Goal: Communication & Community: Answer question/provide support

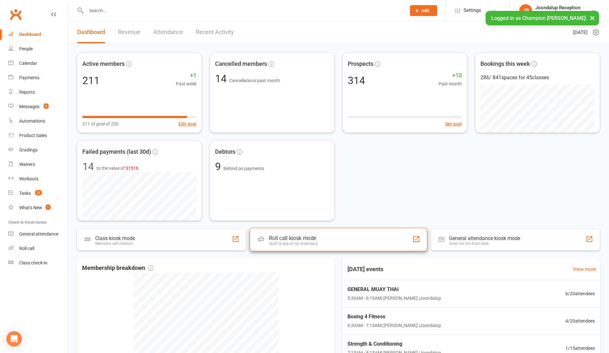
click at [304, 244] on div "Staff check-in for members" at bounding box center [293, 243] width 49 height 5
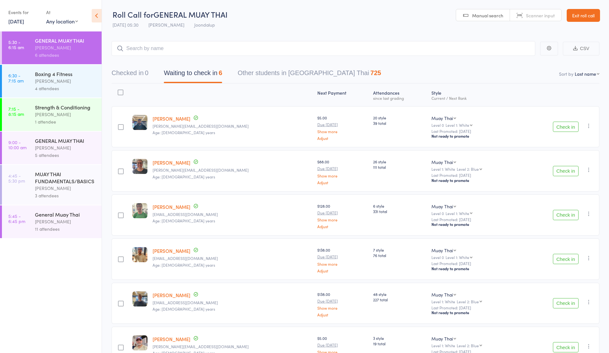
click at [567, 123] on button "Check in" at bounding box center [566, 127] width 26 height 10
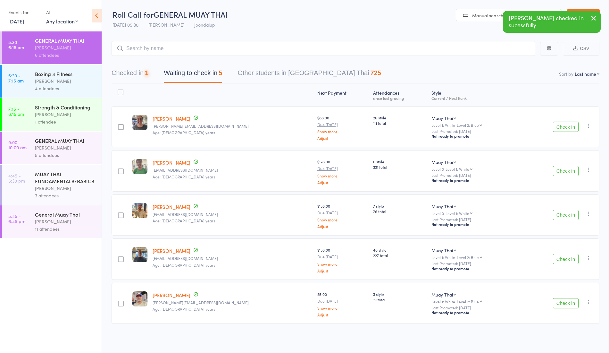
click at [568, 124] on button "Check in" at bounding box center [566, 127] width 26 height 10
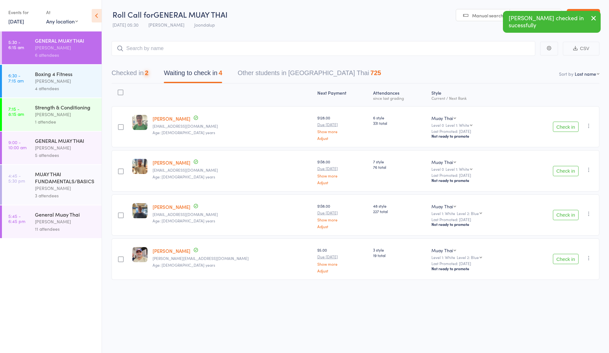
click at [566, 172] on button "Check in" at bounding box center [566, 171] width 26 height 10
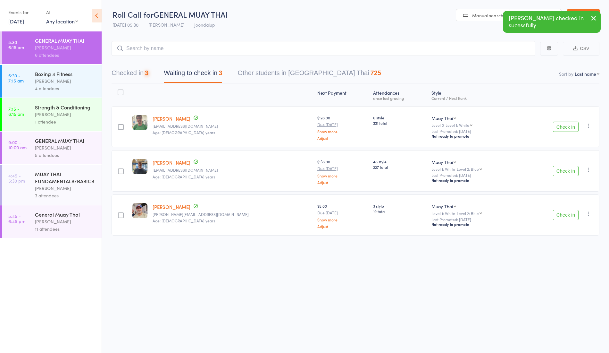
click at [559, 172] on button "Check in" at bounding box center [566, 171] width 26 height 10
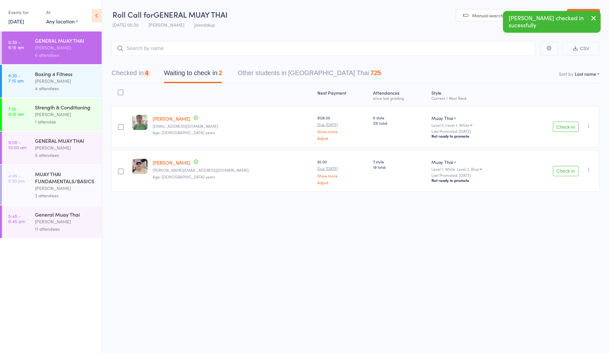
click at [570, 173] on button "Check in" at bounding box center [566, 171] width 26 height 10
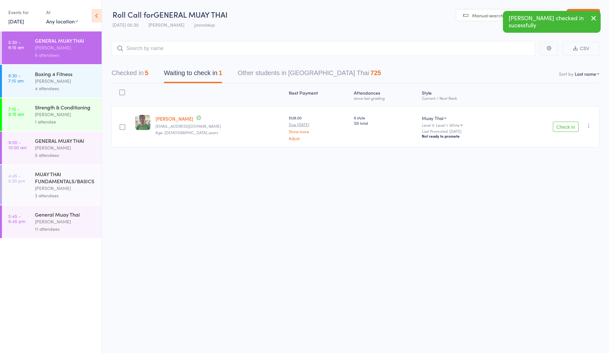
click at [167, 120] on link "[PERSON_NAME]" at bounding box center [175, 118] width 38 height 7
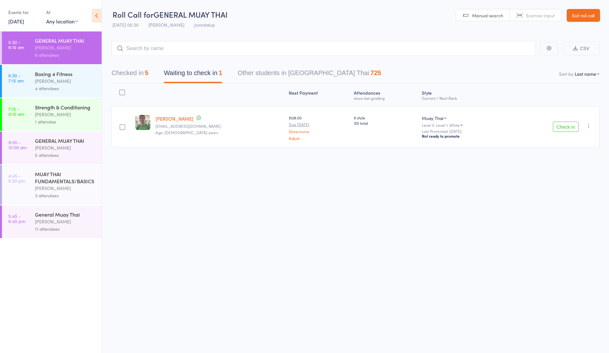
click at [59, 76] on div "Boxing 4 Fitness" at bounding box center [65, 73] width 61 height 7
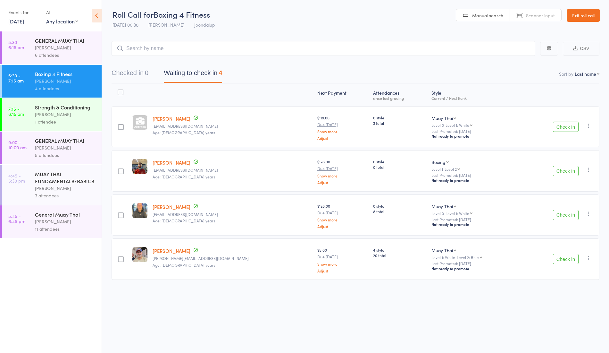
click at [26, 142] on time "9:00 - 10:00 am" at bounding box center [17, 145] width 18 height 10
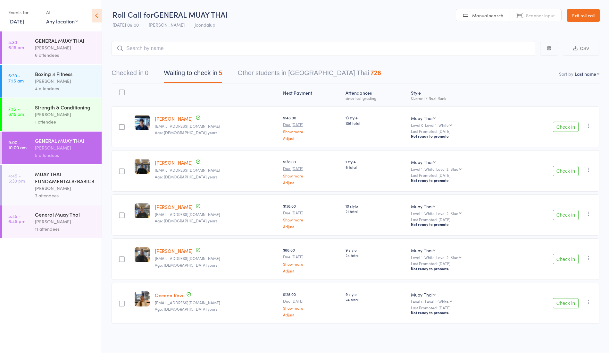
click at [56, 108] on div "Strength & Conditioning" at bounding box center [65, 107] width 61 height 7
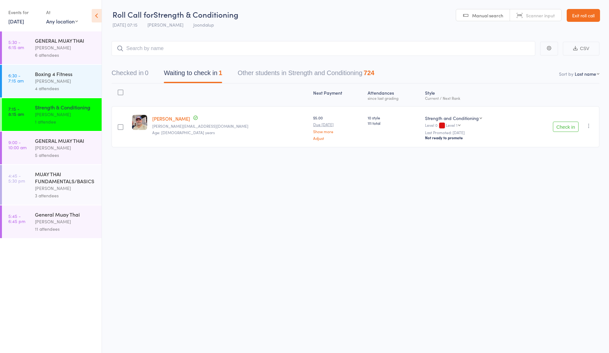
click at [559, 124] on button "Check in" at bounding box center [566, 127] width 26 height 10
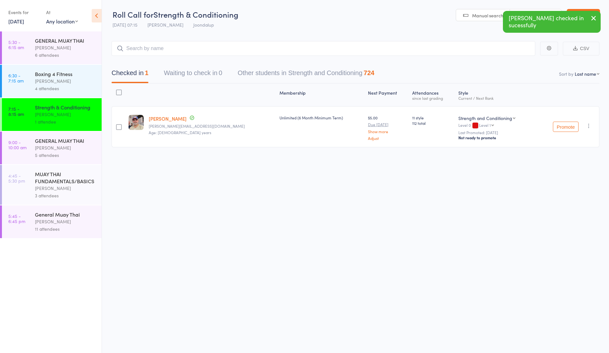
click at [79, 83] on div "[PERSON_NAME]" at bounding box center [65, 80] width 61 height 7
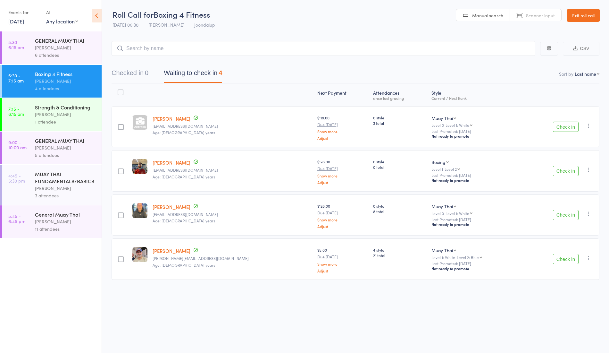
click at [565, 255] on button "Check in" at bounding box center [566, 259] width 26 height 10
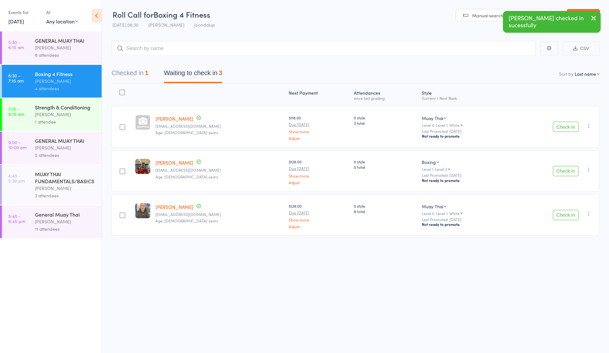
click at [46, 45] on div "[PERSON_NAME]" at bounding box center [65, 47] width 61 height 7
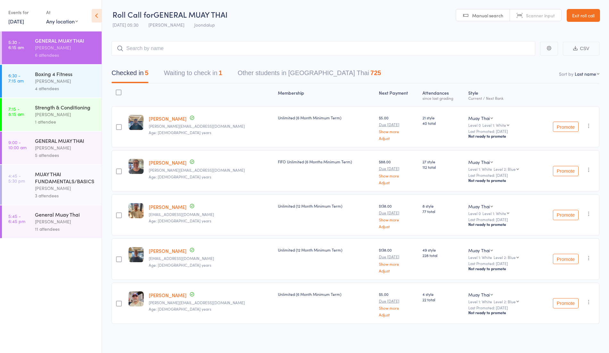
click at [197, 82] on button "Waiting to check in 1" at bounding box center [193, 74] width 58 height 17
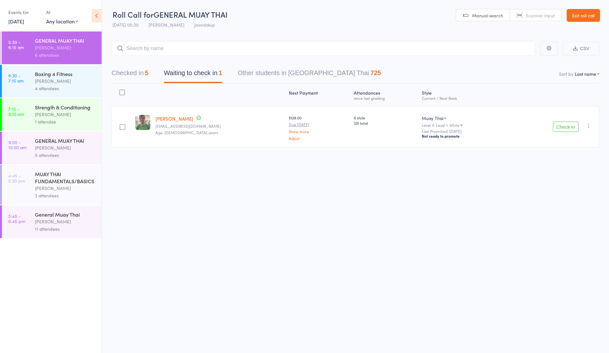
click at [589, 124] on icon "button" at bounding box center [589, 126] width 6 height 6
click at [566, 198] on li "Mark absent" at bounding box center [566, 198] width 53 height 9
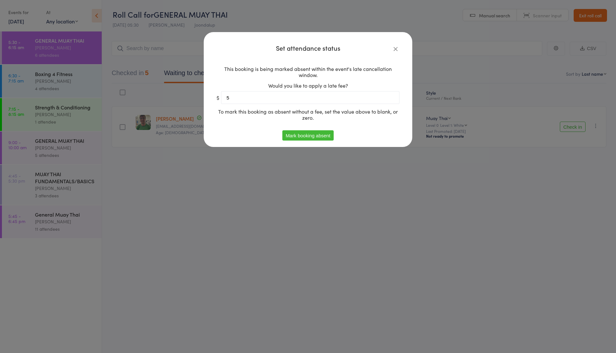
click at [305, 138] on button "Mark booking absent" at bounding box center [307, 135] width 51 height 10
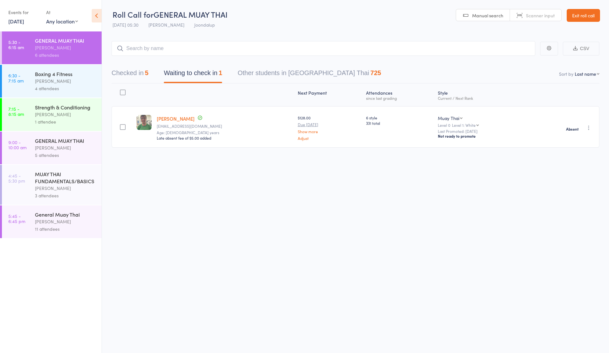
click at [124, 130] on label at bounding box center [123, 127] width 6 height 7
click at [121, 125] on input "checkbox" at bounding box center [121, 125] width 0 height 0
click at [434, 339] on button "Send message Message" at bounding box center [456, 339] width 53 height 13
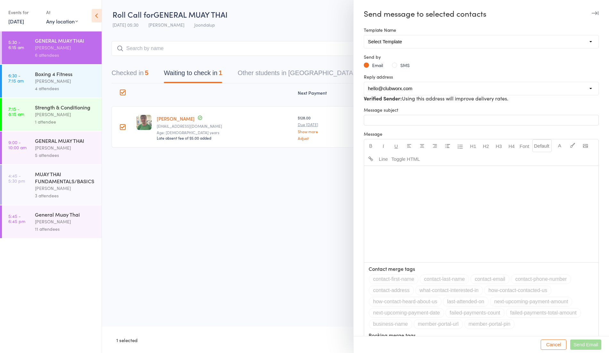
click at [398, 65] on button "SMS" at bounding box center [401, 65] width 18 height 6
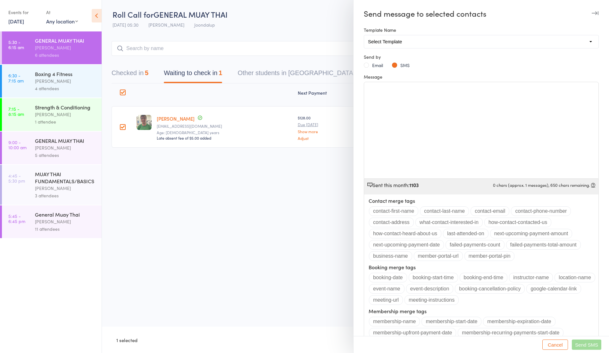
click at [387, 104] on div "﻿" at bounding box center [481, 130] width 234 height 96
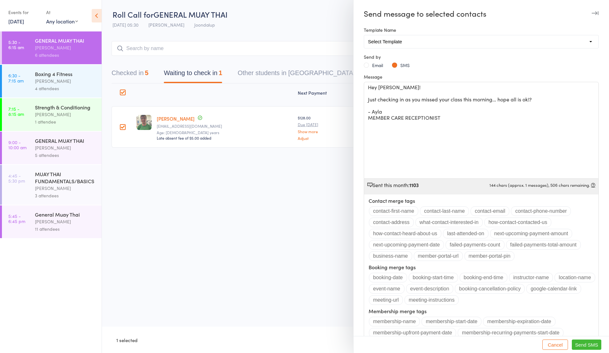
click at [577, 344] on span "Send SMS" at bounding box center [586, 344] width 23 height 5
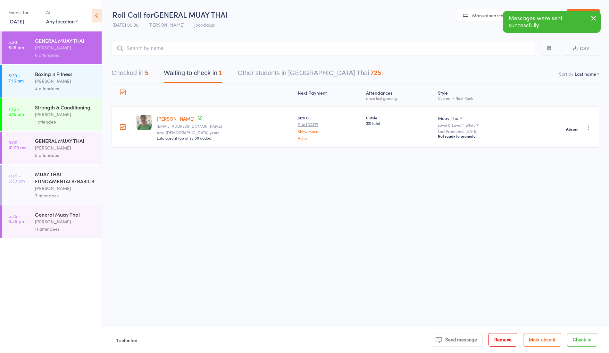
click at [119, 123] on div at bounding box center [123, 126] width 22 height 41
click at [520, 256] on div "Roll Call for GENERAL MUAY THAI 12 Sep 05:30 Ren Kophamel Joondalup Manual sear…" at bounding box center [304, 176] width 609 height 353
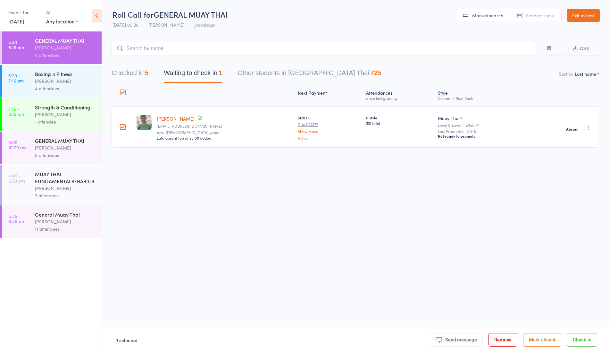
click at [127, 127] on div at bounding box center [123, 126] width 22 height 41
click at [123, 126] on div at bounding box center [123, 127] width 6 height 6
click at [121, 125] on input "checkbox" at bounding box center [121, 125] width 0 height 0
click at [173, 120] on link "[PERSON_NAME]" at bounding box center [176, 118] width 38 height 7
click at [53, 80] on div "[PERSON_NAME]" at bounding box center [65, 80] width 61 height 7
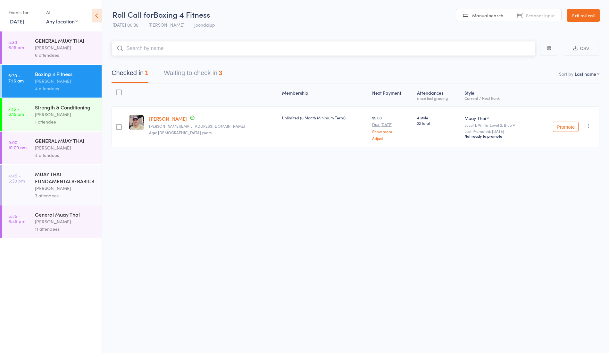
click at [185, 79] on button "Waiting to check in 3" at bounding box center [193, 74] width 58 height 17
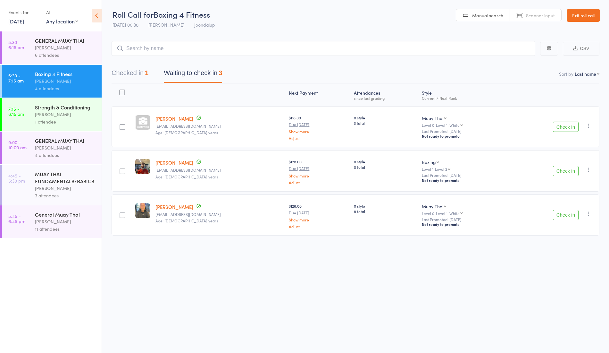
click at [556, 210] on button "Check in" at bounding box center [566, 215] width 26 height 10
click at [562, 122] on button "Check in" at bounding box center [566, 127] width 26 height 10
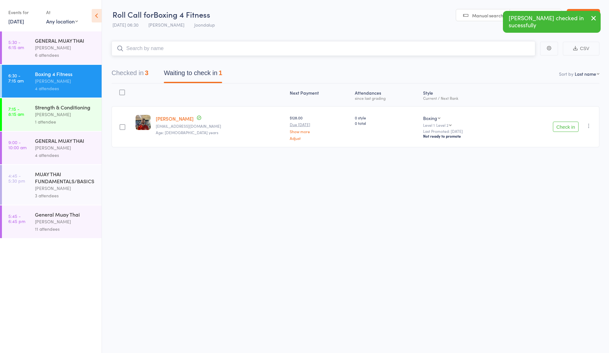
click at [236, 53] on input "search" at bounding box center [324, 48] width 424 height 15
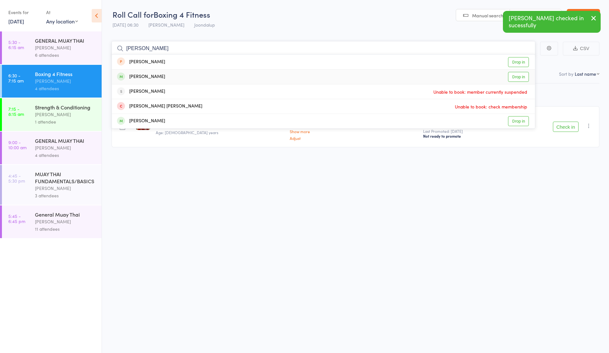
type input "nishant"
click at [322, 76] on div "Nishant Joshi Drop in" at bounding box center [323, 77] width 423 height 14
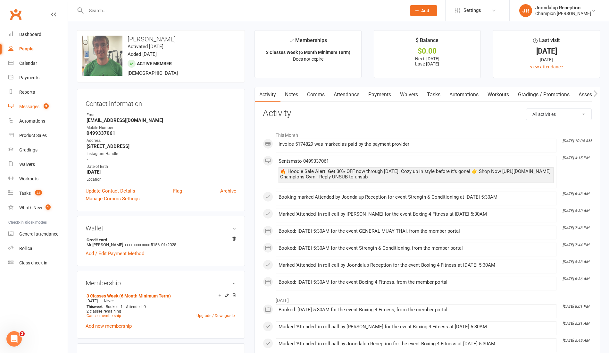
click at [38, 105] on div "Messages" at bounding box center [29, 106] width 20 height 5
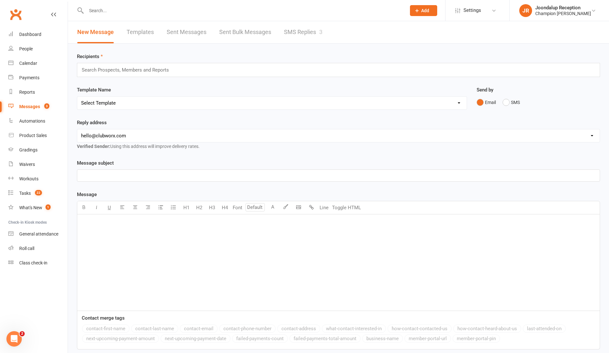
click at [306, 36] on link "SMS Replies 3" at bounding box center [303, 32] width 38 height 22
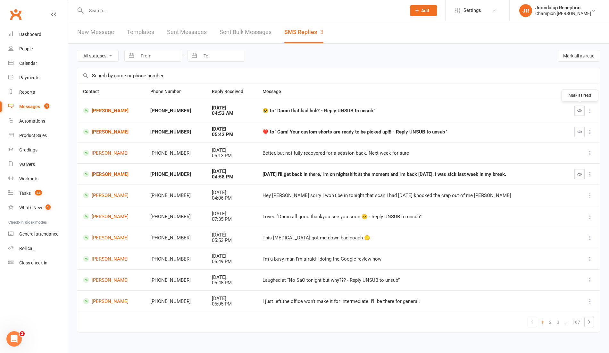
click at [581, 108] on icon "button" at bounding box center [580, 110] width 5 height 5
click at [583, 134] on button "button" at bounding box center [580, 132] width 10 height 10
drag, startPoint x: 522, startPoint y: 173, endPoint x: 245, endPoint y: 173, distance: 276.8
click at [257, 173] on td "[DATE] I'll get back in there, I'm on nightshift at the moment and I'm back [DA…" at bounding box center [410, 173] width 307 height 21
copy div "[DATE] I'll get back in there, I'm on nightshift at the moment and I'm back [DA…"
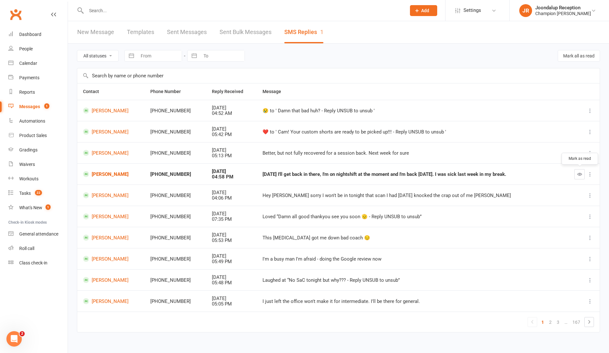
click at [581, 170] on button "button" at bounding box center [580, 174] width 10 height 10
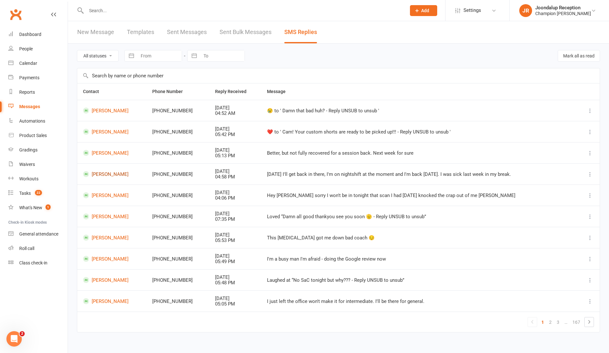
click at [117, 173] on link "[PERSON_NAME]" at bounding box center [112, 174] width 58 height 6
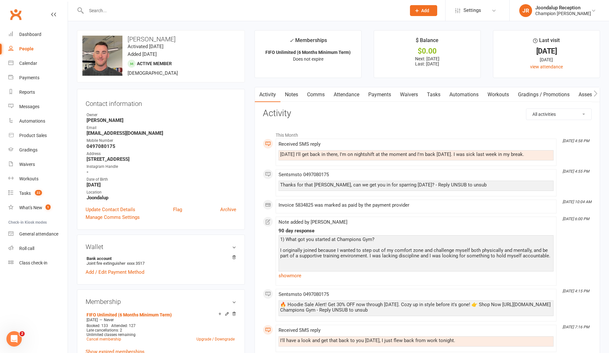
click at [292, 91] on link "Notes" at bounding box center [292, 94] width 22 height 15
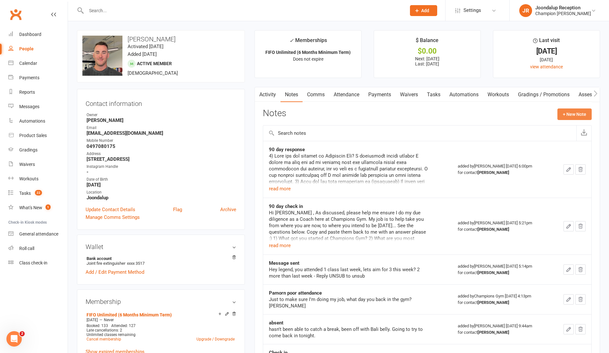
click at [572, 112] on button "+ New Note" at bounding box center [575, 114] width 34 height 12
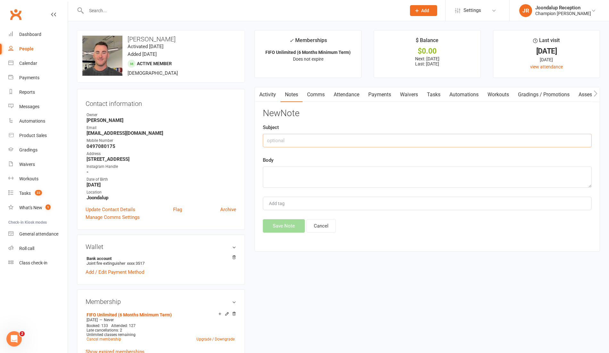
click at [368, 140] on input "text" at bounding box center [427, 140] width 329 height 13
type input "Response to check in"
click at [353, 176] on textarea at bounding box center [427, 176] width 329 height 21
paste textarea "[DATE] I'll get back in there, I'm on nightshift at the moment and I'm back [DA…"
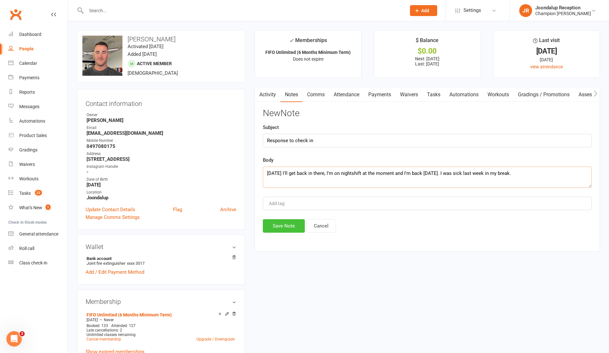
type textarea "[DATE] I'll get back in there, I'm on nightshift at the moment and I'm back [DA…"
click at [287, 227] on button "Save Note" at bounding box center [284, 225] width 42 height 13
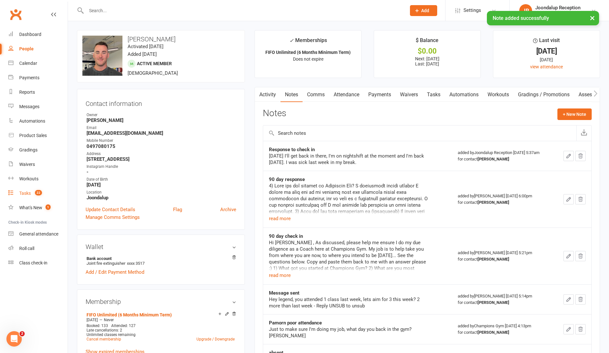
click at [32, 189] on link "Tasks 22" at bounding box center [37, 193] width 59 height 14
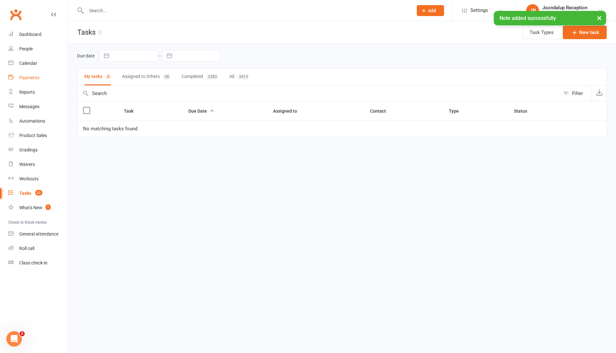
click at [37, 80] on div "Payments" at bounding box center [29, 77] width 20 height 5
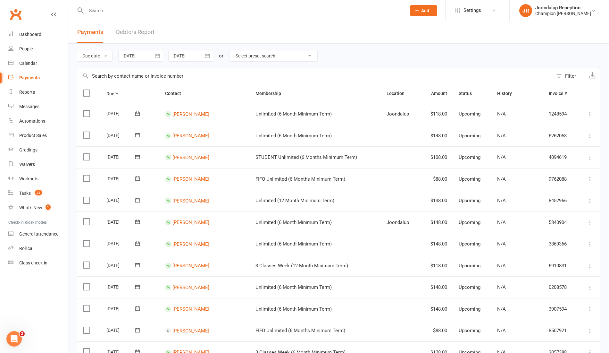
click at [138, 28] on link "Debtors Report" at bounding box center [135, 32] width 38 height 22
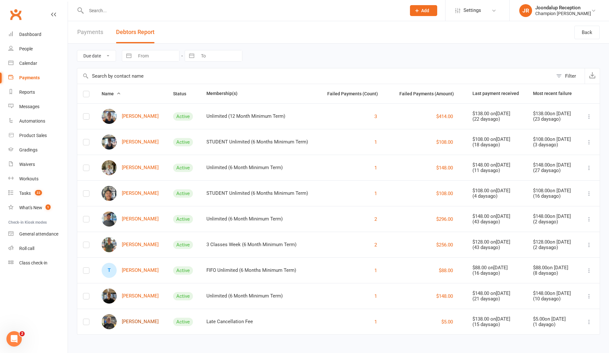
click at [142, 320] on link "Tahlia Stelio" at bounding box center [130, 321] width 57 height 15
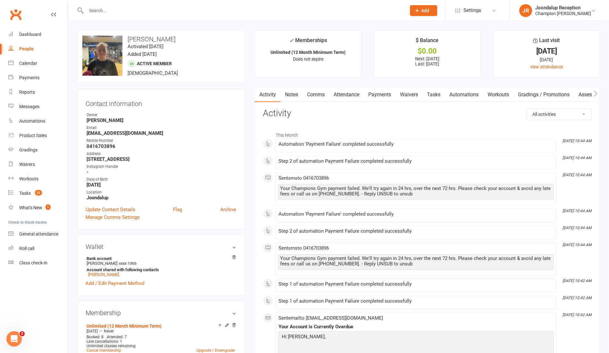
click at [383, 100] on link "Payments" at bounding box center [380, 94] width 32 height 15
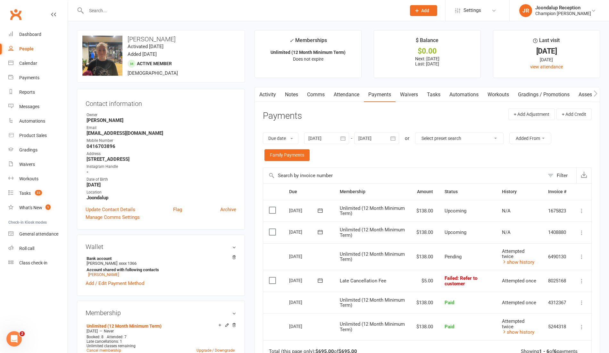
click at [0, 66] on li "Calendar" at bounding box center [34, 63] width 68 height 14
click at [30, 77] on div "Payments" at bounding box center [29, 77] width 20 height 5
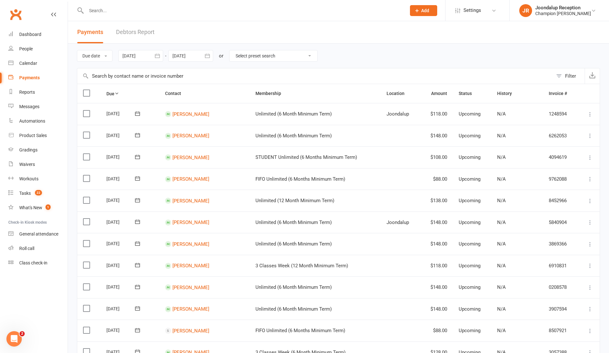
click at [151, 38] on link "Debtors Report" at bounding box center [135, 32] width 38 height 22
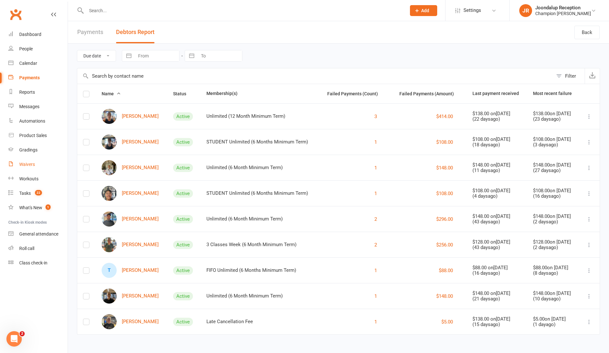
click at [30, 162] on div "Waivers" at bounding box center [27, 164] width 16 height 5
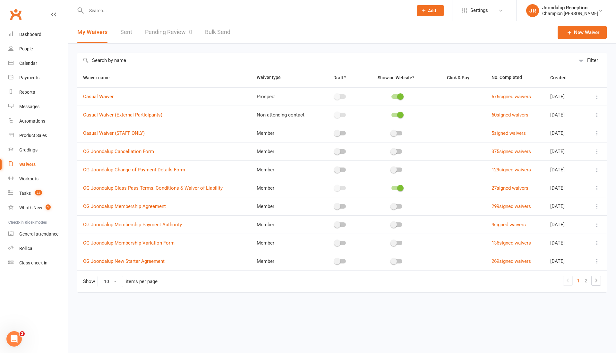
click at [177, 38] on link "Pending Review 0" at bounding box center [168, 32] width 47 height 22
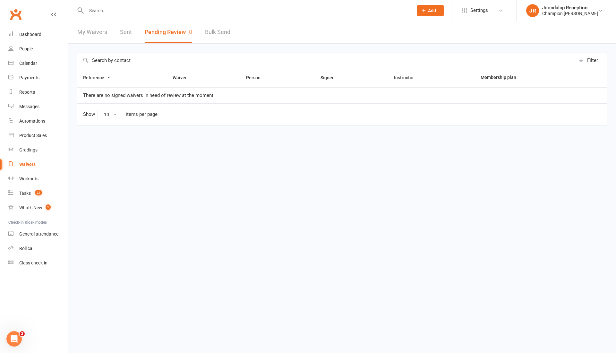
click at [87, 39] on link "My Waivers" at bounding box center [92, 32] width 30 height 22
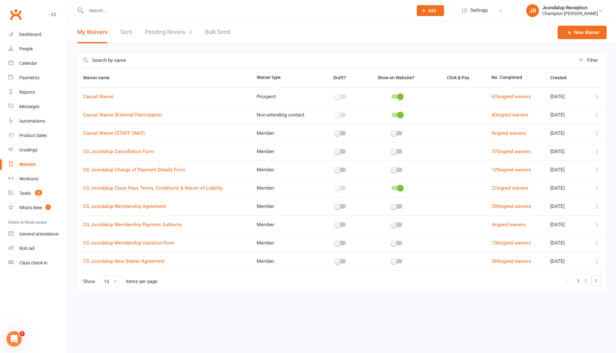
click at [20, 161] on link "Waivers" at bounding box center [37, 164] width 59 height 14
click at [105, 12] on input "text" at bounding box center [246, 10] width 324 height 9
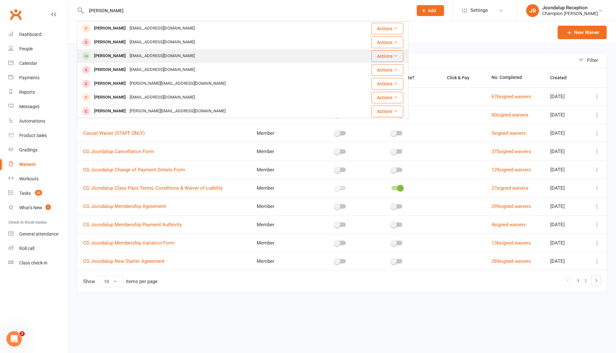
type input "SHAUN"
click at [121, 53] on div "Shaun Garlett" at bounding box center [110, 55] width 36 height 9
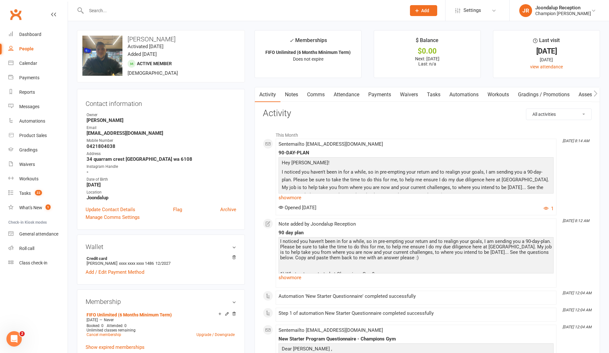
click at [293, 94] on link "Notes" at bounding box center [292, 94] width 22 height 15
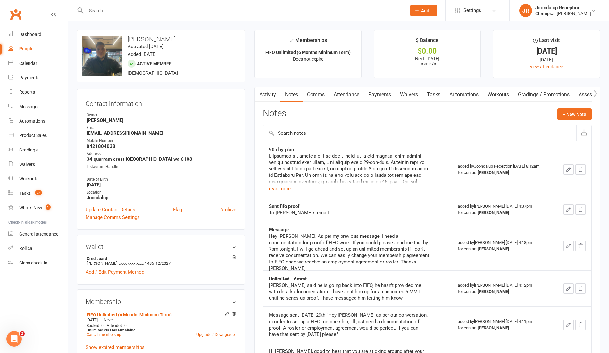
click at [92, 10] on input "text" at bounding box center [243, 10] width 318 height 9
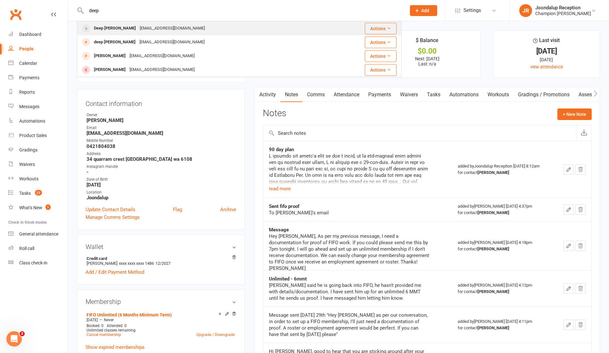
type input "deep"
click at [104, 28] on div "Deep Prajapati" at bounding box center [115, 28] width 46 height 9
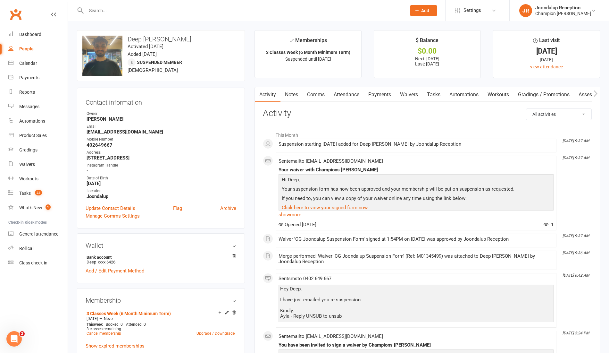
click at [293, 100] on link "Notes" at bounding box center [292, 94] width 22 height 15
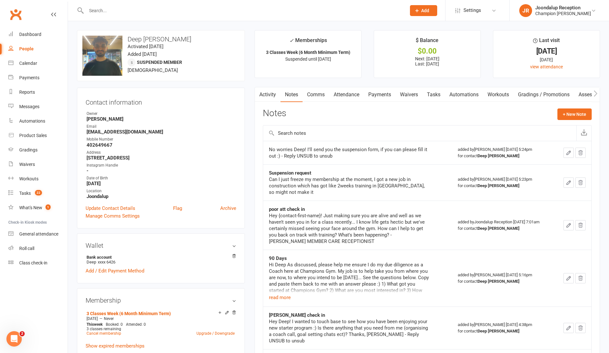
click at [115, 14] on input "text" at bounding box center [243, 10] width 318 height 9
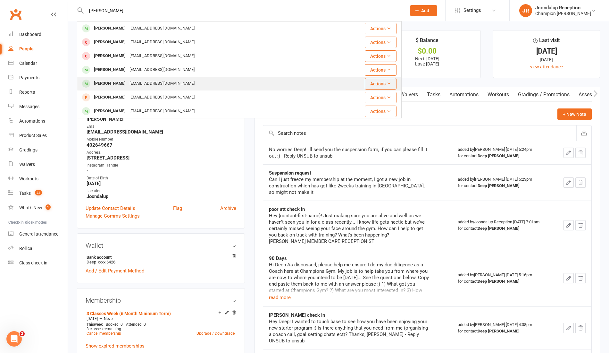
type input "doug"
click at [121, 83] on div "[PERSON_NAME]" at bounding box center [110, 83] width 36 height 9
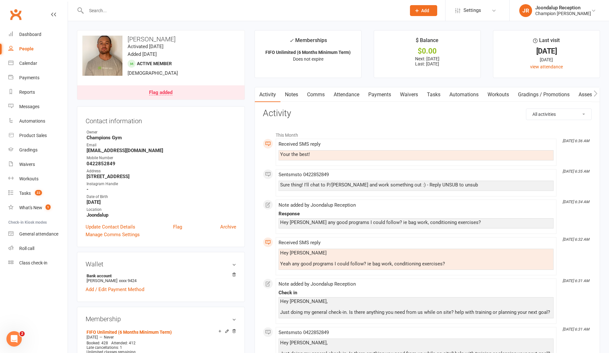
click at [301, 101] on link "Notes" at bounding box center [292, 94] width 22 height 15
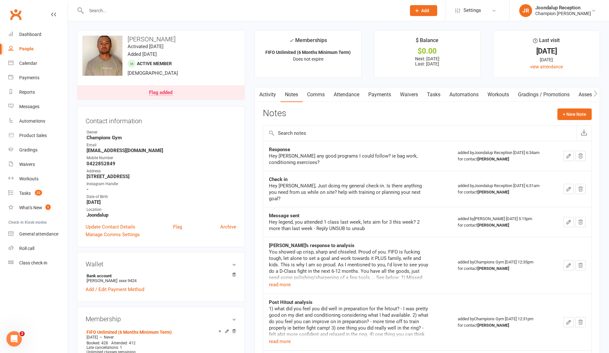
click at [324, 96] on link "Comms" at bounding box center [316, 94] width 27 height 15
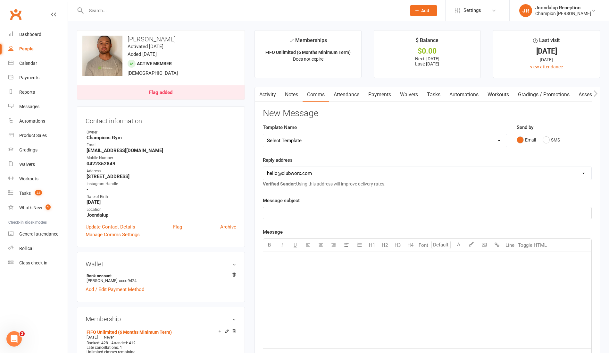
click at [325, 168] on select "hello@clubworx.com joondalup@championsgym.com.au helen@championsgym.com.au admi…" at bounding box center [427, 173] width 328 height 13
select select "1"
click at [263, 167] on select "hello@clubworx.com joondalup@championsgym.com.au helen@championsgym.com.au admi…" at bounding box center [427, 173] width 328 height 13
click at [318, 210] on p "﻿" at bounding box center [427, 213] width 321 height 8
click at [298, 275] on div "﻿" at bounding box center [427, 300] width 328 height 96
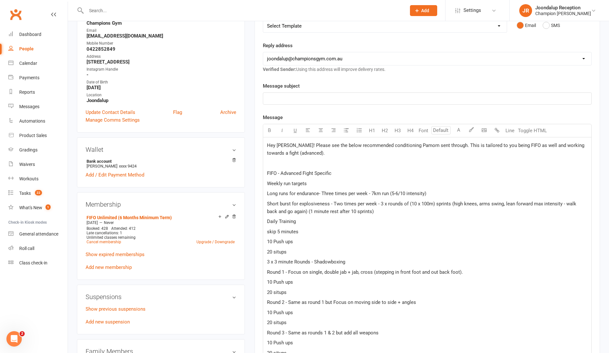
scroll to position [99, 0]
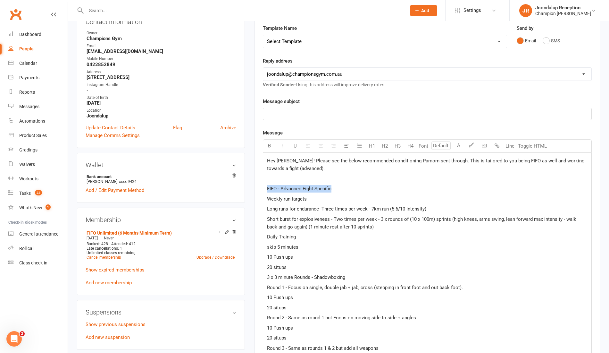
drag, startPoint x: 342, startPoint y: 187, endPoint x: 256, endPoint y: 186, distance: 85.6
copy span "FIFO - Advanced Fight Specific"
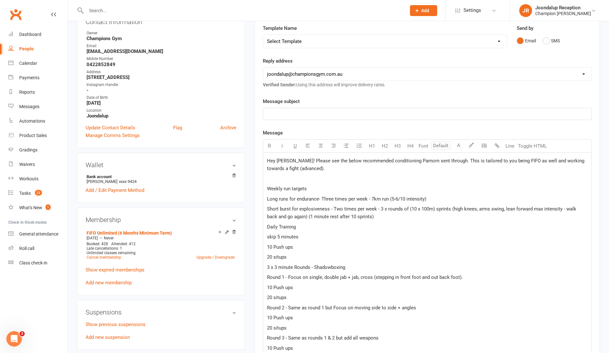
click at [313, 111] on p "﻿" at bounding box center [427, 114] width 321 height 8
drag, startPoint x: 307, startPoint y: 187, endPoint x: 251, endPoint y: 184, distance: 55.2
click at [251, 184] on main "✓ Memberships FIFO Unlimited (6 Months Minimum Term) Does not expire $ Balance …" at bounding box center [427, 332] width 355 height 802
click at [271, 146] on icon "button" at bounding box center [269, 145] width 5 height 5
click at [363, 200] on span "Long runs for endurance- Three times per week - 7km run (5-6/10 intensity)" at bounding box center [346, 199] width 159 height 6
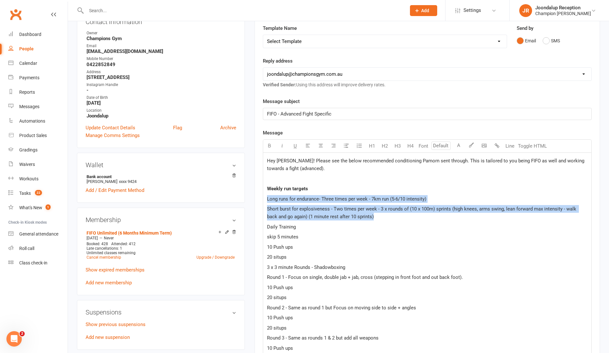
drag, startPoint x: 378, startPoint y: 214, endPoint x: 264, endPoint y: 198, distance: 114.6
click at [357, 144] on icon "button" at bounding box center [359, 145] width 6 height 6
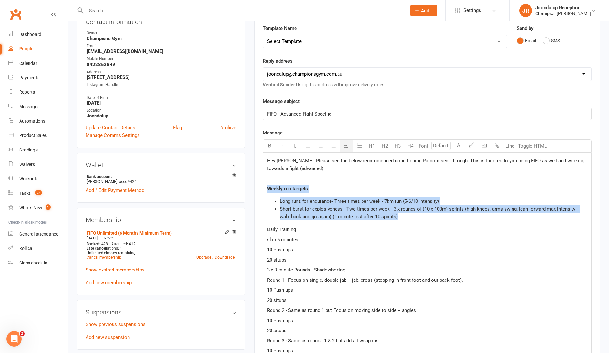
click at [350, 144] on button "button" at bounding box center [346, 146] width 13 height 13
click at [379, 215] on span "Short burst for explosiveness - Two times per week - 3 x rounds of (10 x 100m) …" at bounding box center [430, 212] width 300 height 13
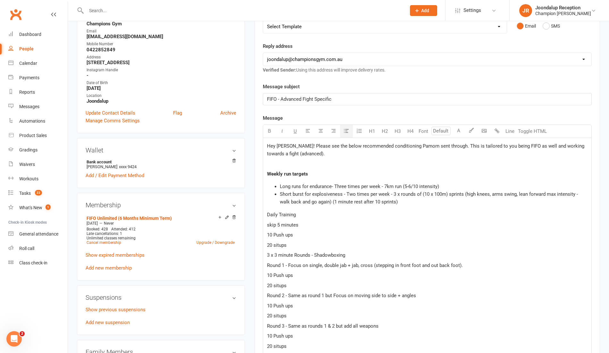
scroll to position [113, 0]
drag, startPoint x: 533, startPoint y: 144, endPoint x: 528, endPoint y: 145, distance: 5.0
click at [528, 145] on span "Hey Doug! Please see the below recommended conditioning Pamorn sent through. Th…" at bounding box center [426, 150] width 319 height 13
click at [531, 146] on span "Hey Doug! Please see the below recommended conditioning Pamorn sent through. Th…" at bounding box center [426, 150] width 319 height 13
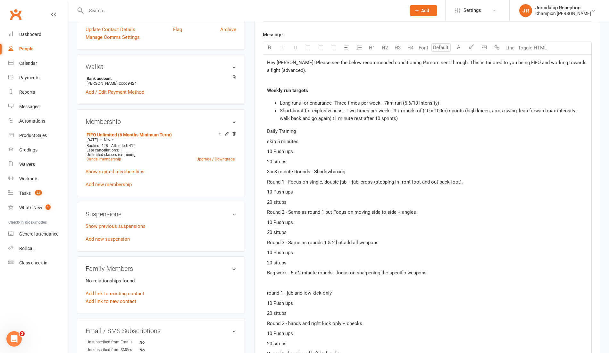
scroll to position [191, 0]
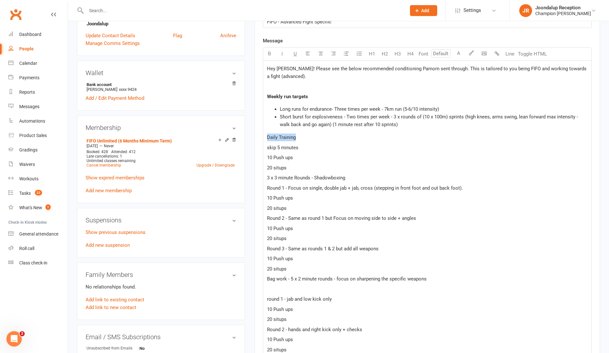
drag, startPoint x: 303, startPoint y: 138, endPoint x: 263, endPoint y: 139, distance: 40.4
click at [263, 139] on div "Hey Doug! Please see the below recommended conditioning Pamorn sent through. Th…" at bounding box center [427, 290] width 329 height 459
click at [264, 57] on button "button" at bounding box center [269, 53] width 13 height 13
click at [296, 164] on p "20 situps" at bounding box center [427, 168] width 321 height 8
drag, startPoint x: 290, startPoint y: 165, endPoint x: 264, endPoint y: 146, distance: 32.4
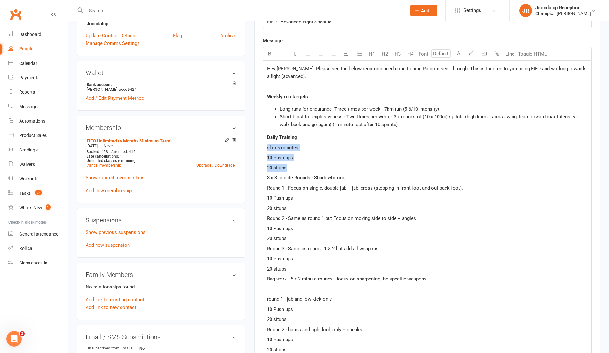
click at [264, 146] on div "Hey Doug! Please see the below recommended conditioning Pamorn sent through. Th…" at bounding box center [427, 290] width 328 height 459
click at [316, 196] on p "10 Push ups" at bounding box center [427, 198] width 321 height 8
click at [300, 166] on p "20 situps" at bounding box center [427, 168] width 321 height 8
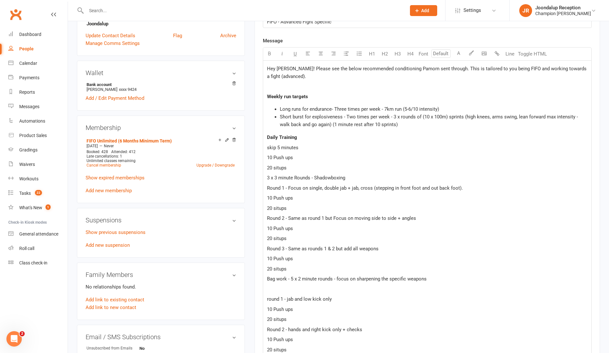
click at [351, 174] on p "3 x 3 minute Rounds - Shadowboxing" at bounding box center [427, 178] width 321 height 8
drag, startPoint x: 351, startPoint y: 174, endPoint x: 265, endPoint y: 144, distance: 90.4
click at [265, 144] on div "Hey Doug! Please see the below recommended conditioning Pamorn sent through. Th…" at bounding box center [427, 290] width 328 height 459
drag, startPoint x: 327, startPoint y: 191, endPoint x: 471, endPoint y: 190, distance: 143.4
click at [471, 190] on div "Hey Doug! Please see the below recommended conditioning Pamorn sent through. Th…" at bounding box center [427, 290] width 328 height 459
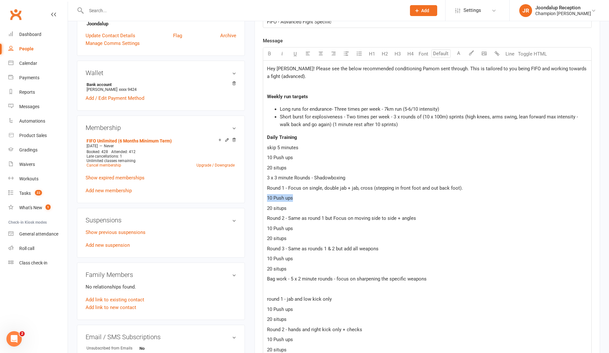
click at [471, 190] on p "Round 1 - Focus on single, double jab + jab, cross (stepping in front foot and …" at bounding box center [427, 188] width 321 height 8
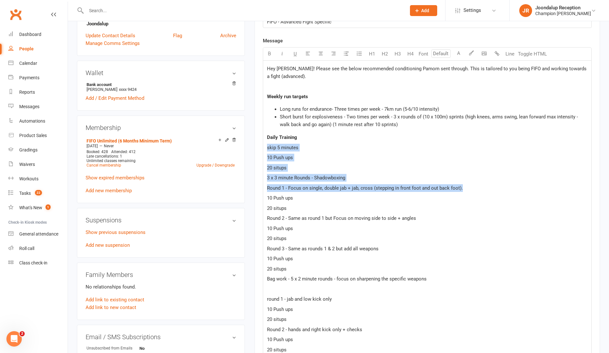
drag, startPoint x: 471, startPoint y: 187, endPoint x: 268, endPoint y: 148, distance: 207.5
click at [268, 148] on div "Hey Doug! Please see the below recommended conditioning Pamorn sent through. Th…" at bounding box center [427, 290] width 328 height 459
click at [307, 167] on p "20 situps" at bounding box center [427, 168] width 321 height 8
drag, startPoint x: 353, startPoint y: 176, endPoint x: 263, endPoint y: 145, distance: 95.0
click at [263, 145] on div "Hey Doug! Please see the below recommended conditioning Pamorn sent through. Th…" at bounding box center [427, 290] width 328 height 459
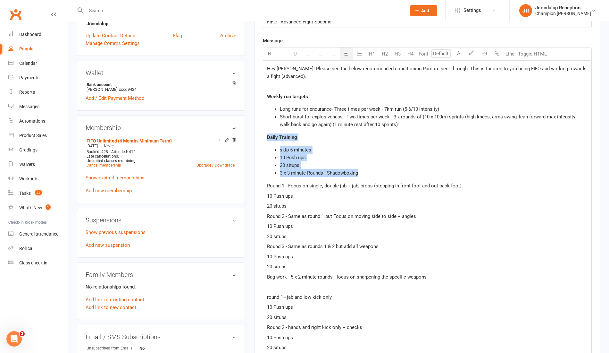
click at [344, 55] on button "button" at bounding box center [346, 53] width 13 height 13
click at [266, 183] on div "Hey Doug! Please see the below recommended conditioning Pamorn sent through. Th…" at bounding box center [427, 289] width 328 height 457
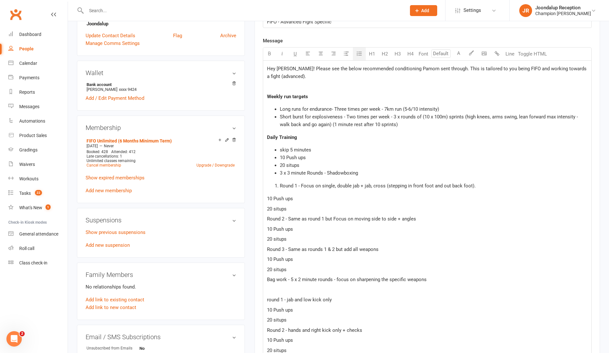
click at [363, 53] on button "button" at bounding box center [359, 53] width 13 height 13
drag, startPoint x: 289, startPoint y: 208, endPoint x: 260, endPoint y: 199, distance: 30.2
click at [260, 199] on div "Activity Notes Comms Attendance Payments Waivers Tasks Automations Workouts Gra…" at bounding box center [428, 267] width 346 height 742
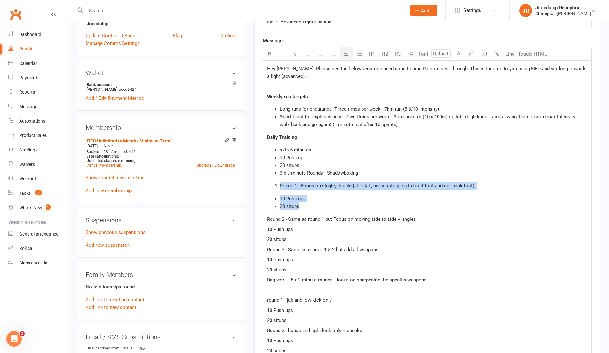
click at [348, 52] on icon "button" at bounding box center [346, 53] width 5 height 5
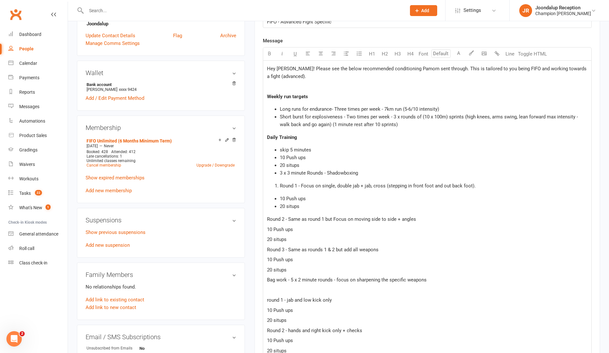
click at [266, 217] on div "Hey Doug! Please see the below recommended conditioning Pamorn sent through. Th…" at bounding box center [427, 291] width 328 height 460
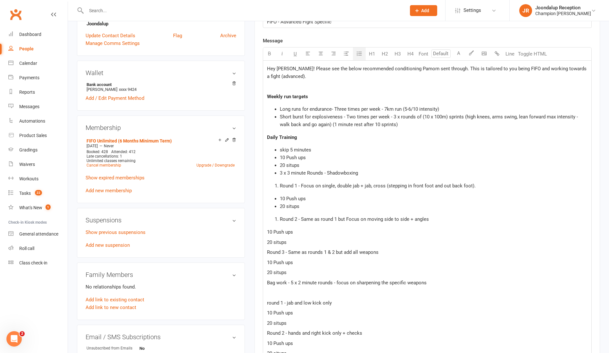
click at [356, 52] on button "button" at bounding box center [359, 53] width 13 height 13
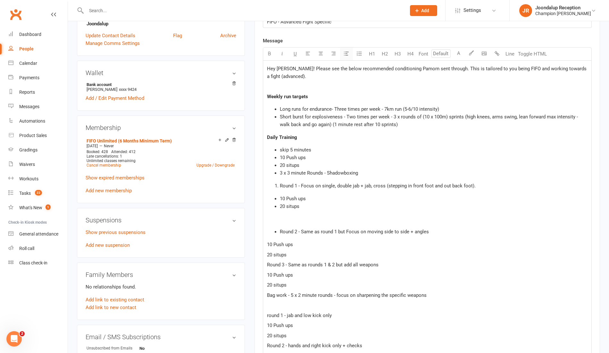
click at [346, 52] on icon "button" at bounding box center [346, 53] width 5 height 5
click at [281, 230] on span "Round 2 - Same as round 1 but Focus on moving side to side + angles" at bounding box center [354, 232] width 149 height 6
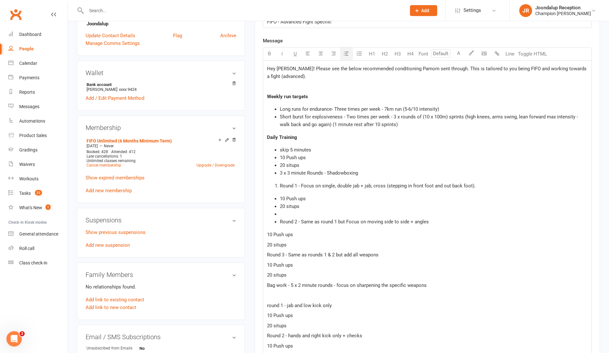
click at [348, 55] on button "button" at bounding box center [346, 53] width 13 height 13
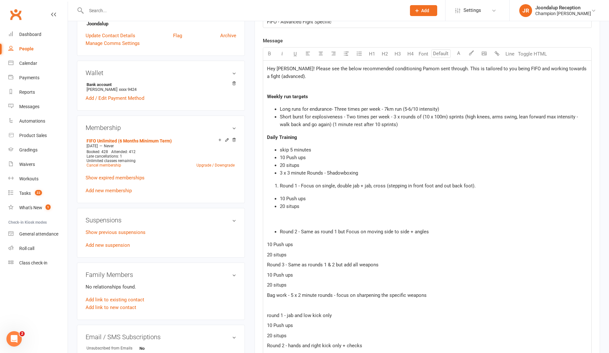
click at [278, 231] on ul "Round 2 - Same as round 1 but Focus on moving side to side + angles" at bounding box center [427, 232] width 321 height 8
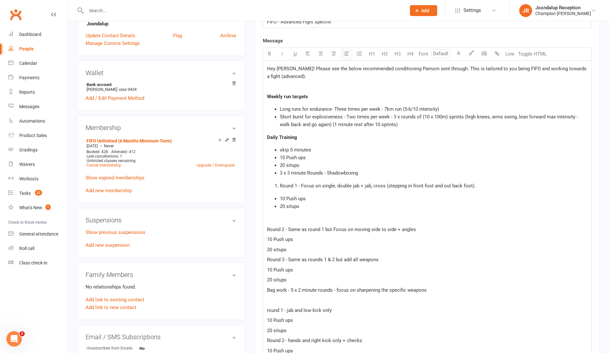
click at [341, 56] on button "button" at bounding box center [346, 53] width 13 height 13
click at [284, 214] on div "Hey Doug! Please see the below recommended conditioning Pamorn sent through. Th…" at bounding box center [427, 296] width 328 height 470
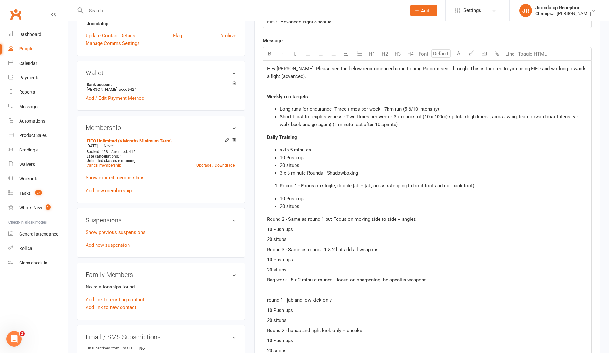
click at [267, 219] on span "Round 2 - Same as round 1 but Focus on moving side to side + angles" at bounding box center [341, 219] width 149 height 6
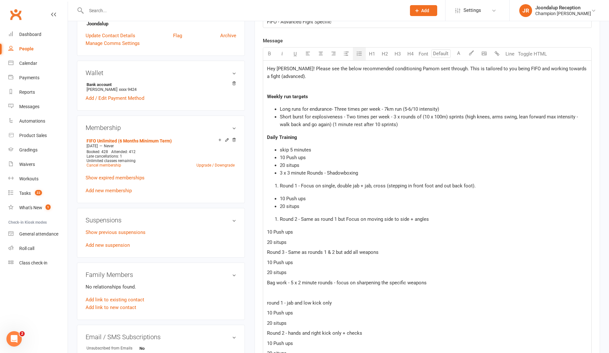
click at [357, 51] on icon "button" at bounding box center [359, 53] width 6 height 6
drag, startPoint x: 296, startPoint y: 240, endPoint x: 265, endPoint y: 230, distance: 33.1
click at [265, 230] on div "Hey Doug! Please see the below recommended conditioning Pamorn sent through. Th…" at bounding box center [427, 292] width 328 height 463
click at [348, 53] on icon "button" at bounding box center [346, 53] width 5 height 5
click at [302, 139] on p "Daily Training" at bounding box center [427, 137] width 321 height 8
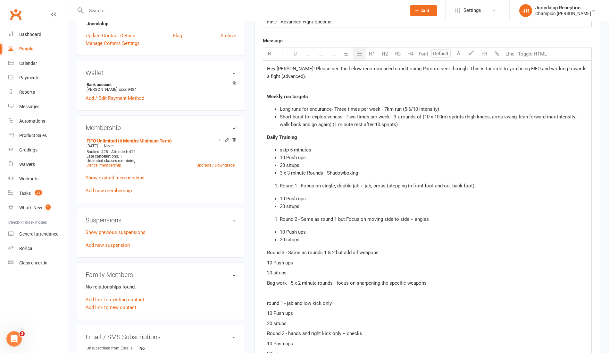
click at [280, 185] on span "Round 1 - Focus on single, double jab + jab, cross (stepping in front foot and …" at bounding box center [378, 186] width 196 height 6
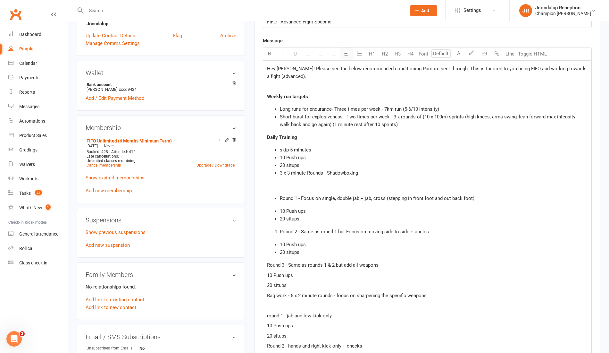
click at [348, 51] on icon "button" at bounding box center [346, 53] width 5 height 5
click at [280, 196] on li "Round 1 - Focus on single, double jab + jab, cross (stepping in front foot and …" at bounding box center [434, 198] width 308 height 8
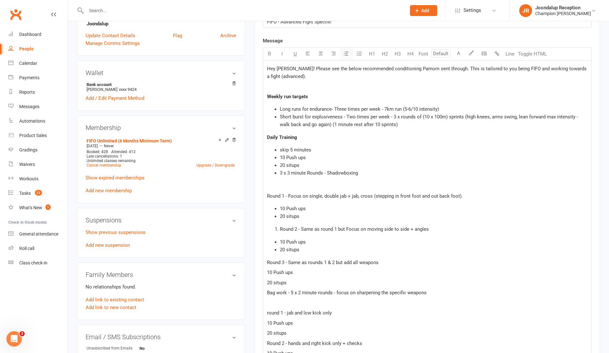
click at [341, 54] on button "button" at bounding box center [346, 53] width 13 height 13
click at [382, 55] on button "H2" at bounding box center [385, 53] width 13 height 13
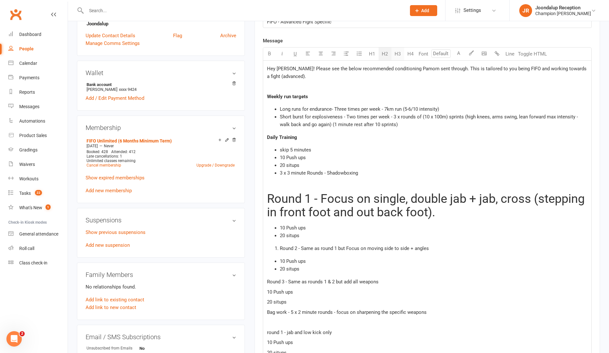
click at [403, 50] on button "H3" at bounding box center [398, 53] width 13 height 13
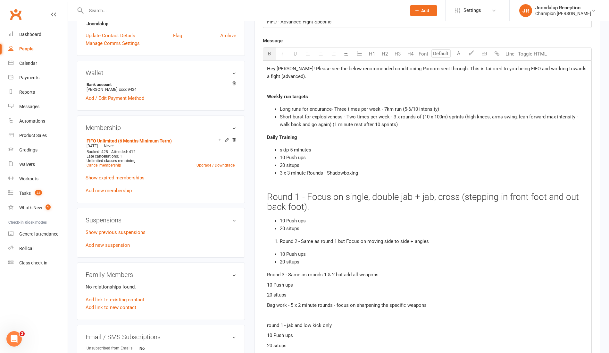
click at [267, 134] on span "Daily Training" at bounding box center [282, 137] width 30 height 6
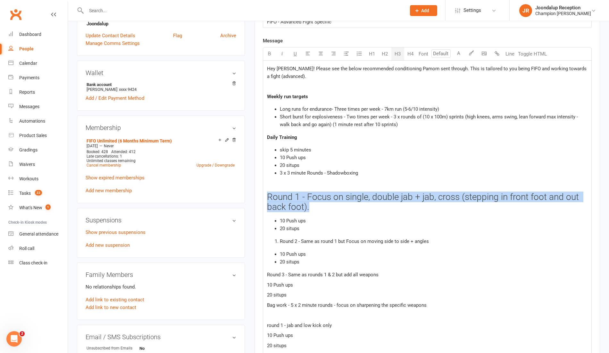
drag, startPoint x: 319, startPoint y: 204, endPoint x: 257, endPoint y: 190, distance: 63.3
click at [257, 190] on div "Activity Notes Comms Attendance Payments Waivers Tasks Automations Workouts Gra…" at bounding box center [428, 280] width 346 height 768
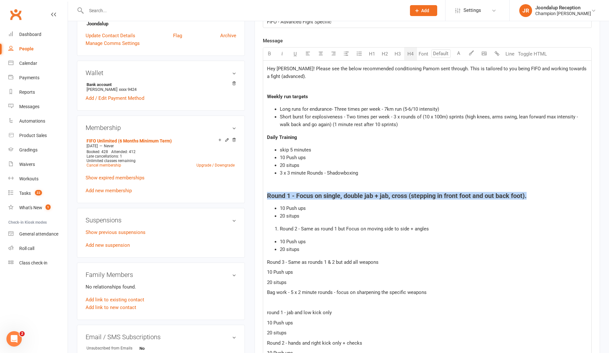
click at [408, 56] on button "H4" at bounding box center [410, 53] width 13 height 13
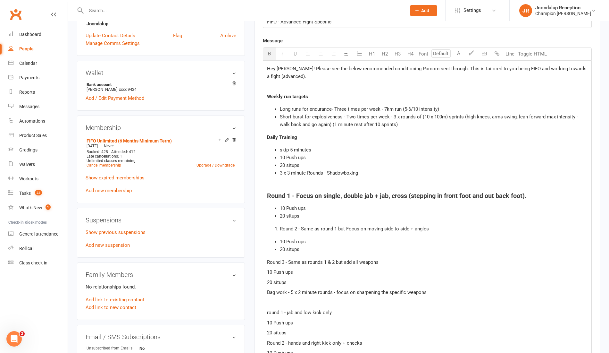
click at [302, 134] on p "Daily Training" at bounding box center [427, 137] width 321 height 8
drag, startPoint x: 302, startPoint y: 134, endPoint x: 263, endPoint y: 128, distance: 39.3
click at [263, 128] on div "Hey Doug! Please see the below recommended conditioning Pamorn sent through. Th…" at bounding box center [427, 297] width 328 height 472
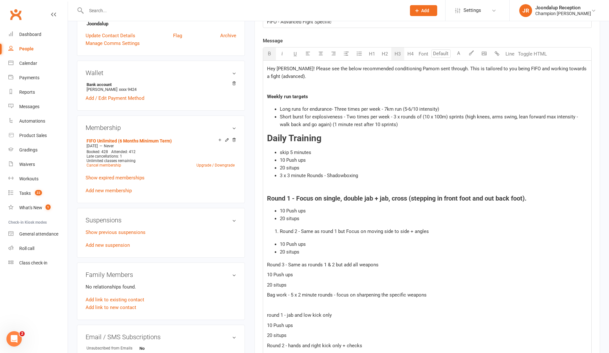
click at [395, 49] on button "H3" at bounding box center [398, 53] width 13 height 13
click at [311, 97] on p "Weekly run targets" at bounding box center [427, 97] width 321 height 8
drag, startPoint x: 311, startPoint y: 97, endPoint x: 266, endPoint y: 90, distance: 46.0
click at [266, 90] on div "Hey Doug! Please see the below recommended conditioning Pamorn sent through. Th…" at bounding box center [427, 298] width 328 height 475
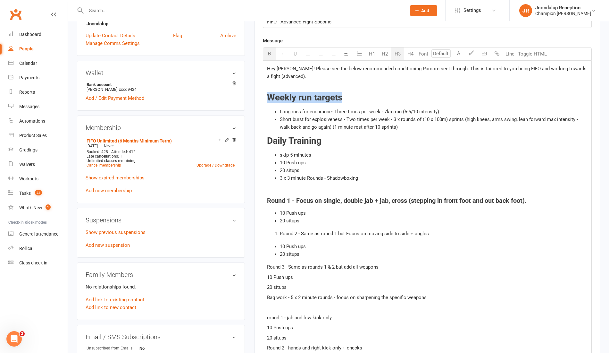
click at [395, 49] on button "H3" at bounding box center [398, 53] width 13 height 13
click at [317, 79] on p "Hey [PERSON_NAME]! Please see the below recommended conditioning Pamorn sent th…" at bounding box center [427, 72] width 321 height 15
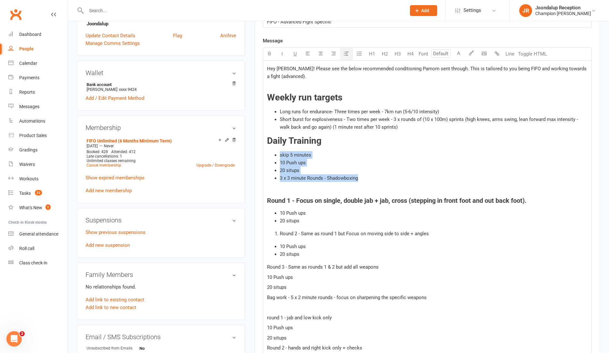
drag, startPoint x: 362, startPoint y: 178, endPoint x: 273, endPoint y: 154, distance: 92.3
click at [273, 154] on ul "skip 5 minutes 10 Push ups 20 situps 3 x 3 minute Rounds - Shadowboxing" at bounding box center [427, 166] width 321 height 31
click at [358, 53] on icon "button" at bounding box center [359, 53] width 6 height 6
click at [400, 125] on li "Short burst for explosiveness - Two times per week - 3 x rounds of (10 x 100m) …" at bounding box center [434, 122] width 308 height 15
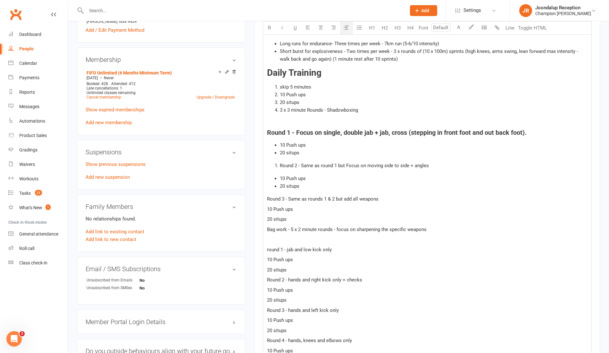
scroll to position [292, 0]
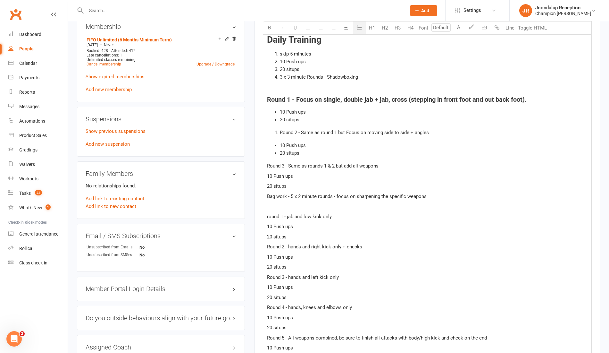
click at [280, 131] on li "Round 2 - Same as round 1 but Focus on moving side to side + angles" at bounding box center [434, 133] width 308 height 8
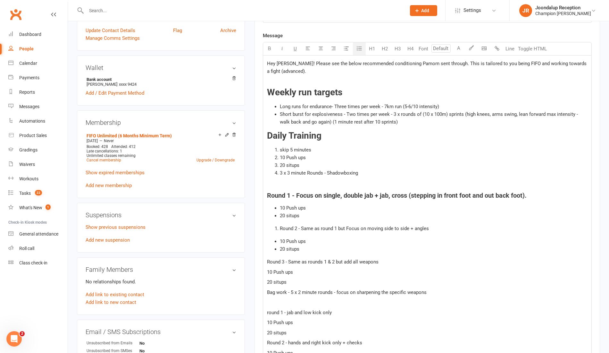
scroll to position [194, 0]
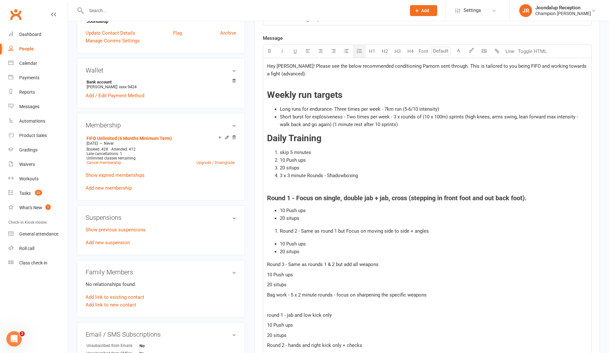
click at [361, 45] on button "button" at bounding box center [359, 51] width 13 height 13
click at [413, 48] on button "H4" at bounding box center [410, 51] width 13 height 13
click at [268, 262] on span "Round 3 - Same as rounds 1 & 2 but add all weapons" at bounding box center [323, 264] width 112 height 6
click at [412, 53] on button "H4" at bounding box center [410, 51] width 13 height 13
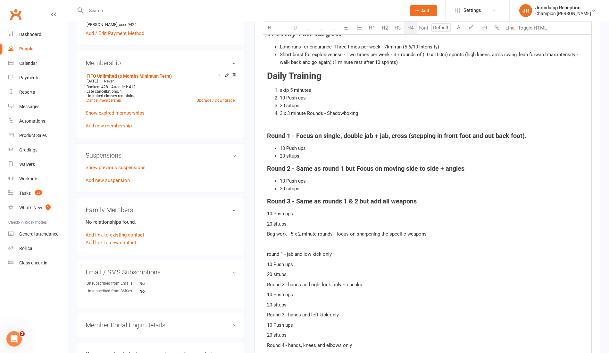
scroll to position [275, 0]
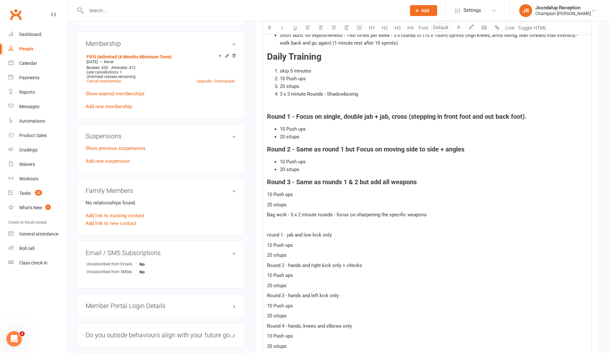
click at [268, 212] on span "Bag work - 5 x 2 minute rounds - focus on sharpening the specific weapons" at bounding box center [347, 215] width 160 height 6
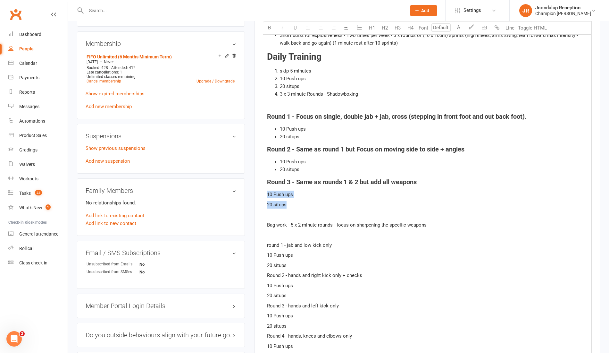
drag, startPoint x: 292, startPoint y: 202, endPoint x: 262, endPoint y: 197, distance: 30.0
click at [262, 197] on div "Activity Notes Comms Attendance Payments Waivers Tasks Automations Workouts Gra…" at bounding box center [428, 197] width 346 height 771
click at [355, 24] on button "button" at bounding box center [359, 27] width 13 height 13
click at [344, 26] on button "button" at bounding box center [346, 27] width 13 height 13
drag, startPoint x: 365, startPoint y: 95, endPoint x: 279, endPoint y: 66, distance: 91.5
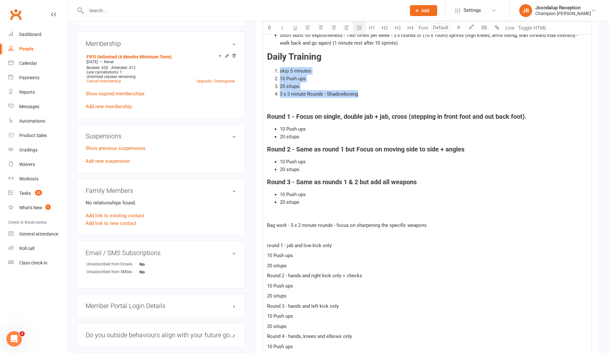
click at [279, 67] on ol "skip 5 minutes 10 Push ups 20 situps 3 x 3 minute Rounds - Shadowboxing" at bounding box center [427, 82] width 321 height 31
click at [347, 30] on button "button" at bounding box center [346, 27] width 13 height 13
click at [329, 187] on div "Hey Doug! Please see the below recommended conditioning Pamorn sent through. Th…" at bounding box center [427, 221] width 328 height 489
click at [287, 105] on p "﻿" at bounding box center [427, 107] width 321 height 8
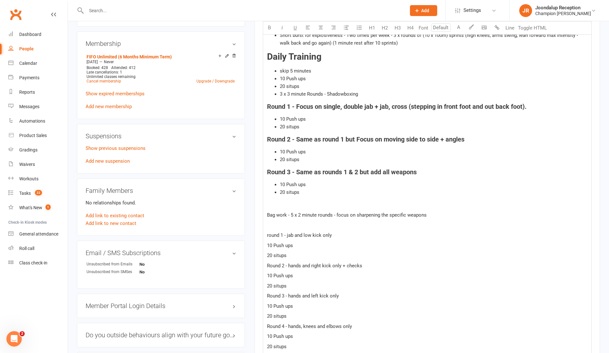
click at [294, 202] on p "﻿" at bounding box center [427, 205] width 321 height 8
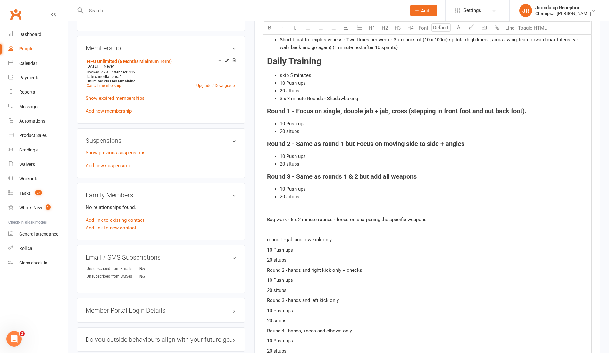
scroll to position [273, 0]
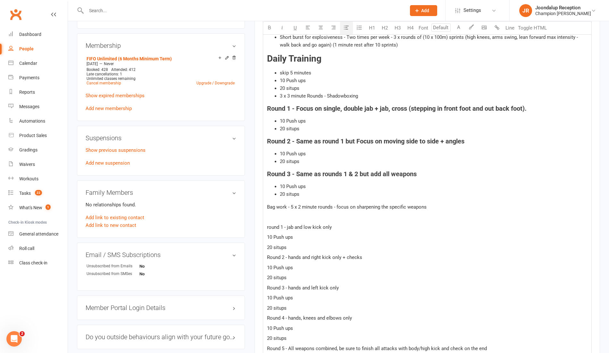
click at [268, 204] on span "Bag work - 5 x 2 minute rounds - focus on sharpening the specific weapons" at bounding box center [347, 207] width 160 height 6
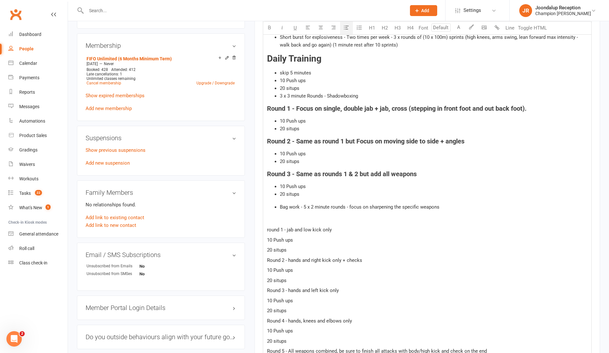
click at [348, 24] on button "button" at bounding box center [346, 27] width 13 height 13
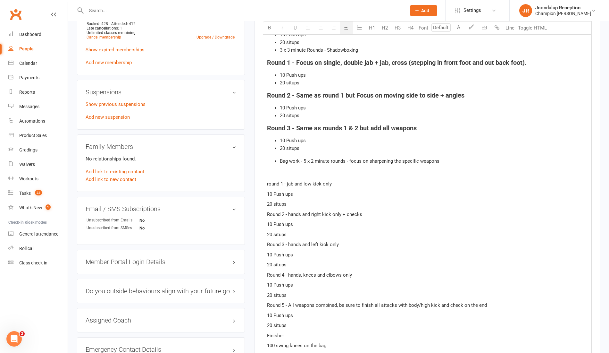
scroll to position [321, 0]
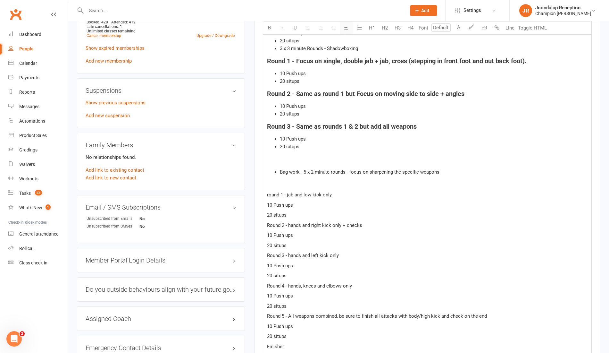
click at [350, 23] on button "button" at bounding box center [346, 27] width 13 height 13
click at [280, 166] on div "Hey Doug! Please see the below recommended conditioning Pamorn sent through. Th…" at bounding box center [427, 173] width 328 height 484
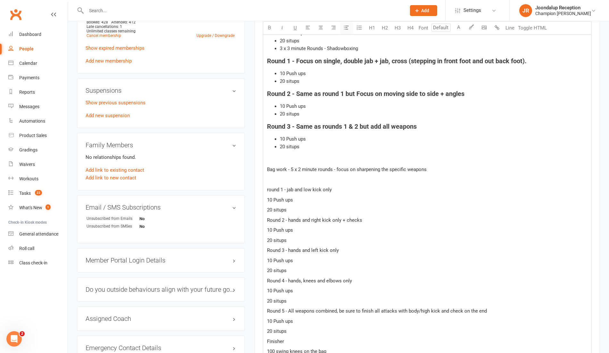
click at [348, 21] on button "button" at bounding box center [346, 27] width 13 height 13
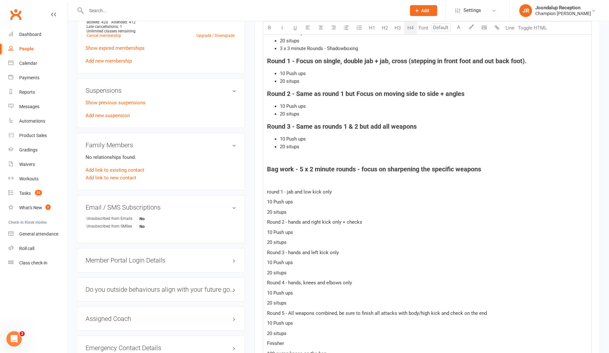
click at [409, 25] on button "H4" at bounding box center [410, 27] width 13 height 13
click at [274, 183] on p "﻿" at bounding box center [427, 182] width 321 height 8
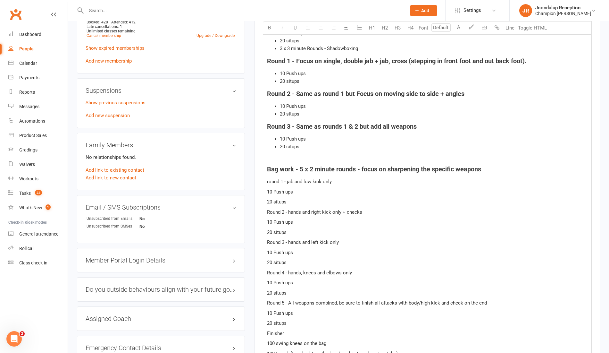
click at [266, 179] on div "Hey Doug! Please see the below recommended conditioning Pamorn sent through. Th…" at bounding box center [427, 166] width 328 height 471
drag, startPoint x: 295, startPoint y: 200, endPoint x: 258, endPoint y: 174, distance: 44.9
click at [258, 174] on div "Activity Notes Comms Attendance Payments Waivers Tasks Automations Workouts Gra…" at bounding box center [428, 143] width 346 height 754
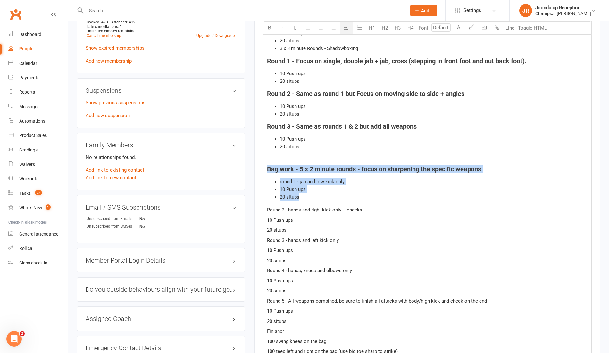
click at [344, 26] on icon "button" at bounding box center [346, 27] width 5 height 5
click at [294, 182] on span "round 1 - jab and low kick only" at bounding box center [312, 182] width 65 height 6
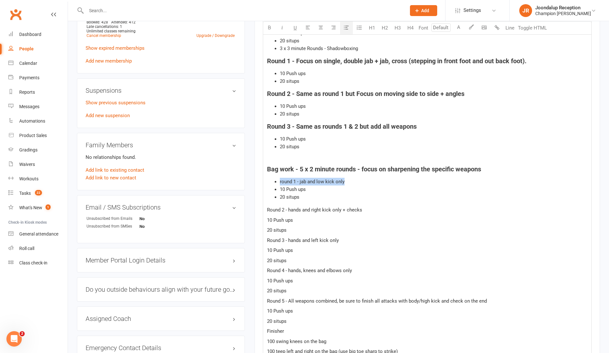
drag, startPoint x: 348, startPoint y: 183, endPoint x: 278, endPoint y: 179, distance: 70.0
click at [278, 179] on ul "round 1 - jab and low kick only 10 Push ups 20 situps" at bounding box center [427, 189] width 321 height 23
click at [268, 25] on icon "button" at bounding box center [269, 27] width 5 height 5
click at [282, 180] on span "round 1 - jab and low kick only" at bounding box center [312, 182] width 65 height 6
click at [265, 207] on div "Hey Doug! Please see the below recommended conditioning Pamorn sent through. Th…" at bounding box center [427, 165] width 328 height 469
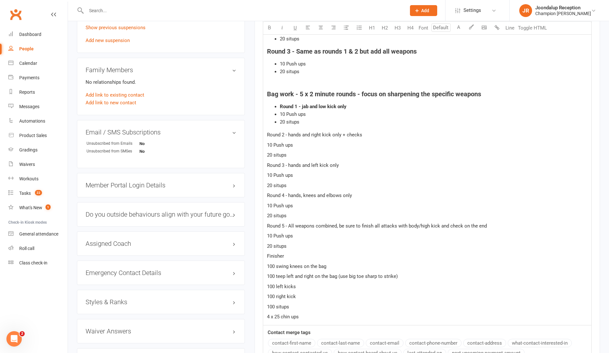
scroll to position [391, 0]
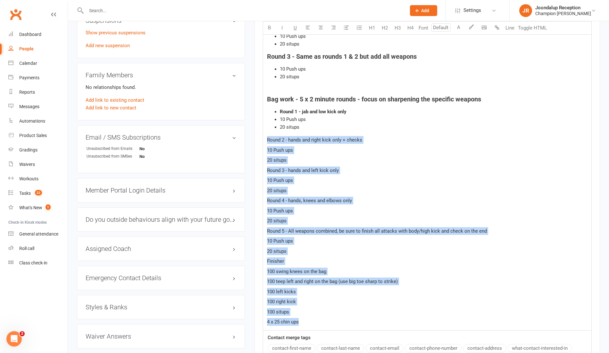
drag, startPoint x: 300, startPoint y: 317, endPoint x: 262, endPoint y: 134, distance: 187.3
click at [262, 134] on div "Activity Notes Comms Attendance Payments Waivers Tasks Automations Workouts Gra…" at bounding box center [428, 72] width 346 height 752
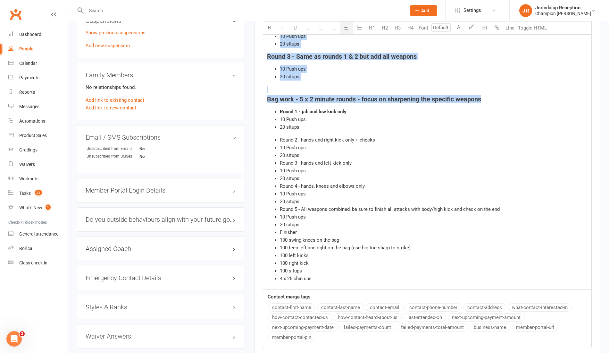
click at [342, 25] on button "button" at bounding box center [346, 27] width 13 height 13
click at [285, 137] on span "Round 2 - hands and right kick only + checks" at bounding box center [327, 140] width 95 height 6
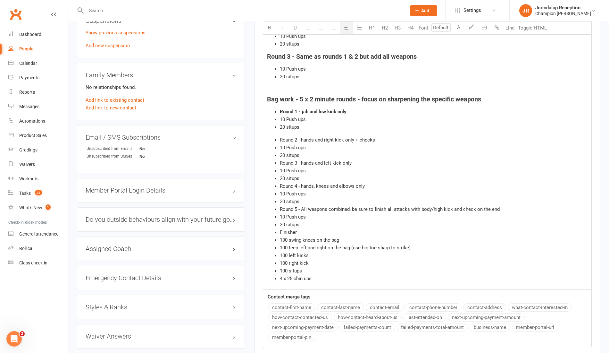
click at [282, 133] on div "Hey Doug! Please see the below recommended conditioning Pamorn sent through. Th…" at bounding box center [427, 75] width 328 height 429
click at [284, 131] on div "Hey Doug! Please see the below recommended conditioning Pamorn sent through. Th…" at bounding box center [427, 75] width 328 height 429
drag, startPoint x: 378, startPoint y: 136, endPoint x: 275, endPoint y: 134, distance: 103.6
click at [275, 134] on div "Hey Doug! Please see the below recommended conditioning Pamorn sent through. Th…" at bounding box center [427, 75] width 328 height 429
click at [266, 26] on button "button" at bounding box center [269, 27] width 13 height 13
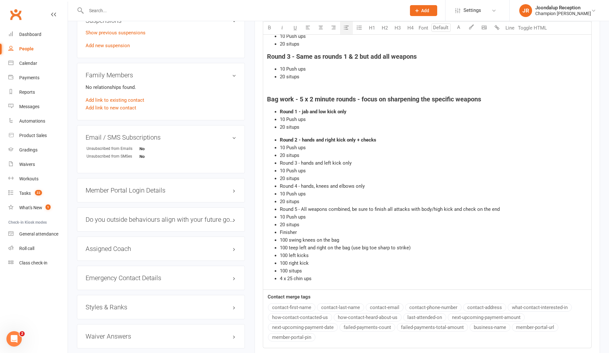
click at [322, 153] on li "20 situps" at bounding box center [434, 155] width 308 height 8
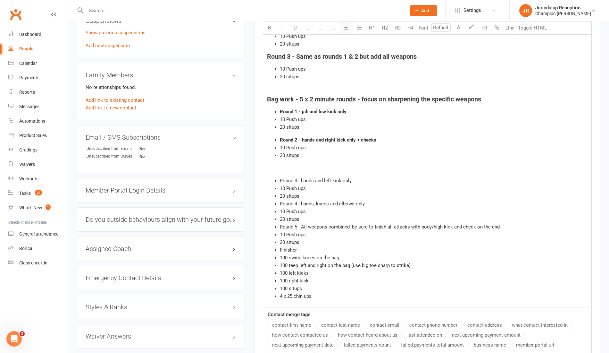
click at [348, 26] on icon "button" at bounding box center [346, 27] width 5 height 5
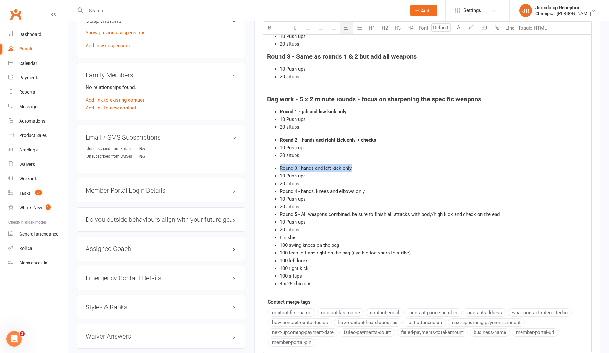
drag, startPoint x: 361, startPoint y: 168, endPoint x: 277, endPoint y: 162, distance: 84.6
click at [277, 162] on div "Hey Doug! Please see the below recommended conditioning Pamorn sent through. Th…" at bounding box center [427, 78] width 328 height 434
click at [273, 26] on button "button" at bounding box center [269, 27] width 13 height 13
click at [325, 170] on li "Round 3 - hands and left kick only" at bounding box center [434, 168] width 308 height 8
click at [323, 187] on li "Round 4 - hands, knees and elbows only" at bounding box center [434, 191] width 308 height 8
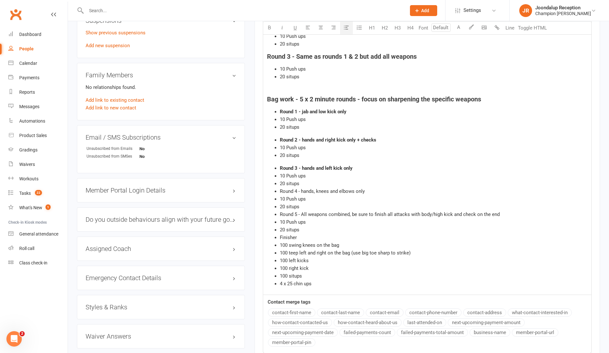
click at [315, 182] on li "20 situps" at bounding box center [434, 184] width 308 height 8
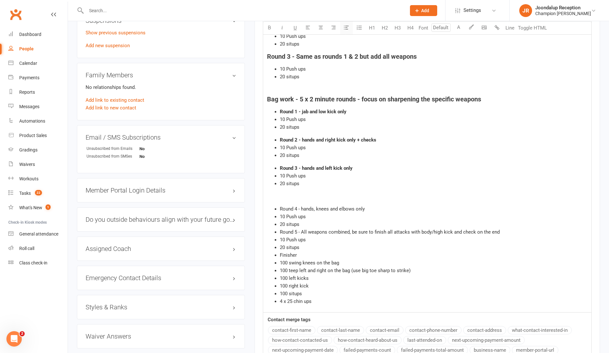
click at [345, 22] on button "button" at bounding box center [346, 27] width 13 height 13
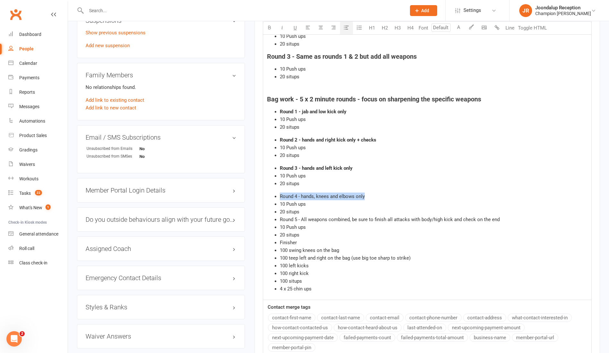
drag, startPoint x: 365, startPoint y: 195, endPoint x: 274, endPoint y: 191, distance: 91.2
click at [274, 191] on div "Hey Doug! Please see the below recommended conditioning Pamorn sent through. Th…" at bounding box center [427, 80] width 328 height 439
click at [270, 26] on icon "button" at bounding box center [269, 27] width 5 height 5
click at [313, 202] on li "10 Push ups" at bounding box center [434, 204] width 308 height 8
click at [311, 208] on li "20 situps" at bounding box center [434, 212] width 308 height 8
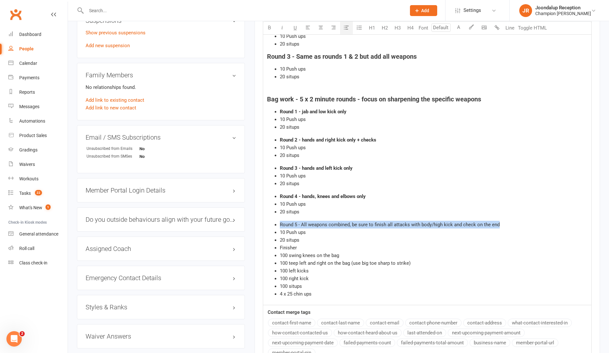
drag, startPoint x: 506, startPoint y: 225, endPoint x: 268, endPoint y: 226, distance: 238.3
click at [268, 226] on ul "Round 5 - All weapons combined, be sure to finish all attacks with body/high ki…" at bounding box center [427, 259] width 321 height 77
click at [271, 25] on icon "button" at bounding box center [269, 27] width 5 height 5
click at [302, 238] on li "20 situps" at bounding box center [434, 240] width 308 height 8
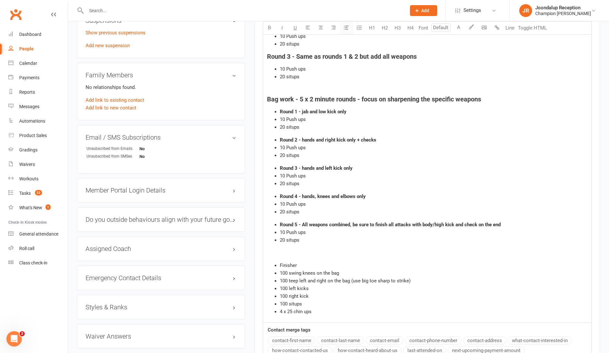
click at [346, 26] on icon "button" at bounding box center [346, 27] width 5 height 5
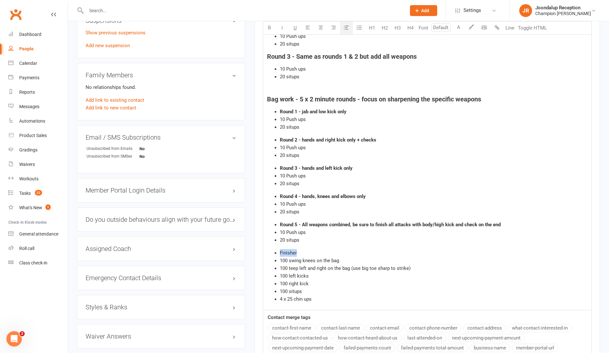
drag, startPoint x: 296, startPoint y: 252, endPoint x: 274, endPoint y: 251, distance: 21.9
click at [274, 251] on ul "Finisher 100 swing knees on the bag 100 teep left and right on the bag (use big…" at bounding box center [427, 276] width 321 height 54
click at [266, 21] on button "button" at bounding box center [269, 27] width 13 height 13
click at [338, 154] on li "20 situps" at bounding box center [434, 155] width 308 height 8
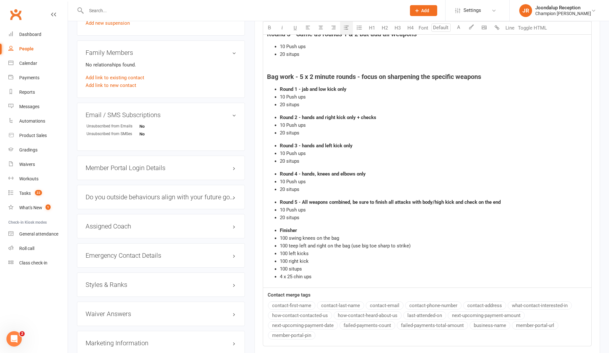
scroll to position [446, 0]
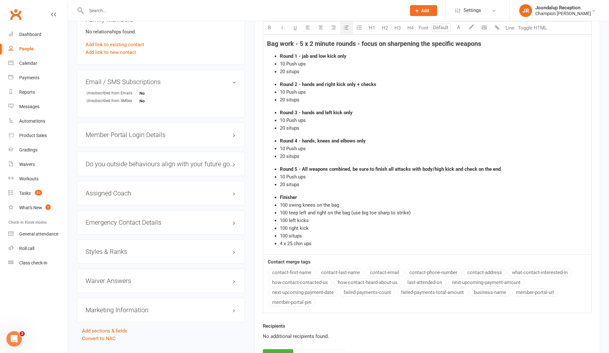
click at [330, 244] on li "4 x 25 chin ups" at bounding box center [434, 244] width 308 height 8
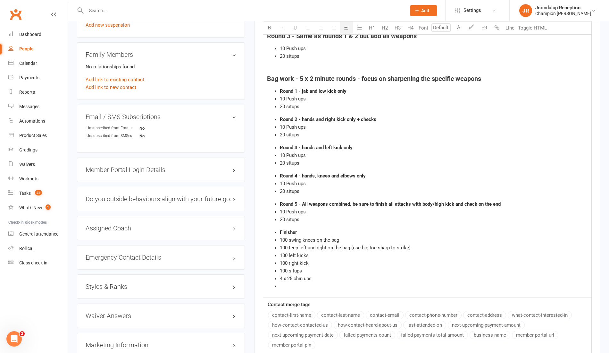
scroll to position [425, 0]
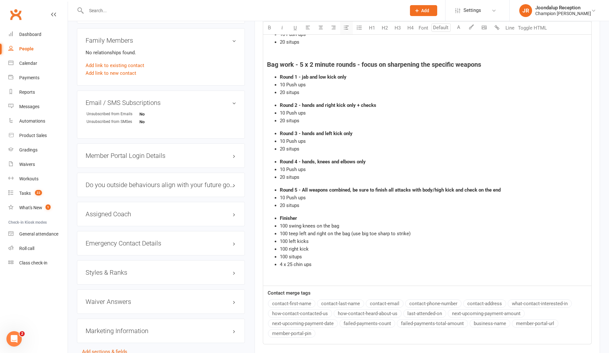
click at [347, 28] on icon "button" at bounding box center [346, 27] width 5 height 5
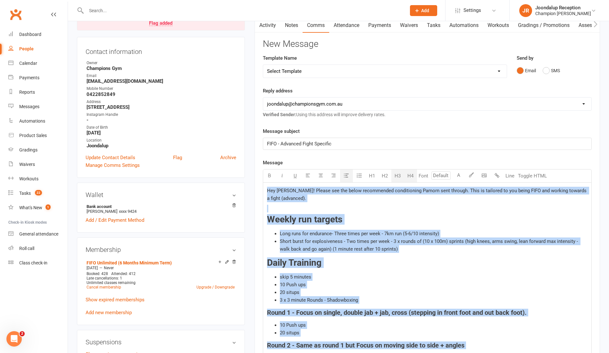
scroll to position [0, 0]
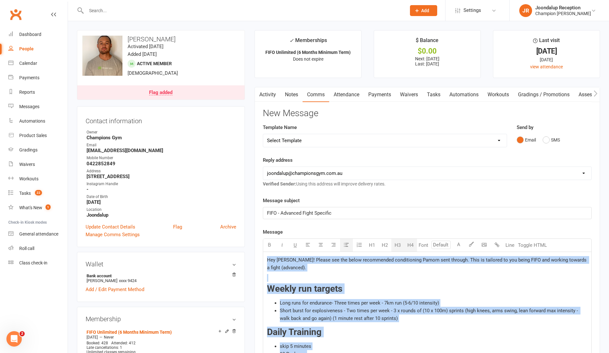
drag, startPoint x: 312, startPoint y: 284, endPoint x: 263, endPoint y: 259, distance: 54.5
copy div "Hey Doug! Please see the below recommended conditioning Pamorn sent through. Th…"
click at [318, 268] on p "Hey [PERSON_NAME]! Please see the below recommended conditioning Pamorn sent th…" at bounding box center [427, 263] width 321 height 15
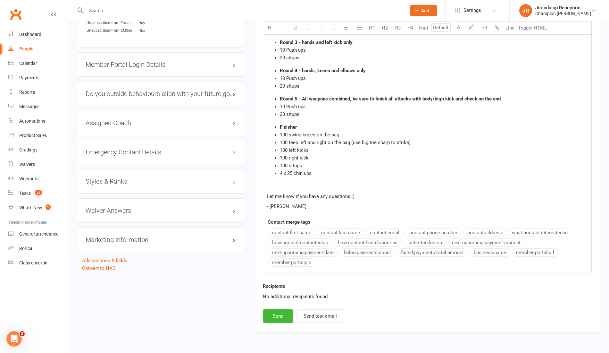
scroll to position [534, 0]
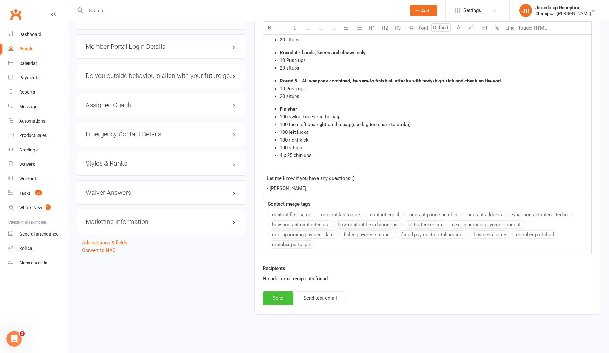
click at [282, 293] on button "Send" at bounding box center [278, 297] width 30 height 13
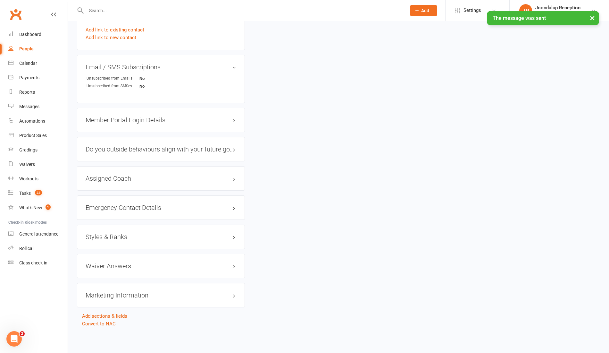
select select "0"
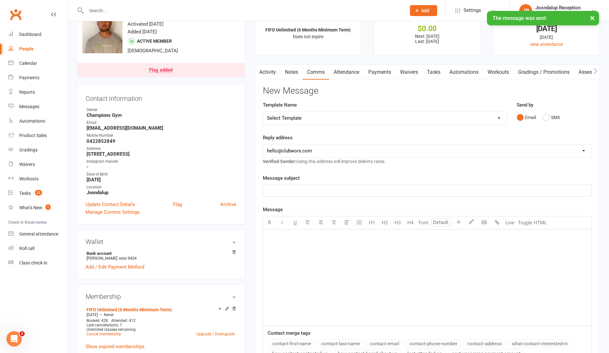
scroll to position [0, 0]
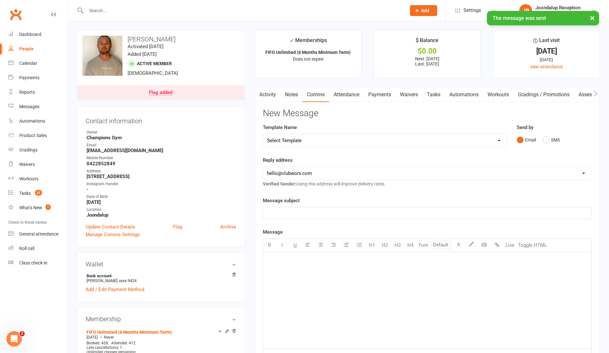
click at [294, 95] on link "Notes" at bounding box center [292, 94] width 22 height 15
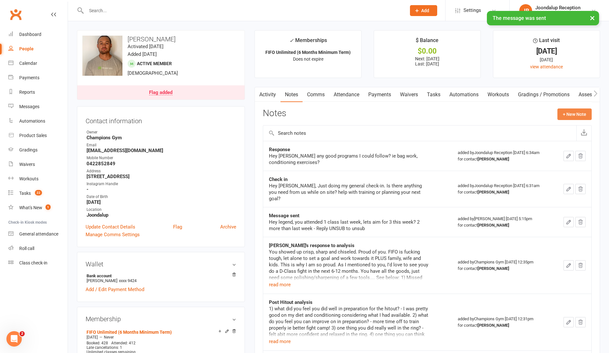
click at [573, 108] on div "Activity Notes Comms Attendance Payments Waivers Tasks Automations Workouts Gra…" at bounding box center [428, 316] width 346 height 459
click at [580, 108] on button "+ New Note" at bounding box center [575, 114] width 34 height 12
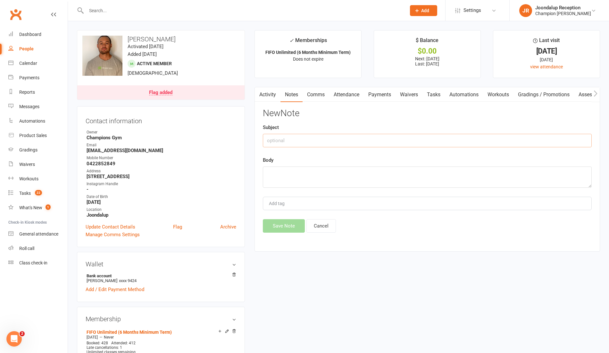
click at [297, 141] on input "text" at bounding box center [427, 140] width 329 height 13
type input "Conditioning"
click at [297, 180] on textarea at bounding box center [427, 176] width 329 height 21
paste textarea "Hey Doug! Please see the below recommended conditioning Pamorn sent through. Th…"
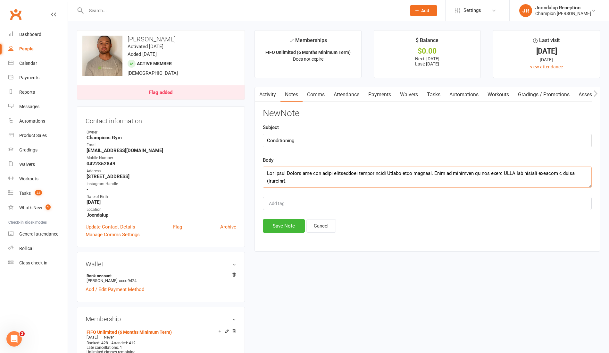
scroll to position [212, 0]
type textarea "Hey Doug! Please see the below recommended conditioning Pamorn sent through. Th…"
click at [289, 225] on button "Save Note" at bounding box center [284, 225] width 42 height 13
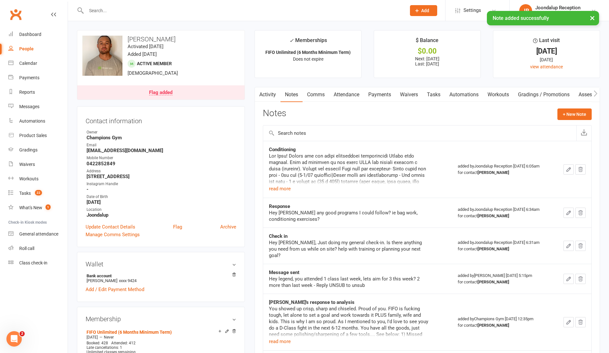
click at [317, 92] on link "Comms" at bounding box center [316, 94] width 27 height 15
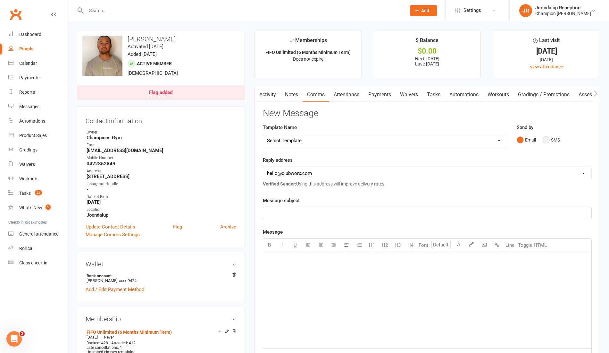
click at [547, 144] on button "SMS" at bounding box center [551, 140] width 17 height 12
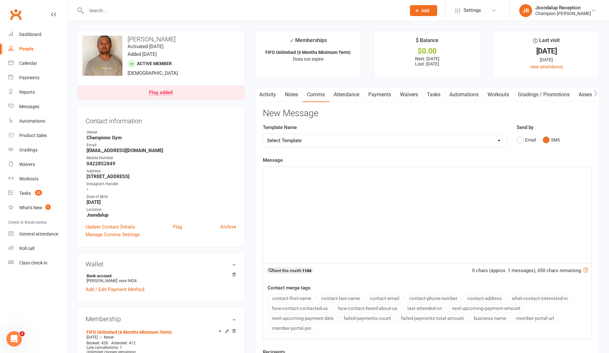
click at [328, 203] on div "﻿" at bounding box center [427, 215] width 328 height 96
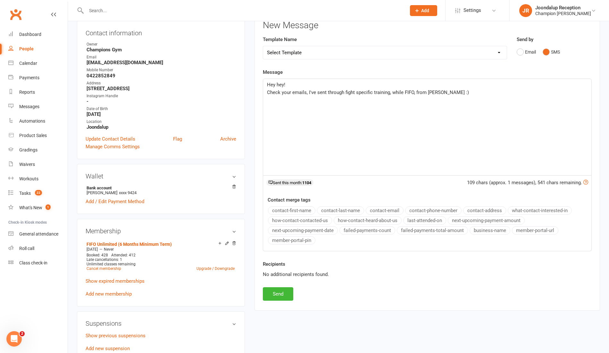
scroll to position [90, 0]
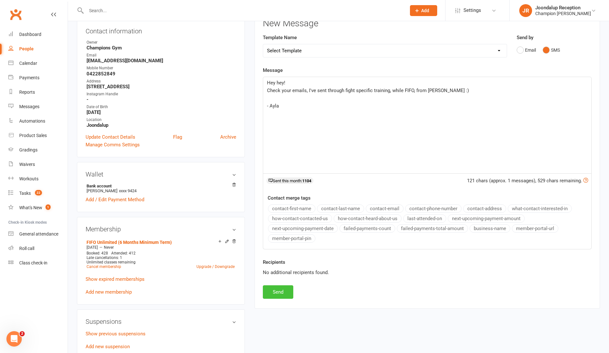
click at [284, 294] on button "Send" at bounding box center [278, 291] width 30 height 13
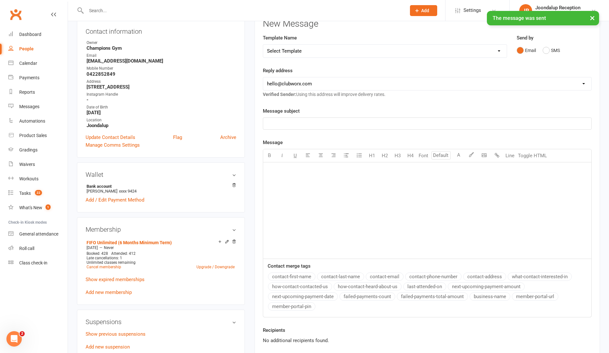
scroll to position [0, 0]
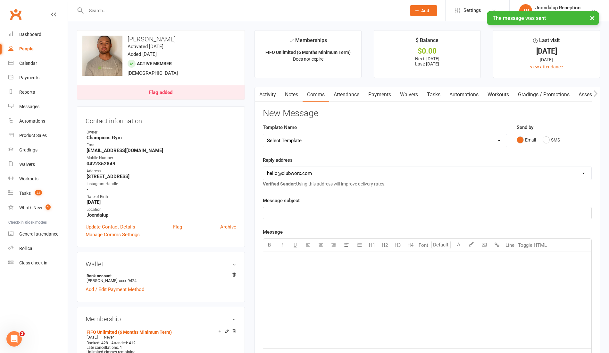
click at [292, 87] on link "Notes" at bounding box center [292, 94] width 22 height 15
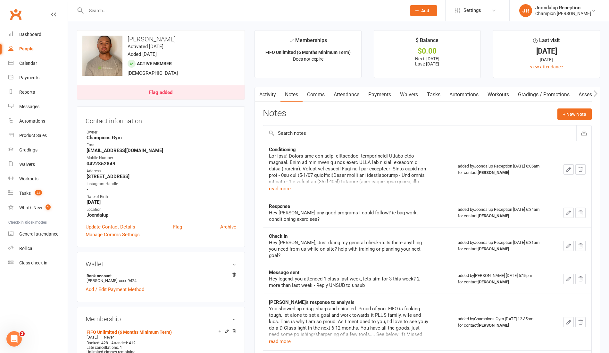
click at [266, 98] on link "Activity" at bounding box center [268, 94] width 26 height 15
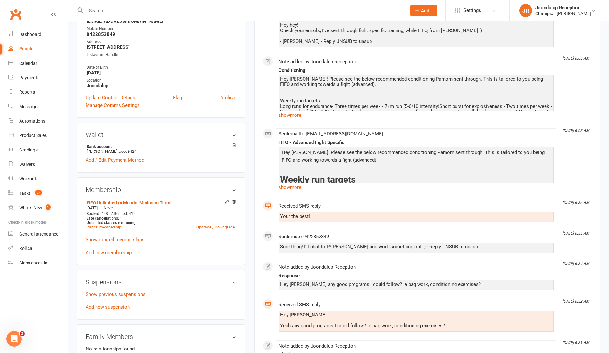
scroll to position [136, 0]
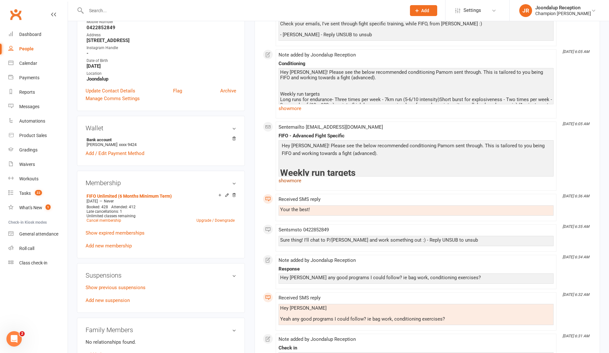
click at [292, 177] on link "show more" at bounding box center [416, 180] width 275 height 9
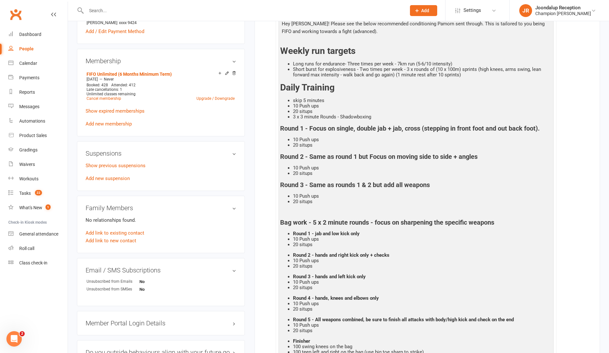
scroll to position [0, 0]
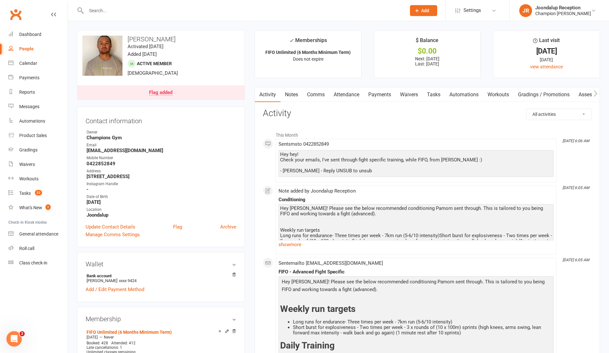
click at [118, 8] on input "text" at bounding box center [243, 10] width 318 height 9
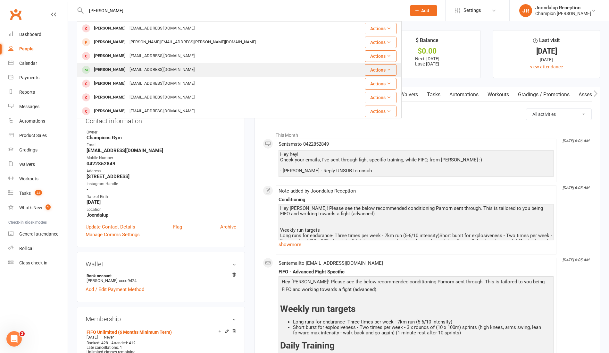
type input "[PERSON_NAME]"
click at [116, 69] on div "[PERSON_NAME]" at bounding box center [110, 69] width 36 height 9
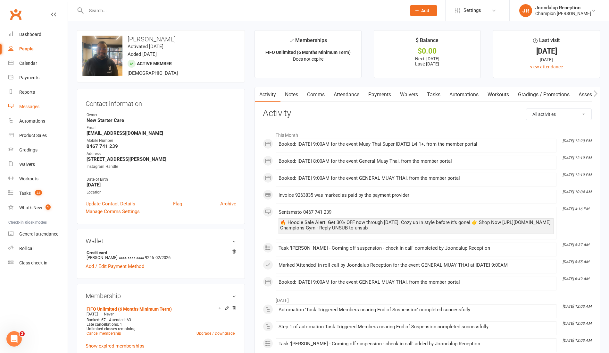
click at [23, 110] on link "Messages" at bounding box center [37, 106] width 59 height 14
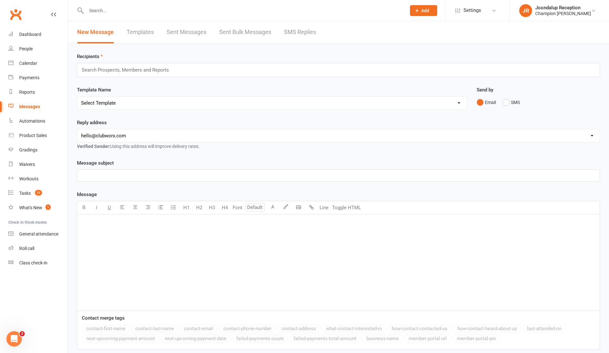
click at [280, 34] on div "New Message Templates Sent Messages Sent Bulk Messages SMS Replies" at bounding box center [197, 32] width 258 height 22
click at [300, 32] on link "SMS Replies" at bounding box center [300, 32] width 32 height 22
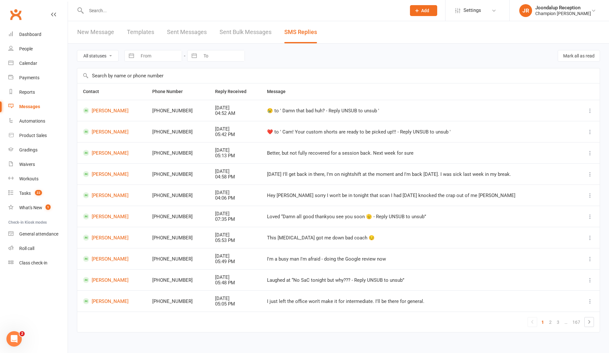
drag, startPoint x: 132, startPoint y: 3, endPoint x: 132, endPoint y: 13, distance: 10.0
click at [132, 13] on div at bounding box center [239, 10] width 325 height 21
click at [132, 13] on input "text" at bounding box center [243, 10] width 318 height 9
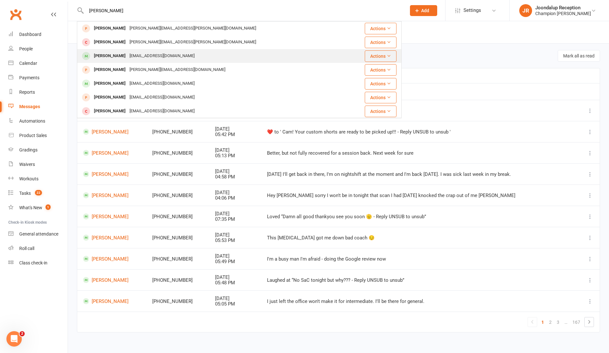
type input "[PERSON_NAME]"
click at [120, 62] on div "Damien Jensen damojensen@hotmail.co.uk" at bounding box center [212, 55] width 269 height 13
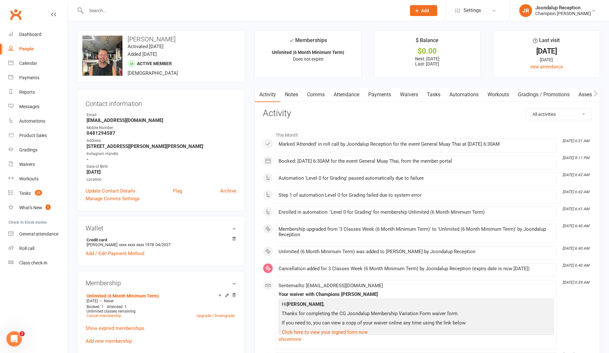
click at [345, 95] on link "Attendance" at bounding box center [346, 94] width 35 height 15
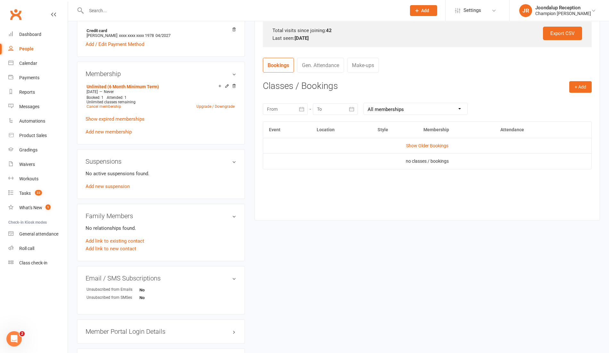
scroll to position [213, 0]
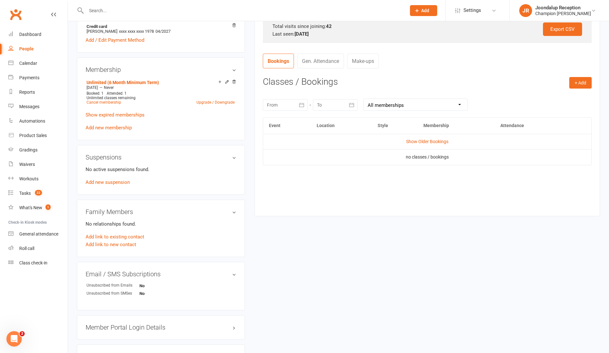
click at [438, 137] on td "Show Older Bookings" at bounding box center [427, 141] width 328 height 15
click at [438, 139] on link "Show Older Bookings" at bounding box center [427, 141] width 42 height 5
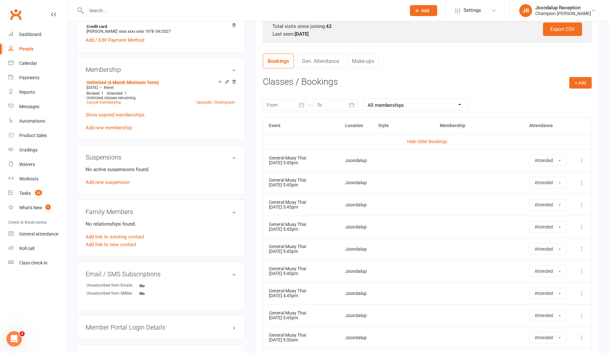
scroll to position [1120, 0]
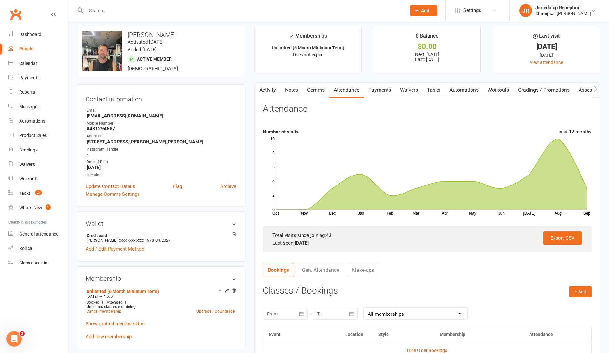
scroll to position [0, 0]
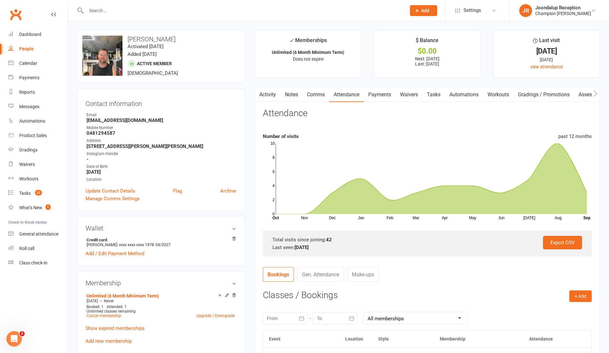
click at [276, 98] on link "Activity" at bounding box center [268, 94] width 26 height 15
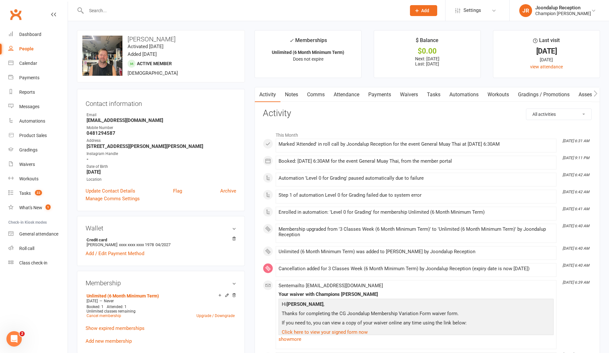
click at [280, 98] on link "Activity" at bounding box center [268, 94] width 26 height 15
click at [294, 95] on link "Notes" at bounding box center [292, 94] width 22 height 15
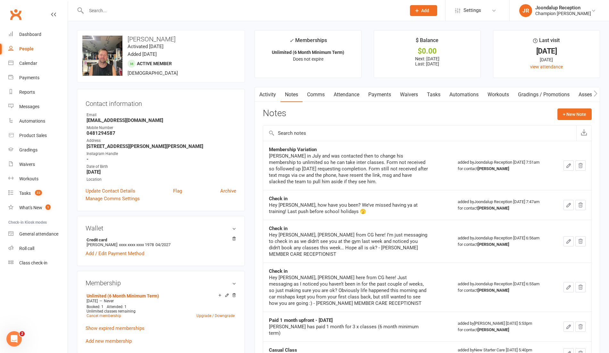
click at [362, 94] on link "Attendance" at bounding box center [346, 94] width 35 height 15
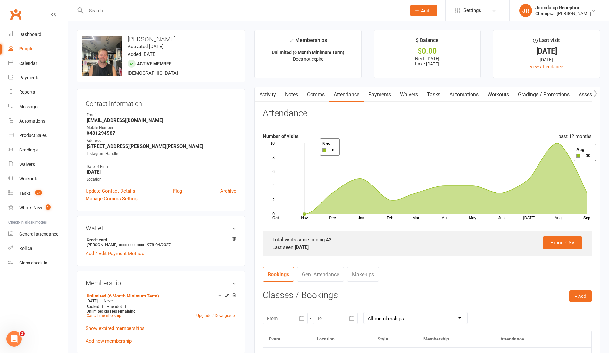
click at [264, 94] on link "Activity" at bounding box center [268, 94] width 26 height 15
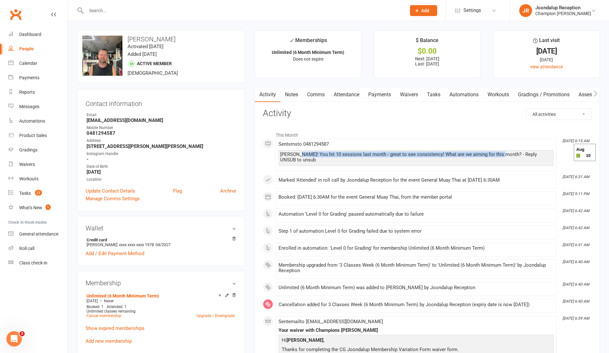
drag, startPoint x: 499, startPoint y: 156, endPoint x: 300, endPoint y: 159, distance: 199.5
click at [300, 159] on div "[PERSON_NAME]! You hit 10 sessions last month - great to see consistency! What …" at bounding box center [416, 158] width 275 height 16
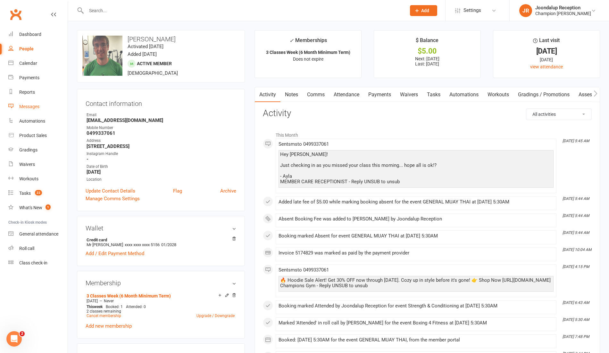
click at [28, 105] on div "Messages" at bounding box center [29, 106] width 20 height 5
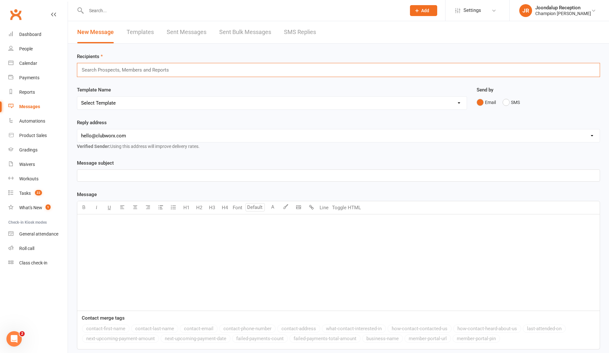
click at [110, 71] on input "text" at bounding box center [128, 70] width 94 height 8
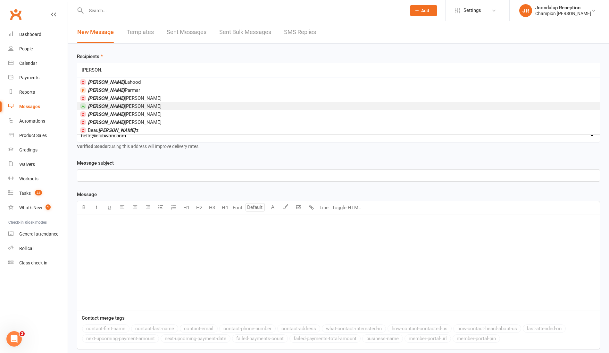
type input "[PERSON_NAME]"
click at [138, 105] on li "[PERSON_NAME]" at bounding box center [338, 106] width 523 height 8
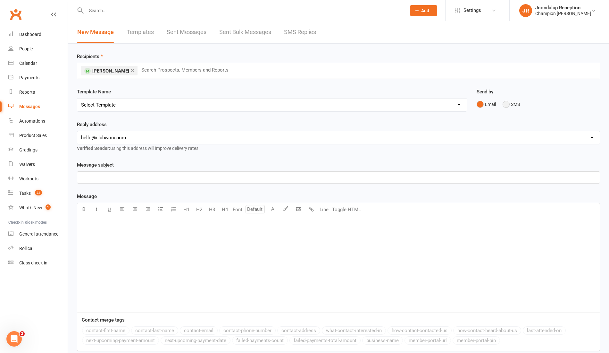
click at [504, 107] on button "SMS" at bounding box center [511, 104] width 17 height 12
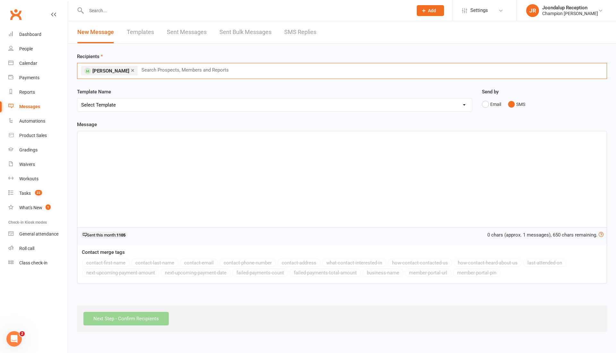
click at [147, 69] on input "text" at bounding box center [188, 70] width 94 height 8
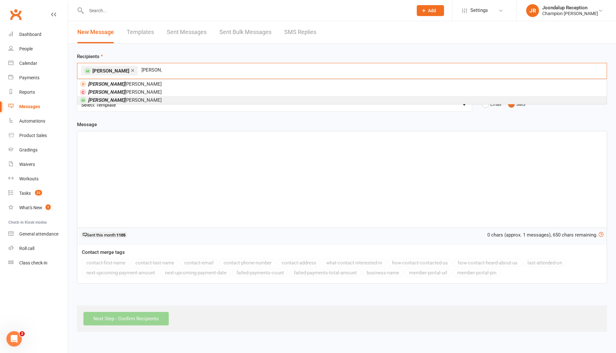
type input "[PERSON_NAME]"
click at [147, 99] on li "[PERSON_NAME]" at bounding box center [341, 100] width 529 height 8
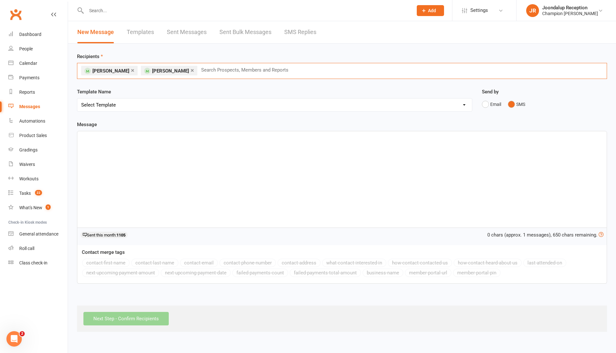
click at [129, 70] on li "× [PERSON_NAME]" at bounding box center [109, 71] width 56 height 10
click at [131, 71] on link "×" at bounding box center [133, 70] width 4 height 10
click at [124, 139] on p "﻿" at bounding box center [342, 137] width 522 height 8
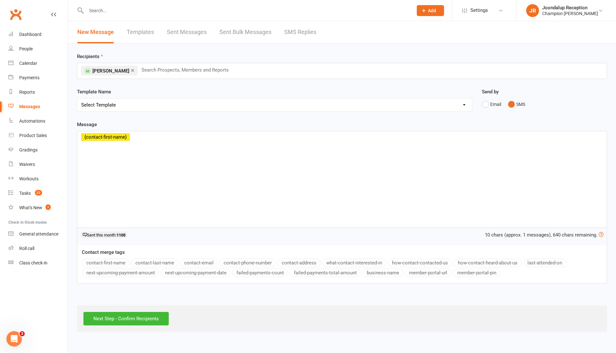
click at [92, 260] on button "contact-first-name" at bounding box center [105, 263] width 47 height 8
drag, startPoint x: 194, startPoint y: 135, endPoint x: 149, endPoint y: 140, distance: 45.8
click at [149, 140] on div "﻿ ﻿ {contact-first-name} ! You hit {LastMonthSessions} last month—nice! Want a …" at bounding box center [341, 179] width 529 height 96
click at [209, 137] on span "! You hit 10 sessions last month—nice! Want a fresh target for this one?" at bounding box center [207, 137] width 154 height 6
click at [210, 137] on span "! You hit 10 sessions last month—nice! Want a fresh target for this one?" at bounding box center [207, 137] width 154 height 6
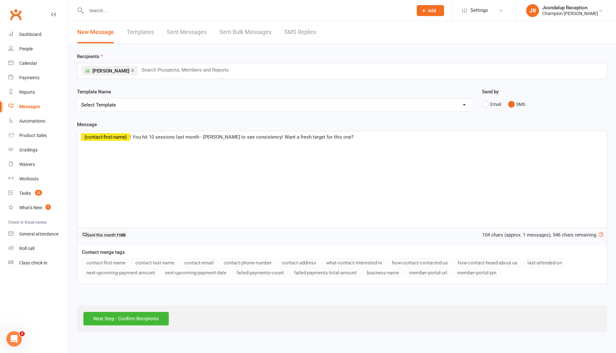
click at [210, 138] on span "! You hit 10 sessions last month - [PERSON_NAME] to see consistency! Want a fre…" at bounding box center [242, 137] width 224 height 6
click at [320, 148] on div "﻿ ﻿ {contact-first-name} ! You hit 10 sessions last month - great to see consis…" at bounding box center [341, 179] width 529 height 96
click at [327, 141] on div "﻿ ﻿ {contact-first-name} ! You hit 10 sessions last month - great to see consis…" at bounding box center [341, 179] width 529 height 96
drag, startPoint x: 322, startPoint y: 136, endPoint x: 265, endPoint y: 137, distance: 57.1
click at [265, 137] on span "! You hit 10 sessions last month - great to see consistency! Want a fresh targe…" at bounding box center [229, 137] width 198 height 6
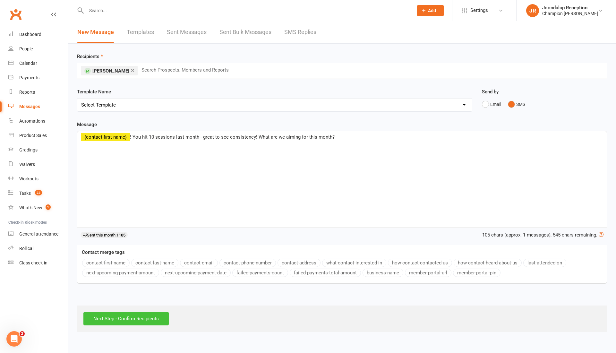
click at [145, 318] on input "Next Step - Confirm Recipients" at bounding box center [125, 318] width 85 height 13
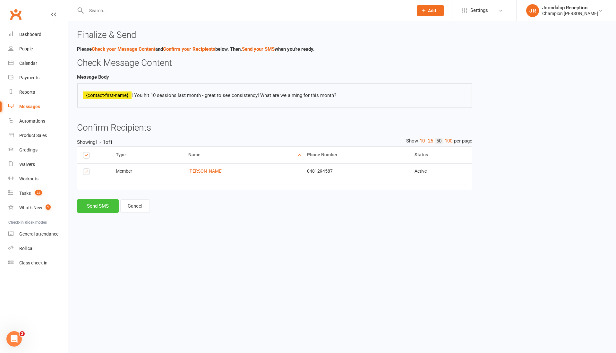
click at [104, 209] on button "Send SMS" at bounding box center [98, 205] width 42 height 13
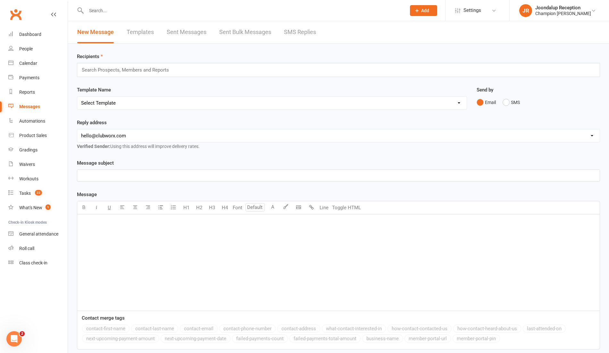
click at [120, 70] on input "text" at bounding box center [128, 70] width 94 height 8
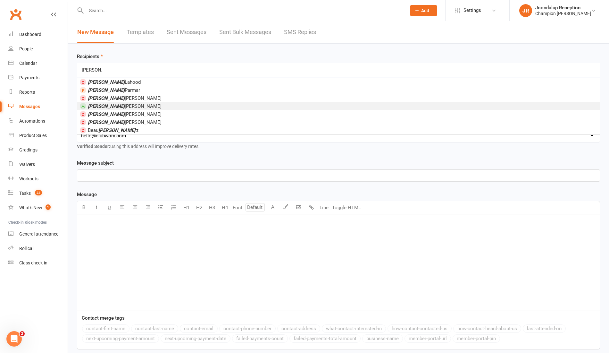
type input "[PERSON_NAME]"
click at [125, 103] on li "[PERSON_NAME]" at bounding box center [338, 106] width 523 height 8
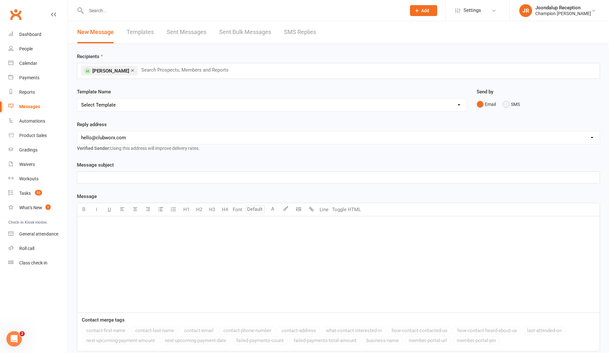
click at [504, 104] on button "SMS" at bounding box center [511, 104] width 17 height 12
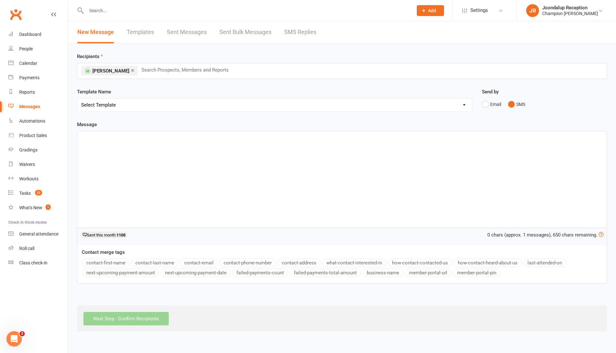
click at [157, 145] on div "﻿" at bounding box center [341, 179] width 529 height 96
click at [140, 137] on span "Hey [PERSON_NAME]! What’s the vibe—performance, skills, or fitness? I’ll tie yo…" at bounding box center [179, 137] width 196 height 6
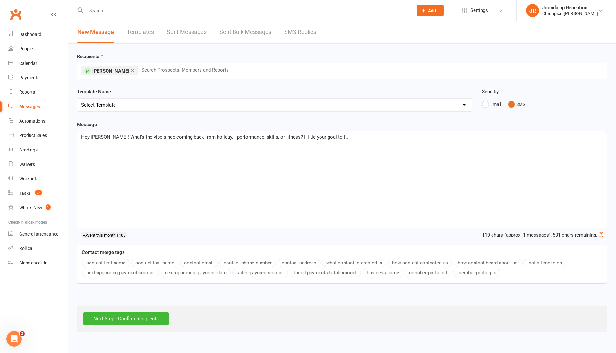
click at [320, 143] on div "Hey [PERSON_NAME]! What’s the vibe since coming back from holiday... performanc…" at bounding box center [341, 179] width 529 height 96
click at [149, 320] on input "Next Step - Confirm Recipients" at bounding box center [125, 318] width 85 height 13
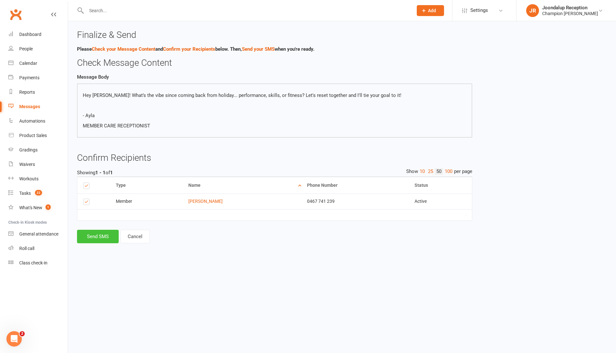
click at [105, 242] on button "Send SMS" at bounding box center [98, 236] width 42 height 13
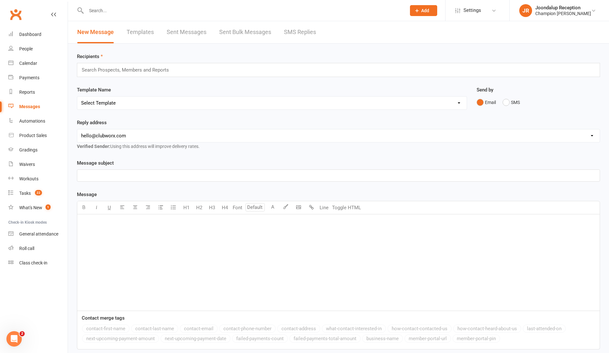
click at [103, 7] on input "text" at bounding box center [243, 10] width 318 height 9
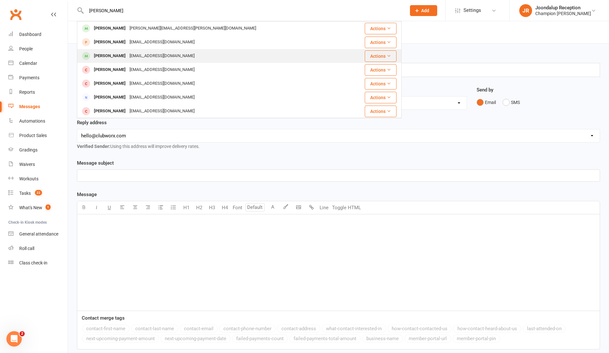
type input "[PERSON_NAME]"
click at [108, 56] on div "[PERSON_NAME]" at bounding box center [110, 55] width 36 height 9
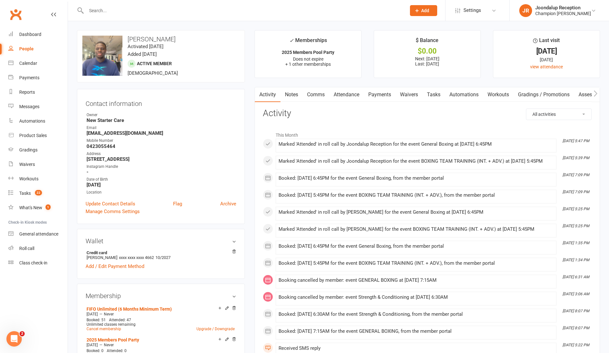
click at [340, 97] on link "Attendance" at bounding box center [346, 94] width 35 height 15
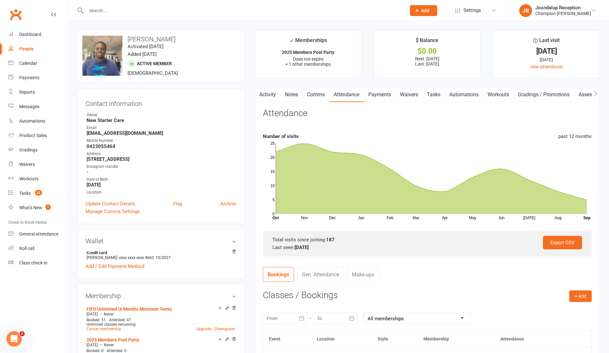
click at [298, 97] on link "Notes" at bounding box center [292, 94] width 22 height 15
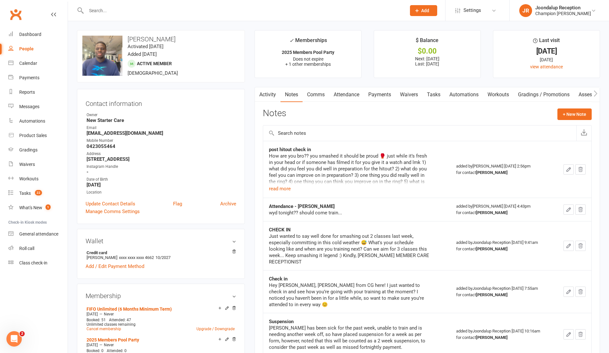
click at [317, 97] on link "Comms" at bounding box center [316, 94] width 27 height 15
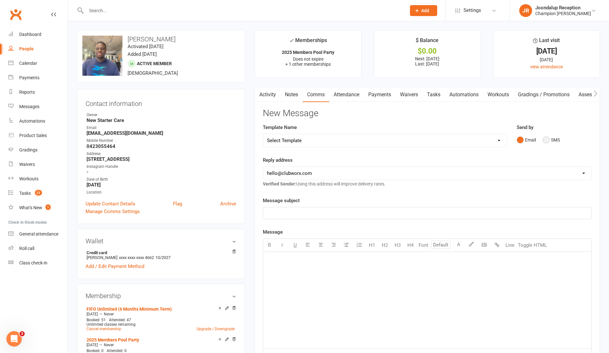
click at [549, 139] on button "SMS" at bounding box center [551, 140] width 17 height 12
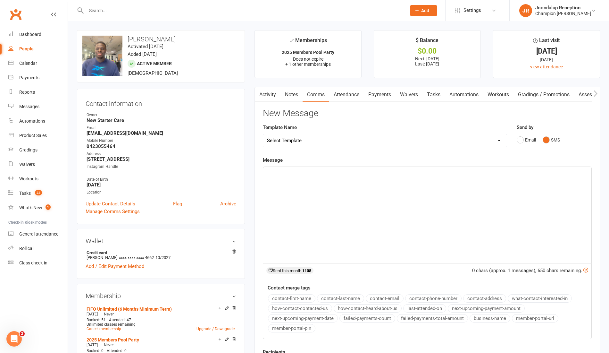
click at [326, 183] on div "﻿" at bounding box center [427, 215] width 328 height 96
click at [305, 75] on li "✓ Memberships 2025 Members Pool Party Does not expire + 1 other memberships" at bounding box center [308, 54] width 107 height 48
click at [484, 176] on div "[PERSON_NAME] 1! You made 16 sessions in July - the coldest month of the year..…" at bounding box center [427, 215] width 328 height 96
click at [523, 171] on p "[PERSON_NAME] 1! You made 16 sessions in July - the coldest month of the year..…" at bounding box center [427, 173] width 321 height 8
click at [547, 172] on span "[PERSON_NAME] 1! You made 16 sessions in July - the coldest month of the year..…" at bounding box center [426, 176] width 319 height 13
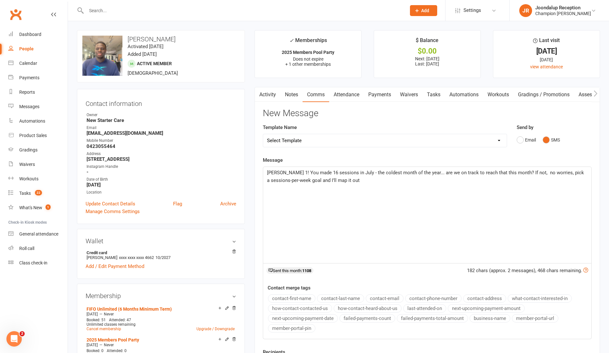
click at [407, 178] on p "[PERSON_NAME] 1! You made 16 sessions in July - the coldest month of the year..…" at bounding box center [427, 176] width 321 height 15
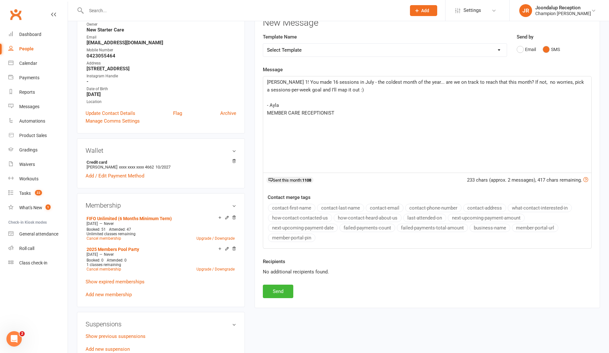
scroll to position [98, 0]
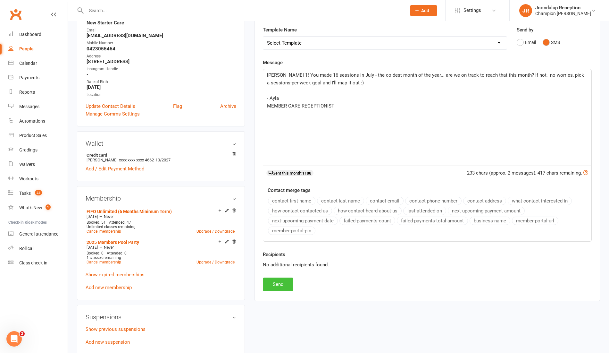
click at [272, 282] on button "Send" at bounding box center [278, 283] width 30 height 13
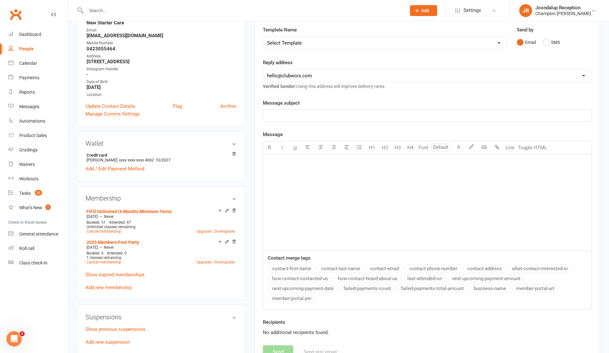
click at [143, 14] on input "text" at bounding box center [243, 10] width 318 height 9
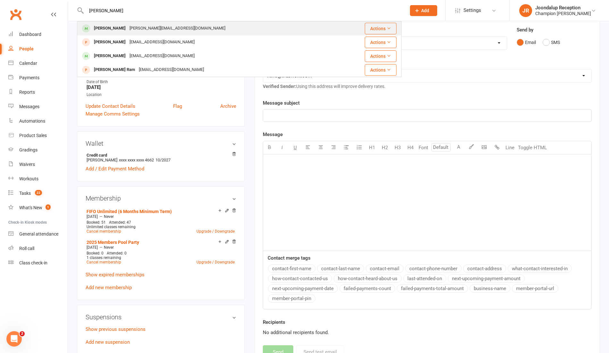
type input "[PERSON_NAME]"
click at [154, 24] on div "[PERSON_NAME][EMAIL_ADDRESS][DOMAIN_NAME]" at bounding box center [178, 28] width 100 height 9
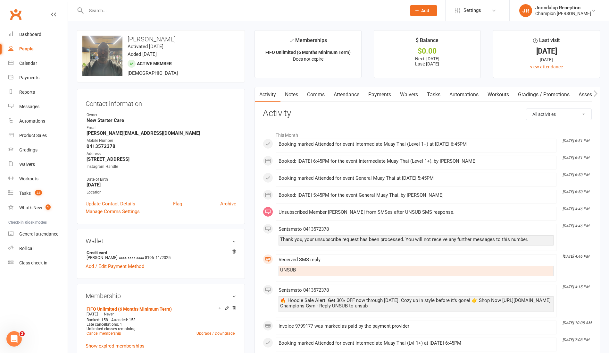
click at [354, 97] on link "Attendance" at bounding box center [346, 94] width 35 height 15
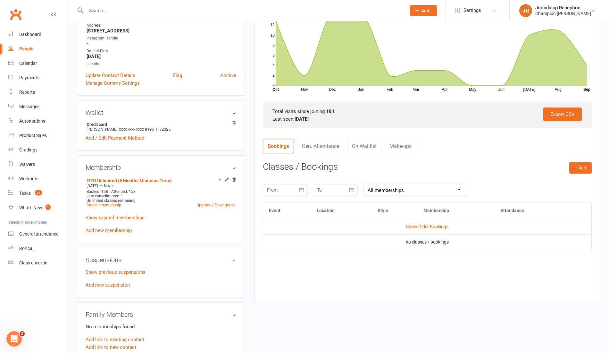
scroll to position [128, 0]
click at [436, 227] on link "Show Older Bookings" at bounding box center [427, 227] width 42 height 5
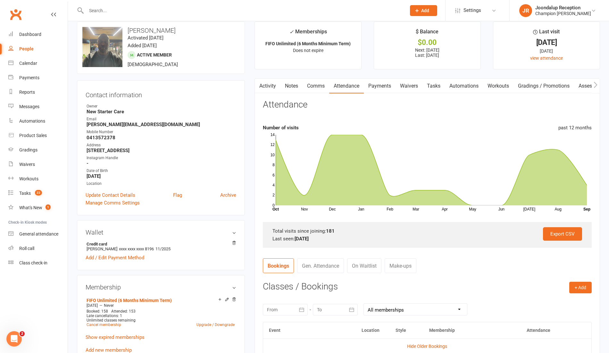
scroll to position [0, 0]
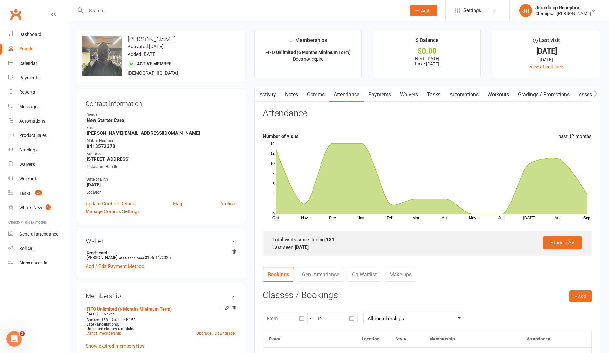
drag, startPoint x: 118, startPoint y: 3, endPoint x: 118, endPoint y: 11, distance: 7.7
click at [118, 11] on div at bounding box center [239, 10] width 325 height 21
click at [118, 11] on input "text" at bounding box center [243, 10] width 318 height 9
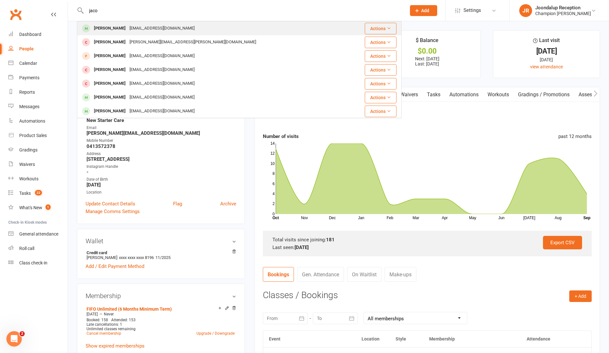
type input "jaco"
click at [122, 30] on div "[PERSON_NAME]" at bounding box center [110, 28] width 36 height 9
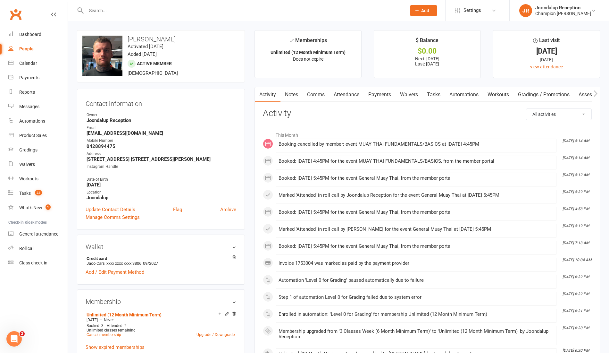
click at [341, 94] on link "Attendance" at bounding box center [346, 94] width 35 height 15
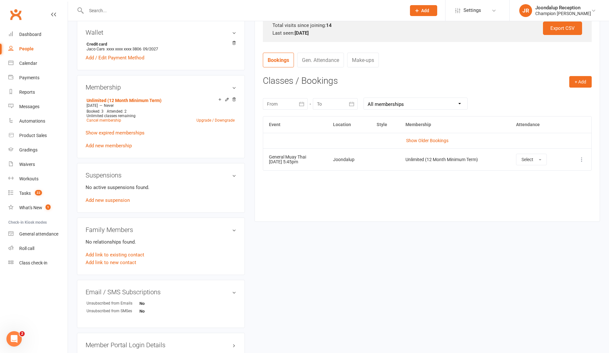
scroll to position [220, 0]
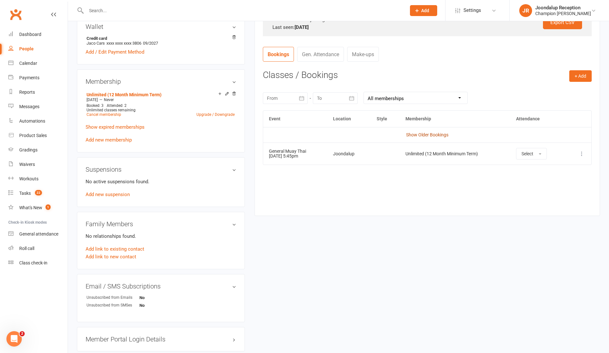
click at [437, 132] on link "Show Older Bookings" at bounding box center [427, 134] width 42 height 5
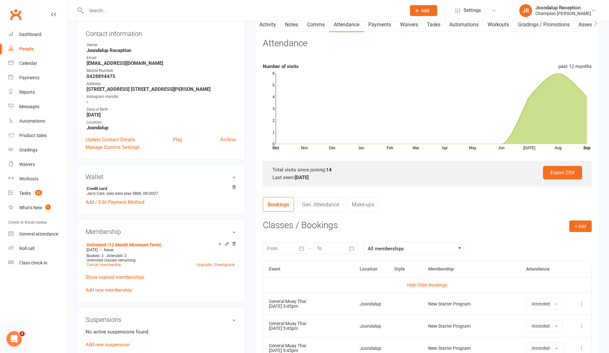
scroll to position [57, 0]
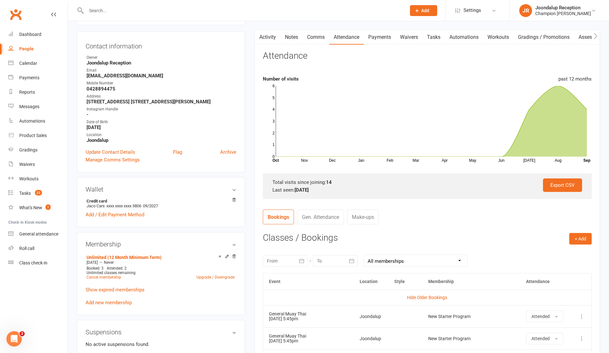
click at [317, 33] on link "Comms" at bounding box center [316, 37] width 27 height 15
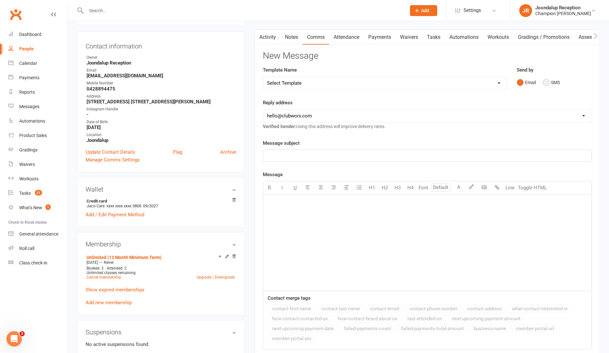
click at [550, 86] on button "SMS" at bounding box center [551, 82] width 17 height 12
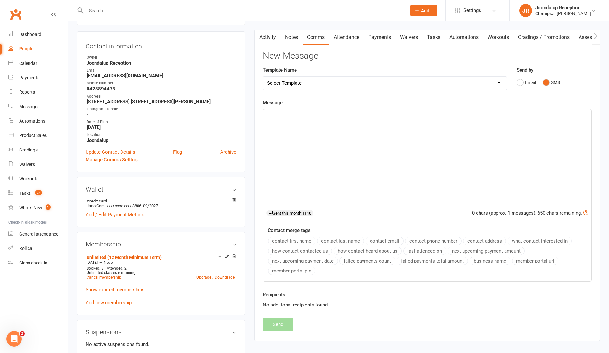
click at [341, 118] on p "﻿" at bounding box center [427, 115] width 321 height 8
click at [452, 114] on span "Legend, Jaco, consistently attending 2 classes per week since starting! Small s…" at bounding box center [404, 115] width 274 height 6
click at [540, 116] on p "Legend, Jaco, consistently attending 2 classes per week since starting! Small s…" at bounding box center [427, 115] width 321 height 8
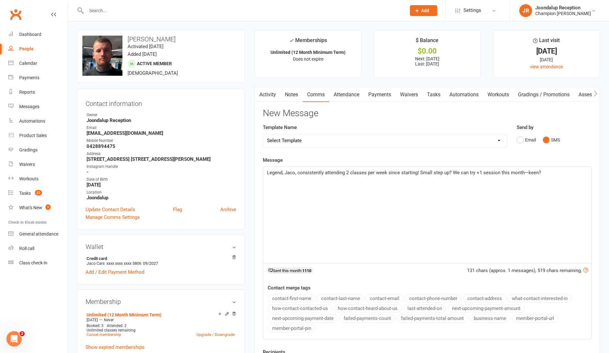
click at [347, 92] on link "Attendance" at bounding box center [346, 94] width 35 height 15
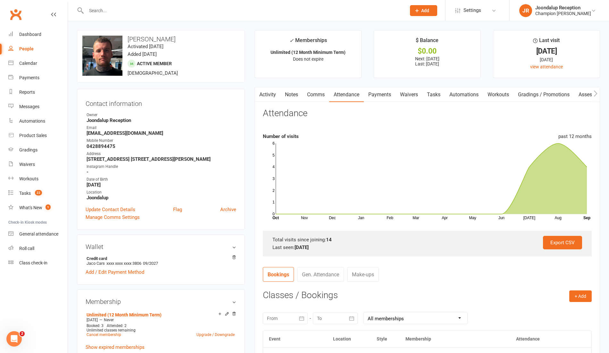
click at [288, 93] on link "Notes" at bounding box center [292, 94] width 22 height 15
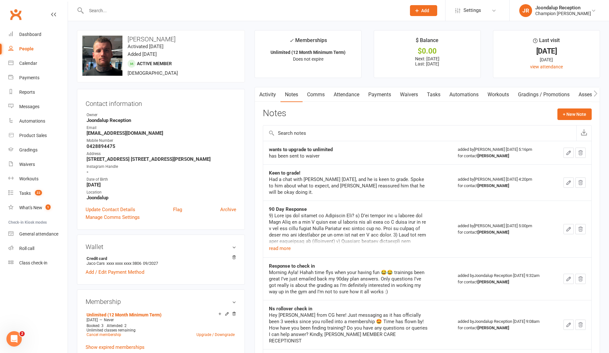
click at [310, 96] on link "Comms" at bounding box center [316, 94] width 27 height 15
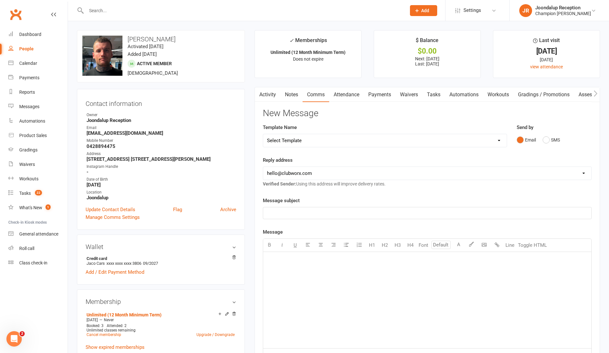
click at [342, 95] on link "Attendance" at bounding box center [346, 94] width 35 height 15
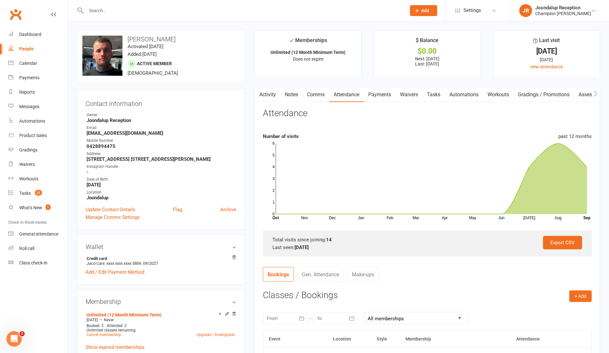
click at [297, 92] on link "Notes" at bounding box center [292, 94] width 22 height 15
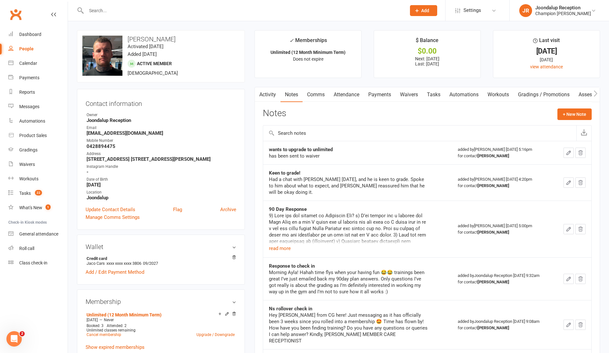
click at [310, 94] on link "Comms" at bounding box center [316, 94] width 27 height 15
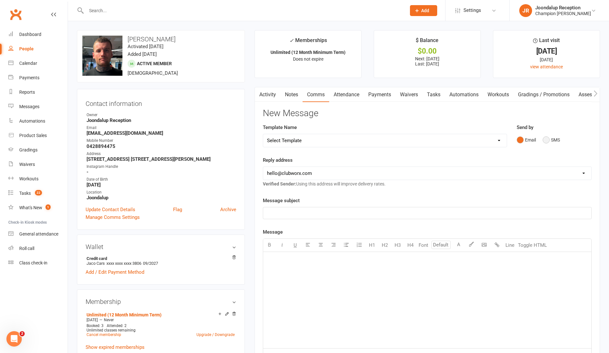
click at [552, 141] on button "SMS" at bounding box center [551, 140] width 17 height 12
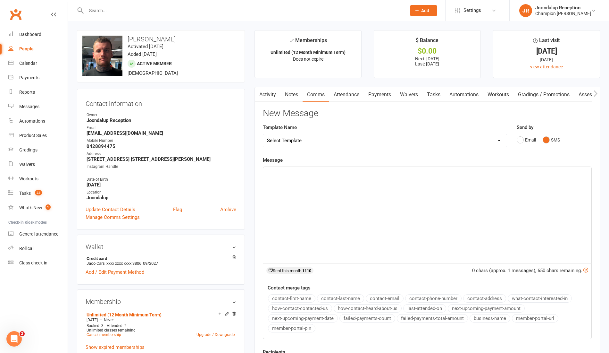
click at [316, 188] on div "﻿" at bounding box center [427, 215] width 328 height 96
click at [522, 173] on span "Legend, Jaco, consistently attending 2 classes per week since joining! Small st…" at bounding box center [403, 173] width 272 height 6
click at [579, 173] on p "Legend, Jaco, consistently attending 2 classes per week since joining! Small st…" at bounding box center [427, 173] width 321 height 8
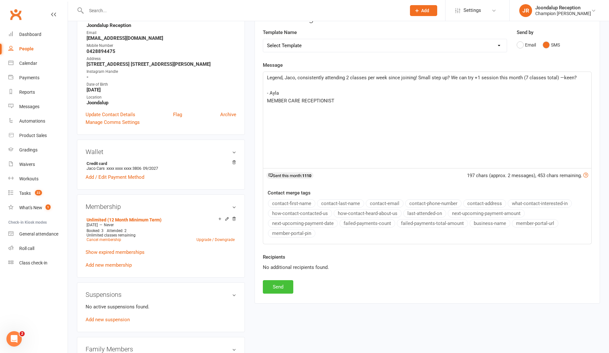
click at [287, 280] on button "Send" at bounding box center [278, 286] width 30 height 13
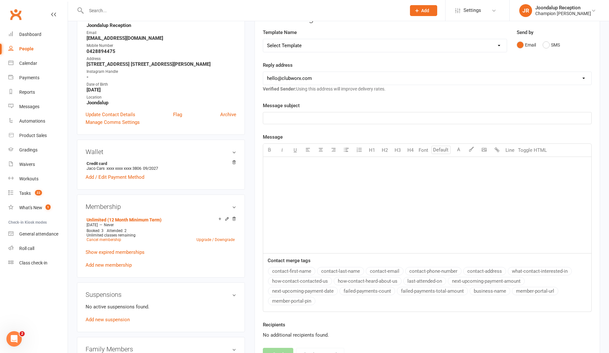
click at [107, 7] on input "text" at bounding box center [243, 10] width 318 height 9
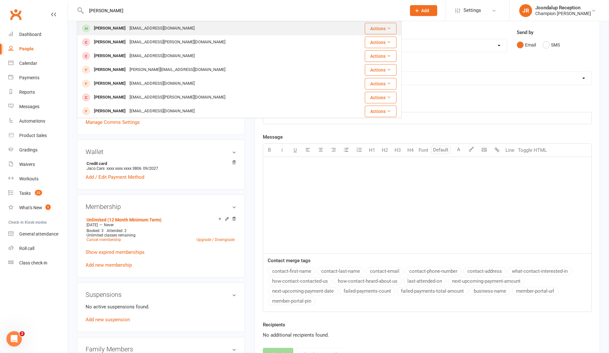
type input "[PERSON_NAME]"
click at [115, 33] on div "[PERSON_NAME]" at bounding box center [110, 28] width 36 height 9
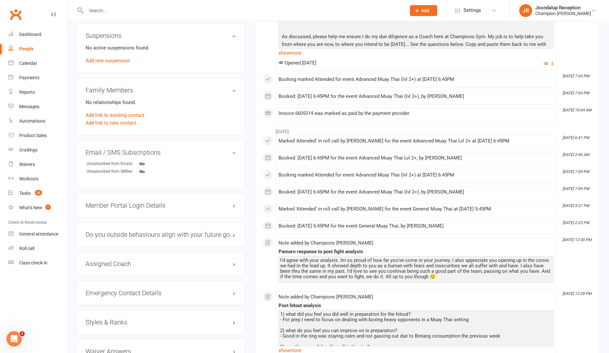
scroll to position [377, 0]
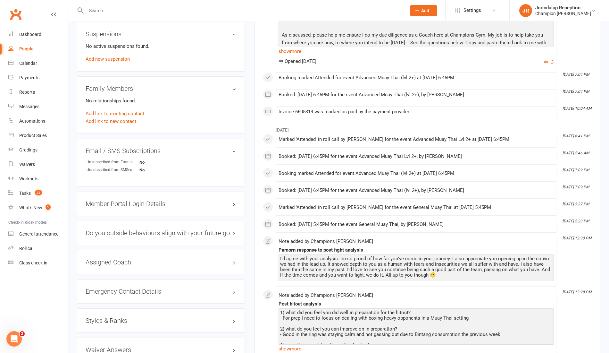
drag, startPoint x: 581, startPoint y: 197, endPoint x: 581, endPoint y: 211, distance: 13.8
click at [581, 211] on div "August [DATE] 6:41 PM Marked 'Attended' in roll call by [PERSON_NAME] for the e…" at bounding box center [427, 291] width 329 height 337
click at [529, 293] on div "Note added by Champions [PERSON_NAME]" at bounding box center [416, 295] width 275 height 5
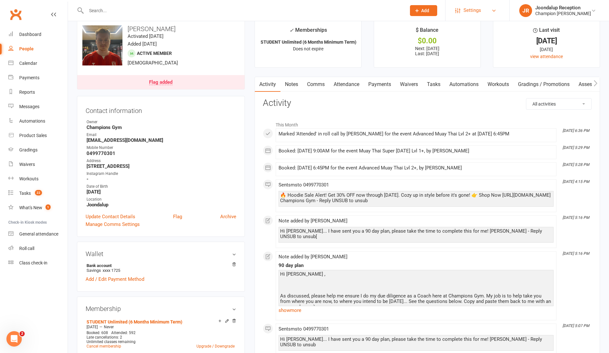
scroll to position [0, 0]
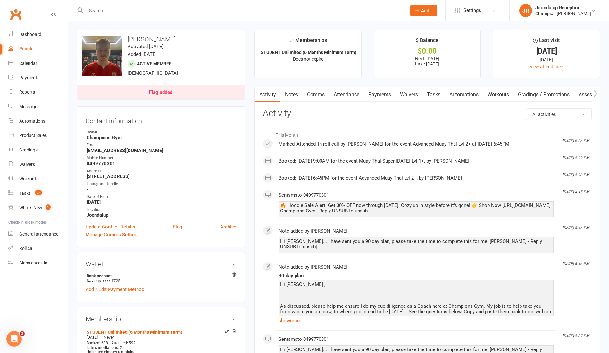
click at [394, 94] on link "Payments" at bounding box center [380, 94] width 32 height 15
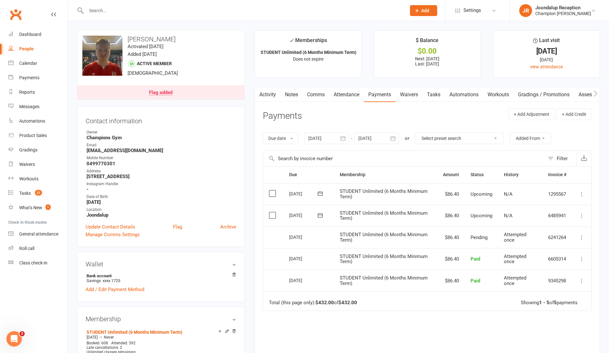
click at [413, 93] on link "Waivers" at bounding box center [409, 94] width 27 height 15
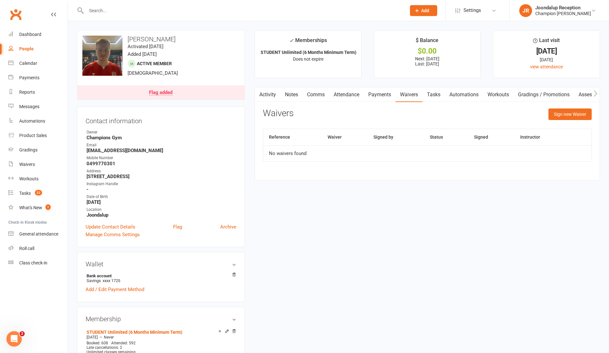
click at [289, 92] on link "Notes" at bounding box center [292, 94] width 22 height 15
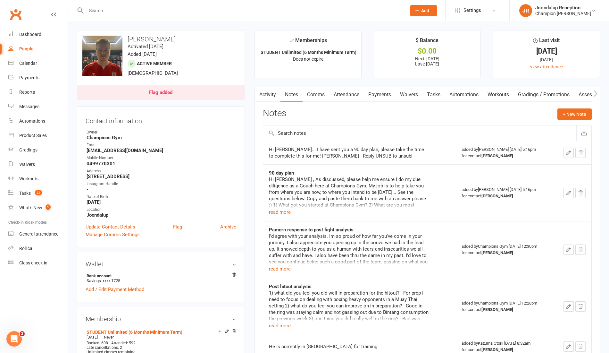
click at [121, 14] on input "text" at bounding box center [243, 10] width 318 height 9
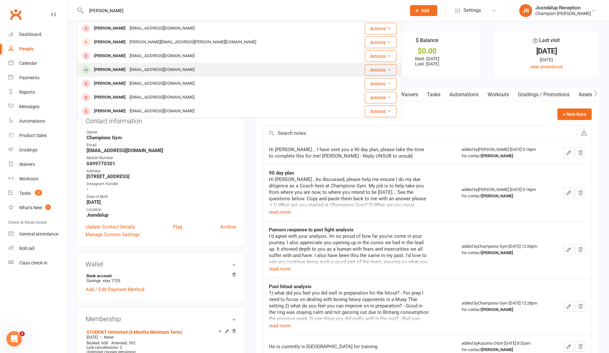
type input "[PERSON_NAME]"
click at [121, 69] on div "[PERSON_NAME]" at bounding box center [110, 69] width 36 height 9
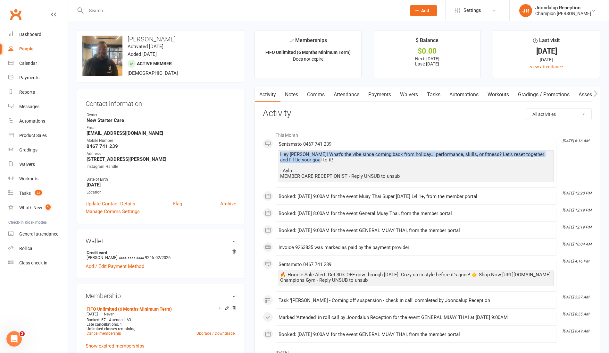
drag, startPoint x: 304, startPoint y: 158, endPoint x: 273, endPoint y: 156, distance: 31.5
click at [273, 156] on div "This Month [DATE] 6:16 AM Sent sms to [PHONE_NUMBER] Hey [PERSON_NAME]! What's …" at bounding box center [427, 235] width 329 height 214
copy div "Hey [PERSON_NAME]! What's the vibe since coming back from holiday... performanc…"
click at [293, 89] on link "Notes" at bounding box center [292, 94] width 22 height 15
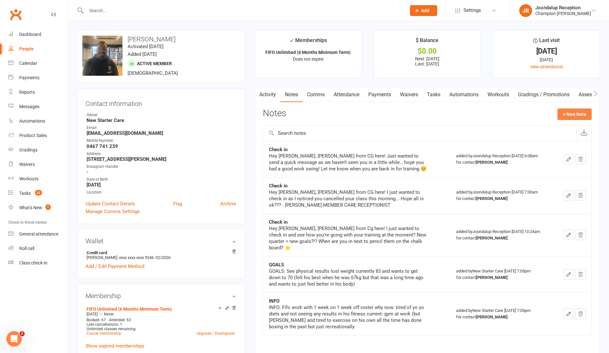
click at [579, 114] on button "+ New Note" at bounding box center [575, 114] width 34 height 12
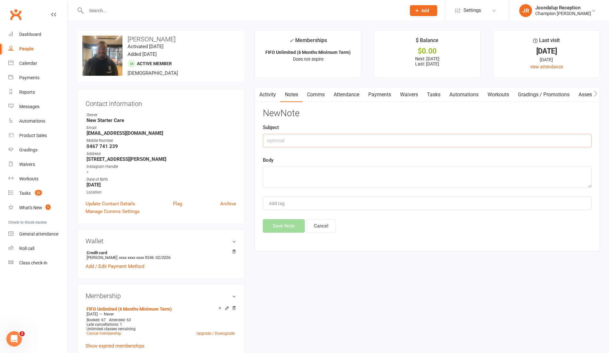
click at [395, 135] on input "text" at bounding box center [427, 140] width 329 height 13
type input "Check in"
click at [377, 188] on div "New Note Subject Check in Body Add tag Save Note Cancel" at bounding box center [427, 170] width 329 height 124
click at [369, 174] on textarea at bounding box center [427, 176] width 329 height 21
paste textarea "Hey [PERSON_NAME]! What's the vibe since coming back from holiday... performanc…"
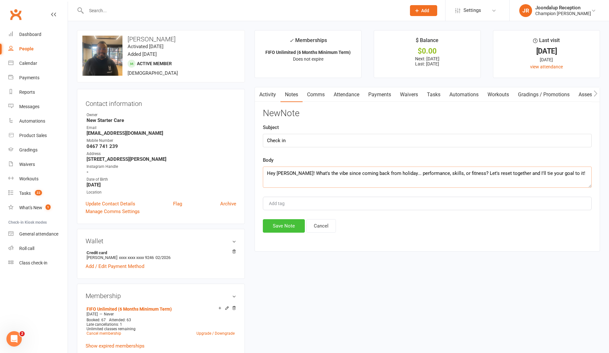
type textarea "Hey [PERSON_NAME]! What's the vibe since coming back from holiday... performanc…"
click at [290, 225] on button "Save Note" at bounding box center [284, 225] width 42 height 13
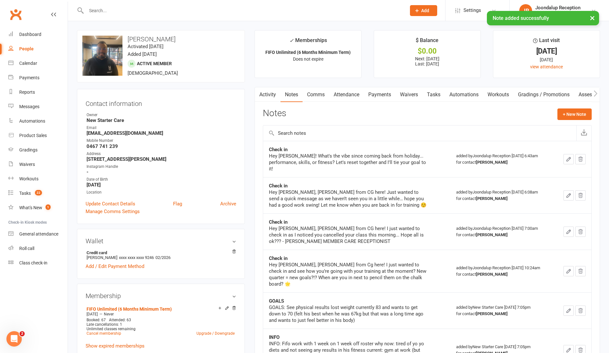
click at [117, 11] on div "× Note added successfully" at bounding box center [300, 11] width 601 height 0
click at [89, 8] on input "text" at bounding box center [243, 10] width 318 height 9
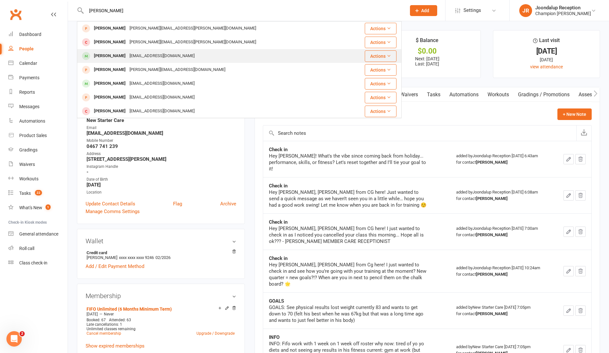
type input "[PERSON_NAME]"
click at [102, 54] on div "[PERSON_NAME]" at bounding box center [110, 55] width 36 height 9
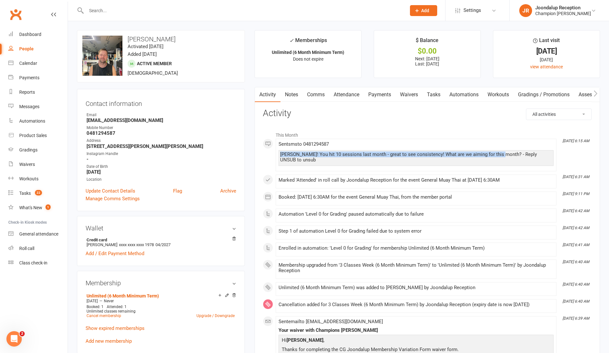
drag, startPoint x: 499, startPoint y: 153, endPoint x: 275, endPoint y: 156, distance: 223.9
copy div "[PERSON_NAME]! You hit 10 sessions last month - great to see consistency! What …"
click at [295, 89] on link "Notes" at bounding box center [292, 94] width 22 height 15
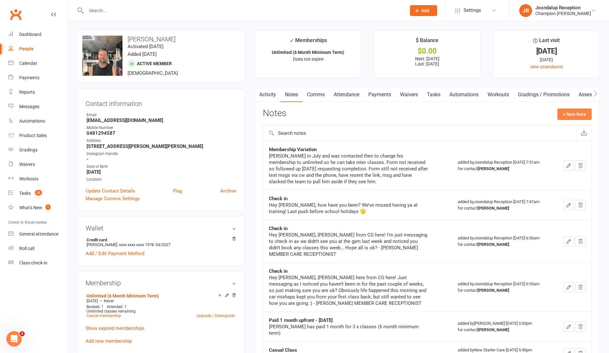
click at [572, 110] on button "+ New Note" at bounding box center [575, 114] width 34 height 12
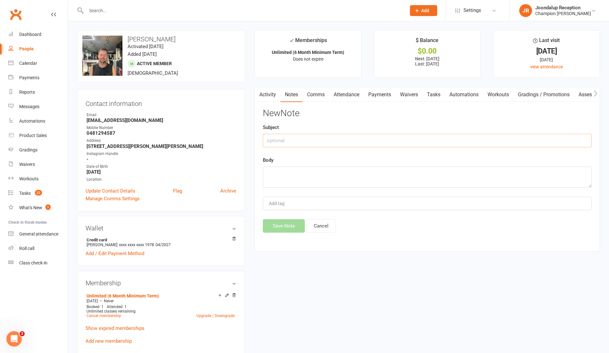
click at [316, 138] on input "text" at bounding box center [427, 140] width 329 height 13
type input "Check in msg"
click at [312, 181] on textarea at bounding box center [427, 176] width 329 height 21
paste textarea "[PERSON_NAME]! You hit 10 sessions last month - great to see consistency! What …"
type textarea "[PERSON_NAME]! You hit 10 sessions last month - great to see consistency! What …"
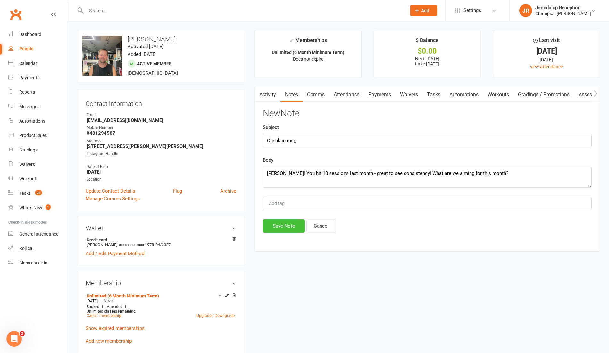
click at [298, 223] on button "Save Note" at bounding box center [284, 225] width 42 height 13
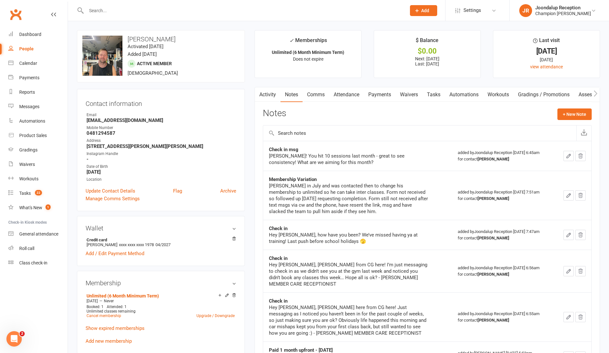
click at [110, 12] on input "text" at bounding box center [243, 10] width 318 height 9
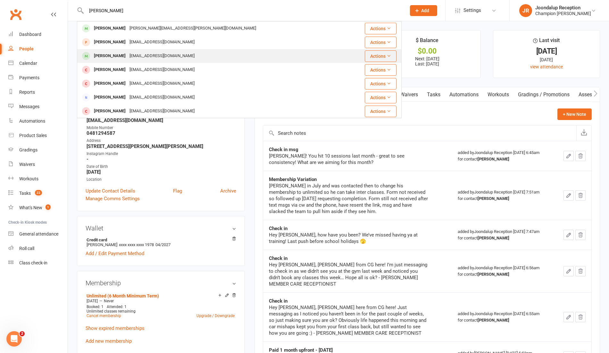
type input "[PERSON_NAME]"
click at [112, 54] on div "[PERSON_NAME]" at bounding box center [110, 55] width 36 height 9
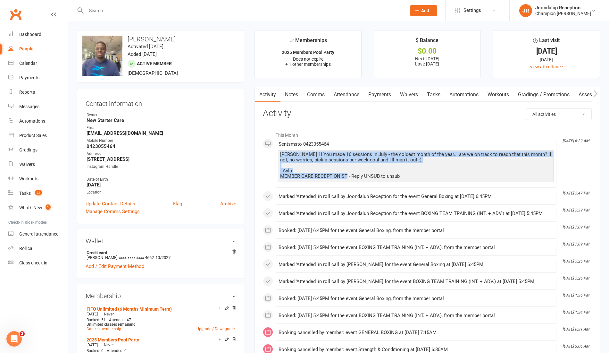
drag, startPoint x: 346, startPoint y: 176, endPoint x: 258, endPoint y: 155, distance: 90.2
copy div "[PERSON_NAME] 1! You made 16 sessions in July - the coldest month of the year..…"
click at [295, 94] on link "Notes" at bounding box center [292, 94] width 22 height 15
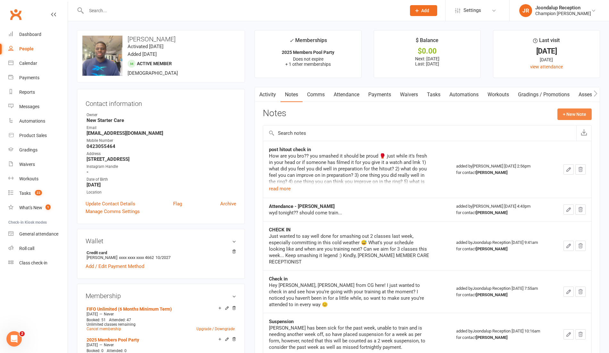
click at [564, 114] on button "+ New Note" at bounding box center [575, 114] width 34 height 12
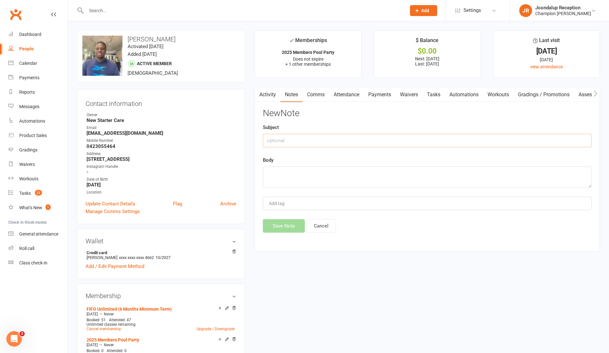
click at [446, 140] on input "text" at bounding box center [427, 140] width 329 height 13
type input "Check in msg"
click at [434, 172] on textarea at bounding box center [427, 176] width 329 height 21
paste textarea "[PERSON_NAME] 1! You made 16 sessions in July - the coldest month of the year..…"
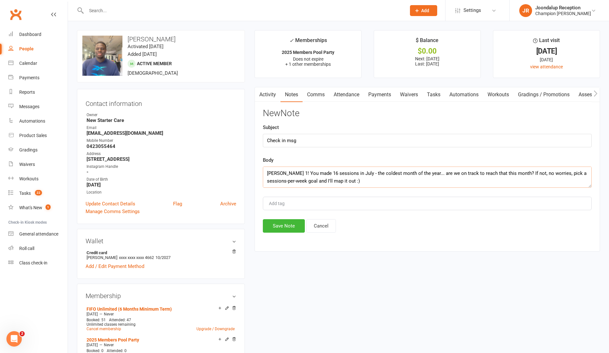
scroll to position [19, 0]
type textarea "[PERSON_NAME] 1! You made 16 sessions in July - the coldest month of the year..…"
click at [277, 228] on button "Save Note" at bounding box center [284, 225] width 42 height 13
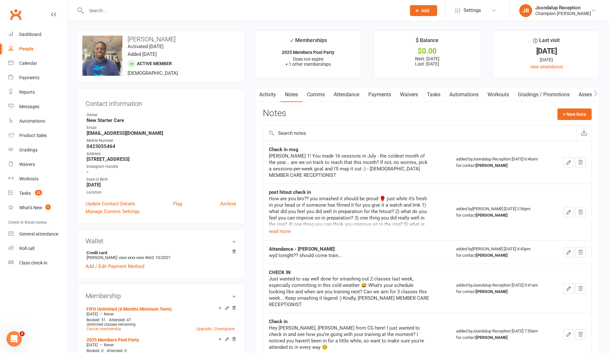
click at [110, 11] on input "text" at bounding box center [243, 10] width 318 height 9
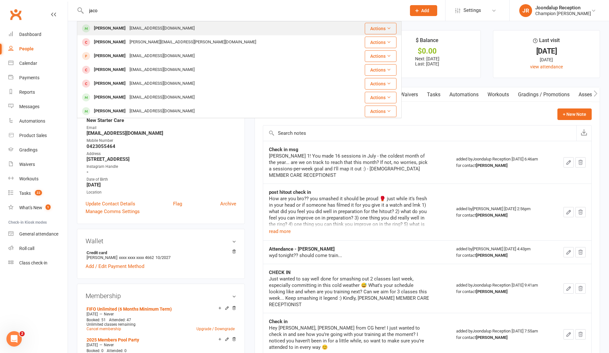
type input "jaco"
click at [116, 25] on div "[PERSON_NAME]" at bounding box center [110, 28] width 36 height 9
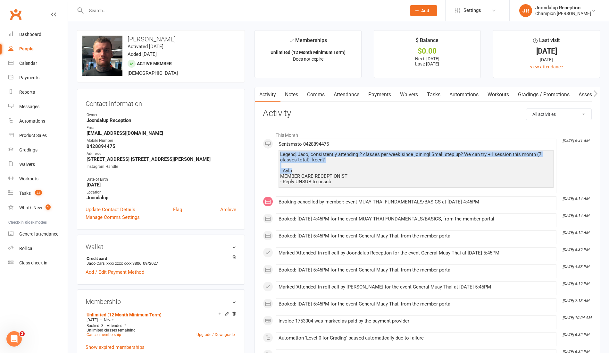
drag, startPoint x: 355, startPoint y: 173, endPoint x: 279, endPoint y: 156, distance: 77.8
click at [279, 156] on div "Legend, Jaco, consistently attending 2 classes per week since joining! Small st…" at bounding box center [416, 169] width 275 height 38
copy div "Legend, Jaco, consistently attending 2 classes per week since joining! Small st…"
click at [294, 91] on link "Notes" at bounding box center [292, 94] width 22 height 15
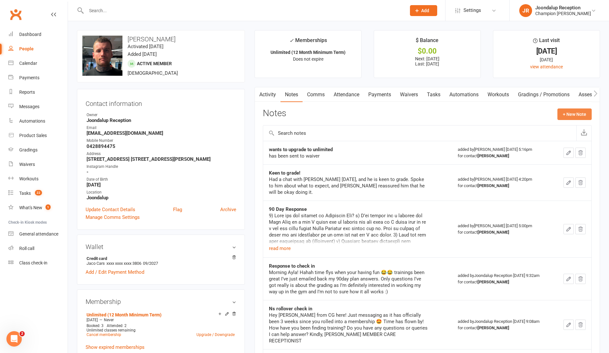
click at [572, 108] on button "+ New Note" at bounding box center [575, 114] width 34 height 12
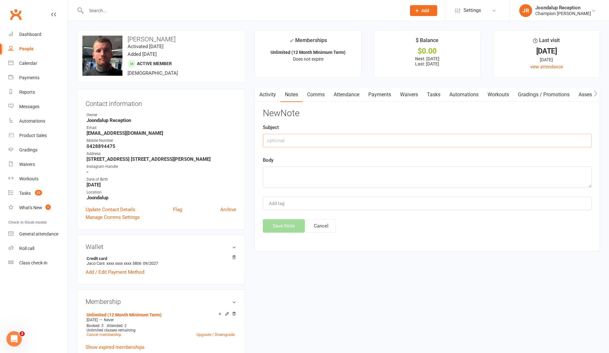
click at [377, 135] on input "text" at bounding box center [427, 140] width 329 height 13
type input "Check in msg"
click at [353, 175] on textarea at bounding box center [427, 176] width 329 height 21
paste textarea "Legend, Jaco, consistently attending 2 classes per week since joining! Small st…"
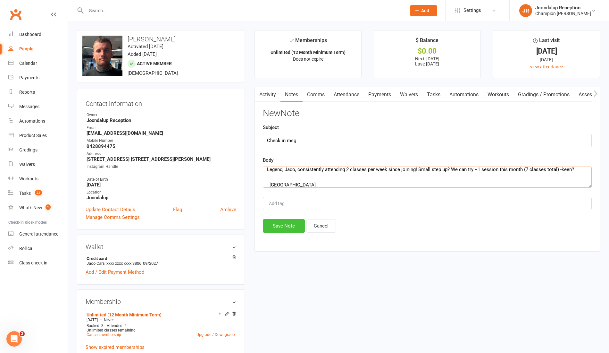
type textarea "Legend, Jaco, consistently attending 2 classes per week since joining! Small st…"
click at [291, 225] on button "Save Note" at bounding box center [284, 225] width 42 height 13
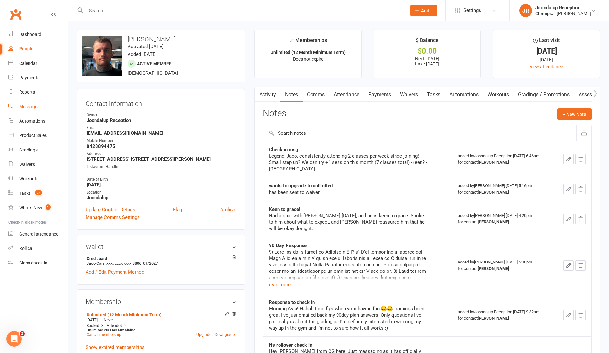
click at [42, 109] on link "Messages" at bounding box center [37, 106] width 59 height 14
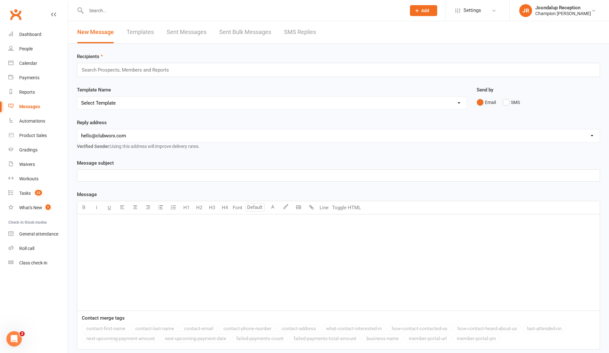
click at [300, 34] on link "SMS Replies" at bounding box center [300, 32] width 32 height 22
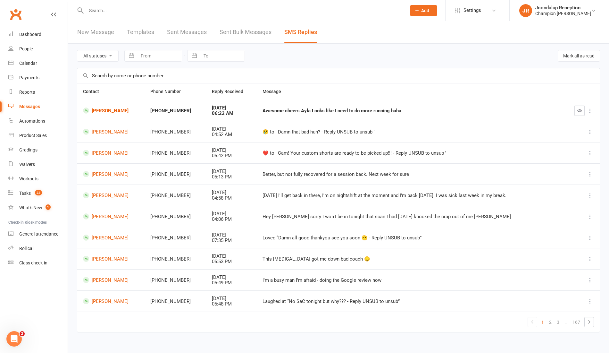
click at [205, 27] on link "Sent Messages" at bounding box center [187, 32] width 40 height 22
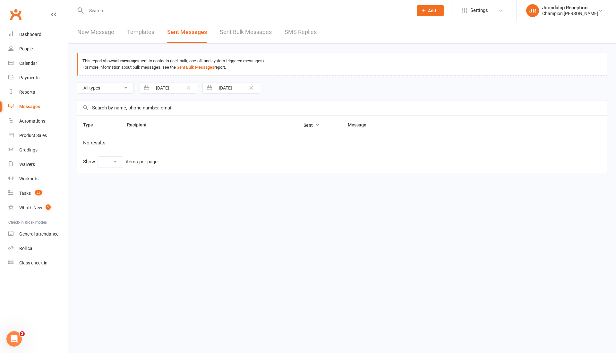
select select "10"
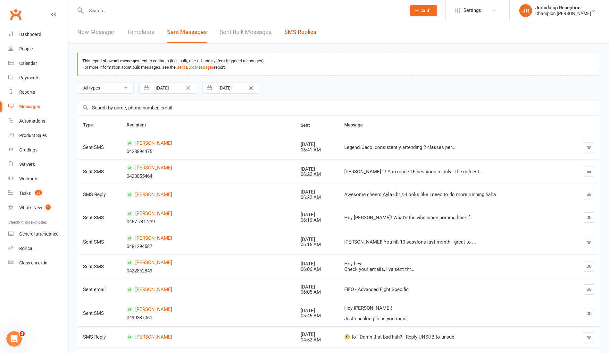
click at [301, 37] on link "SMS Replies" at bounding box center [301, 32] width 32 height 22
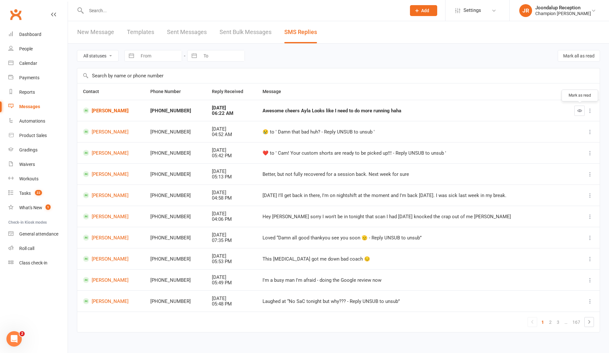
click at [583, 108] on button "button" at bounding box center [580, 111] width 10 height 10
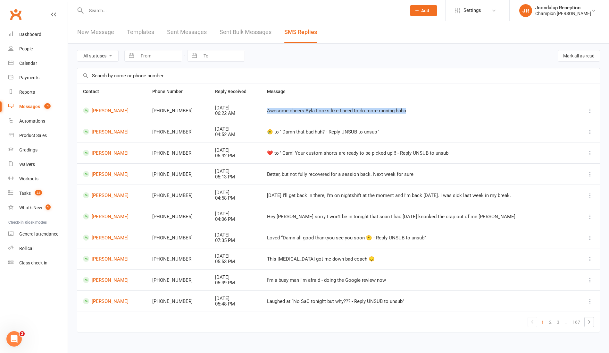
drag, startPoint x: 397, startPoint y: 112, endPoint x: 243, endPoint y: 118, distance: 153.8
click at [243, 118] on tr "[PERSON_NAME] +61422852849 [DATE] 06:22 AM Awesome cheers Ayla Looks like I nee…" at bounding box center [338, 110] width 523 height 21
copy tr "Awesome cheers Ayla Looks like I need to do more running haha"
click at [116, 108] on link "[PERSON_NAME]" at bounding box center [112, 110] width 58 height 6
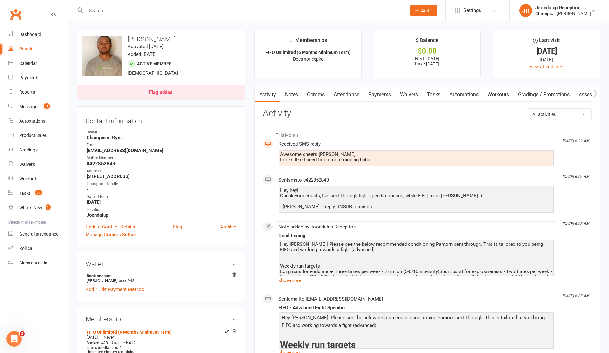
click at [294, 96] on link "Notes" at bounding box center [292, 94] width 22 height 15
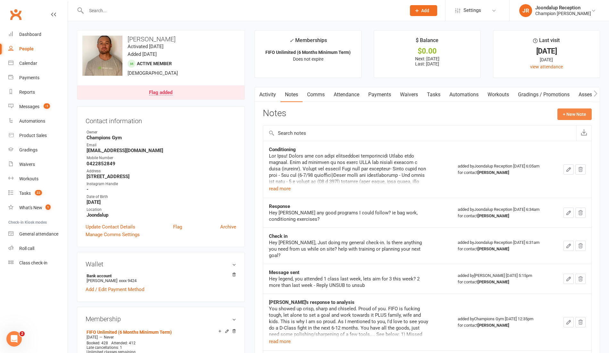
click at [584, 113] on button "+ New Note" at bounding box center [575, 114] width 34 height 12
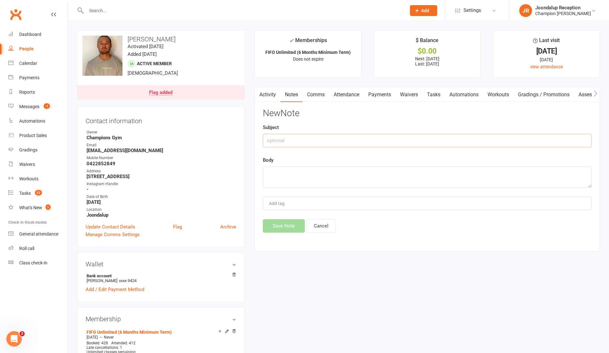
click at [355, 142] on input "text" at bounding box center [427, 140] width 329 height 13
type input "Response"
click at [346, 171] on textarea at bounding box center [427, 176] width 329 height 21
paste textarea "Awesome cheers Ayla Looks like I need to do more running haha"
type textarea "Awesome cheers Ayla Looks like I need to do more running haha"
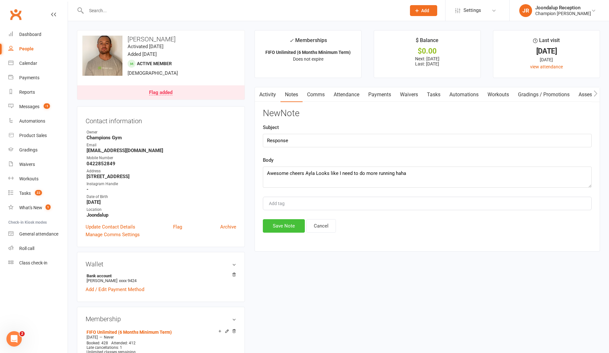
click at [285, 227] on button "Save Note" at bounding box center [284, 225] width 42 height 13
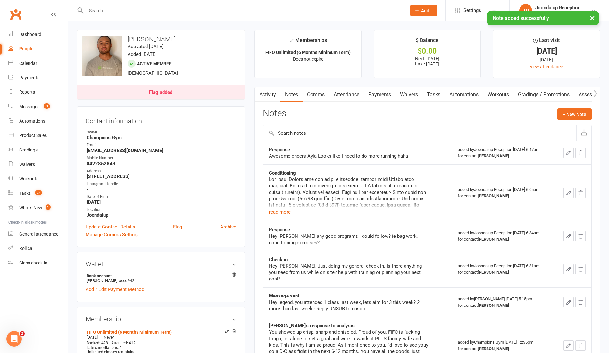
click at [317, 100] on link "Comms" at bounding box center [316, 94] width 27 height 15
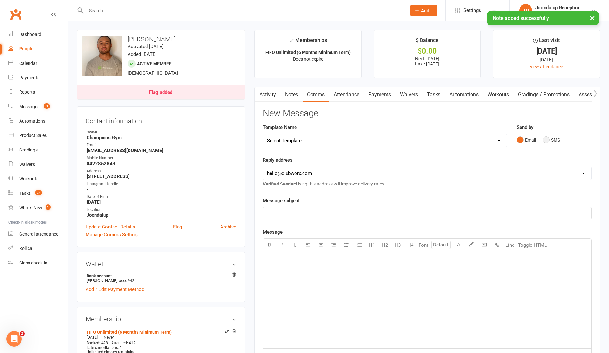
click at [545, 138] on button "SMS" at bounding box center [551, 140] width 17 height 12
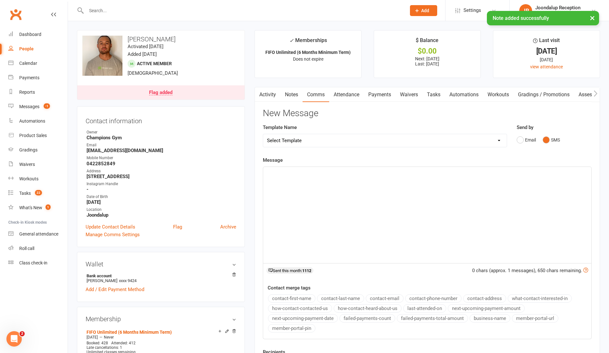
click at [305, 183] on div "﻿" at bounding box center [427, 215] width 328 height 96
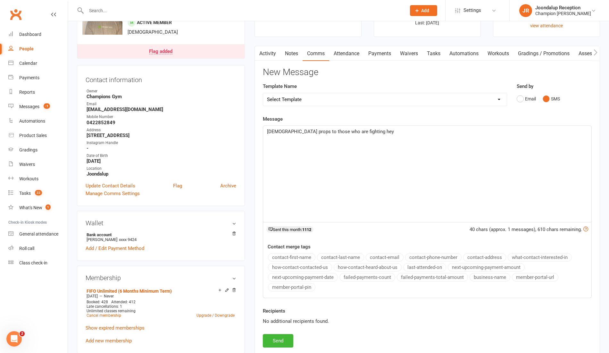
scroll to position [41, 0]
drag, startPoint x: 354, startPoint y: 130, endPoint x: 256, endPoint y: 134, distance: 98.6
click at [256, 134] on div "Activity Notes Comms Attendance Payments Waivers Tasks Automations Workouts Gra…" at bounding box center [428, 201] width 346 height 311
copy span "[DEMOGRAPHIC_DATA] props to those who are fighting hey"
click at [266, 52] on link "Activity" at bounding box center [268, 53] width 26 height 15
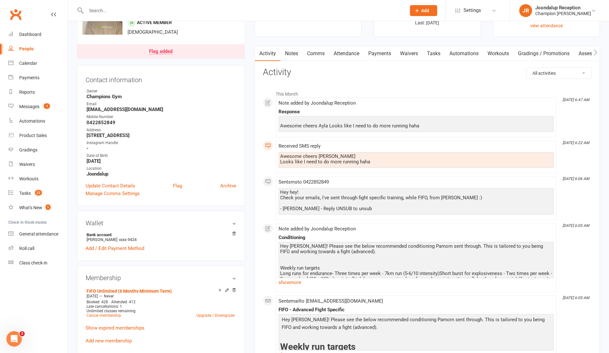
click at [314, 54] on link "Comms" at bounding box center [316, 53] width 27 height 15
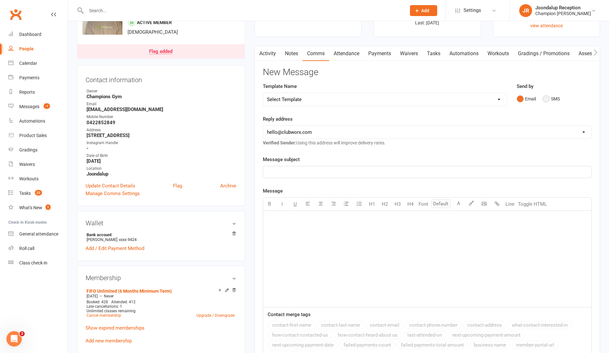
click at [553, 95] on button "SMS" at bounding box center [551, 99] width 17 height 12
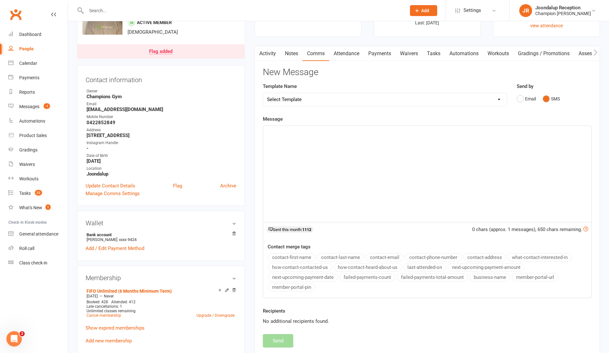
click at [350, 150] on div "﻿" at bounding box center [427, 174] width 328 height 96
click at [270, 336] on button "Send" at bounding box center [278, 340] width 30 height 13
click at [270, 336] on div "New Message Template Name Select Template [Email] Goal Setting Template [SMS] 1…" at bounding box center [427, 207] width 329 height 280
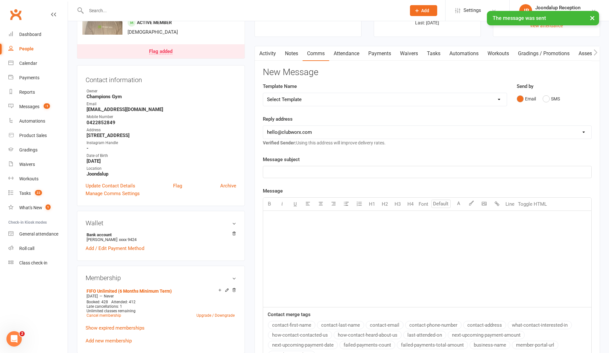
click at [268, 63] on div "Activity Notes Comms Attendance Payments Waivers Tasks Automations Workouts Gra…" at bounding box center [428, 235] width 346 height 379
click at [268, 47] on link "Activity" at bounding box center [268, 53] width 26 height 15
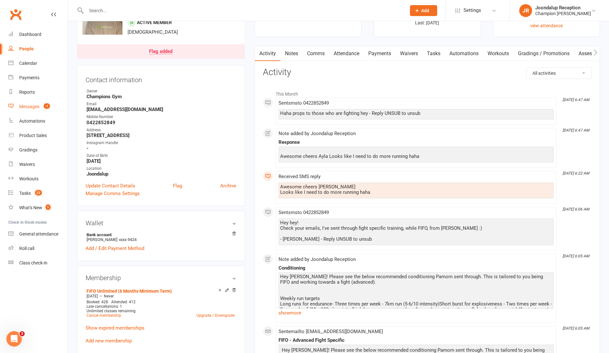
click at [28, 102] on link "Messages -1" at bounding box center [37, 106] width 59 height 14
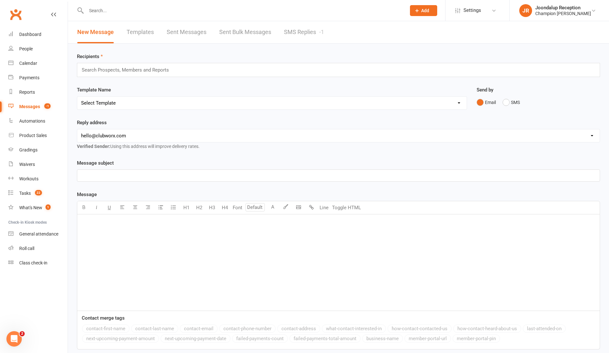
click at [193, 32] on link "Sent Messages" at bounding box center [187, 32] width 40 height 22
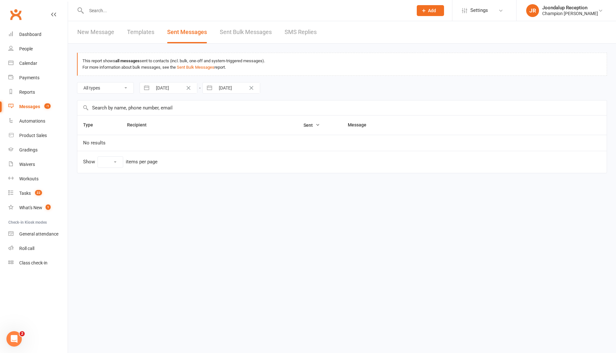
select select "10"
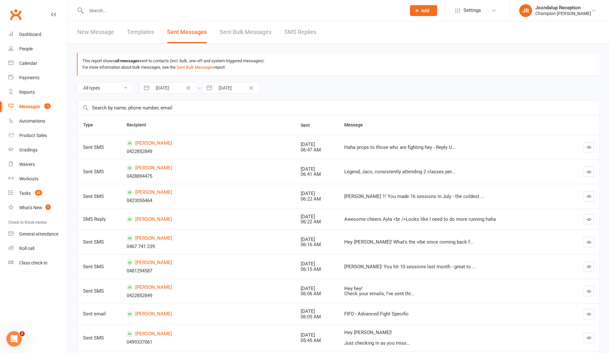
click at [109, 13] on input "text" at bounding box center [243, 10] width 318 height 9
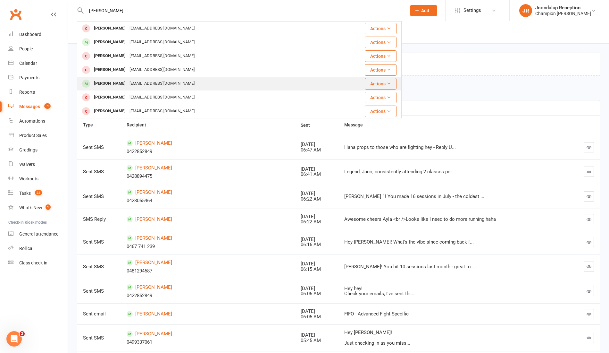
type input "[PERSON_NAME]"
click at [117, 85] on div "[PERSON_NAME]" at bounding box center [110, 83] width 36 height 9
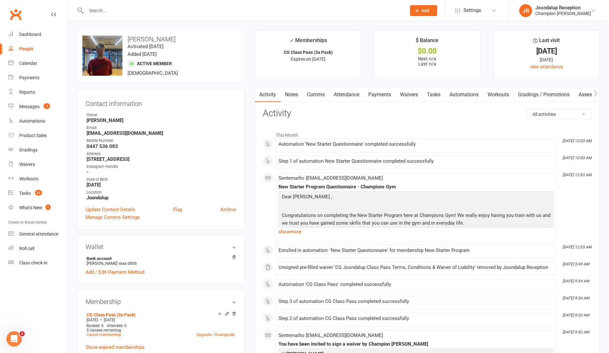
click at [152, 10] on input "text" at bounding box center [243, 10] width 318 height 9
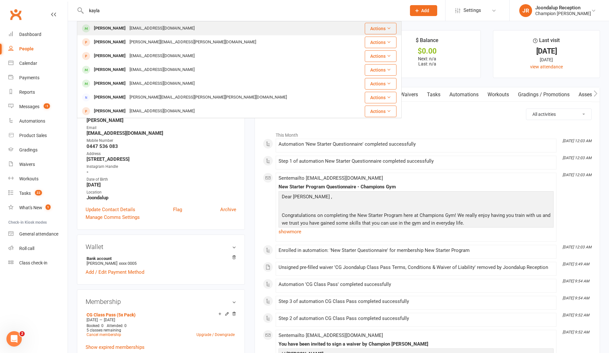
type input "kayla"
click at [115, 31] on div "[PERSON_NAME]" at bounding box center [110, 28] width 36 height 9
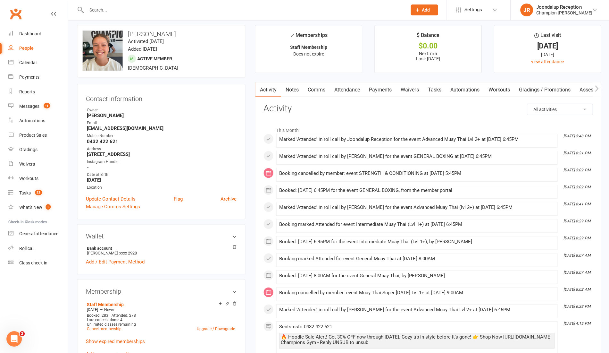
scroll to position [5, 0]
click at [39, 106] on div "Messages" at bounding box center [29, 106] width 20 height 5
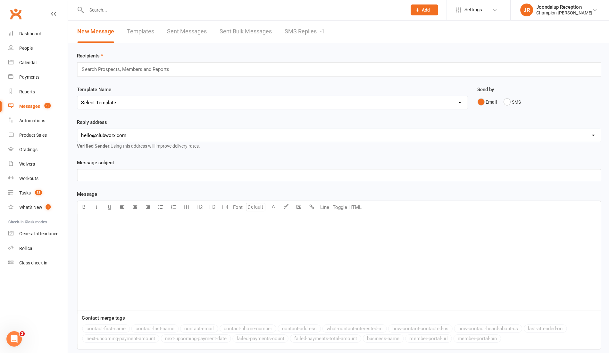
click at [295, 30] on link "SMS Replies -1" at bounding box center [304, 32] width 40 height 22
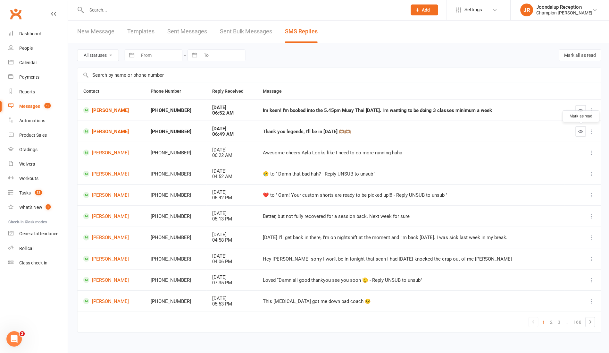
click at [583, 131] on button "button" at bounding box center [580, 132] width 10 height 10
drag, startPoint x: 479, startPoint y: 109, endPoint x: 246, endPoint y: 113, distance: 232.6
click at [257, 113] on td "Im keen! I'm booked into the 5.45pm Muay Thai [DATE]. I'm wanting to be doing 3…" at bounding box center [410, 110] width 307 height 21
copy div "Im keen! I'm booked into the 5.45pm Muay Thai [DATE]. I'm wanting to be doing 3…"
click at [583, 111] on button "button" at bounding box center [580, 111] width 10 height 10
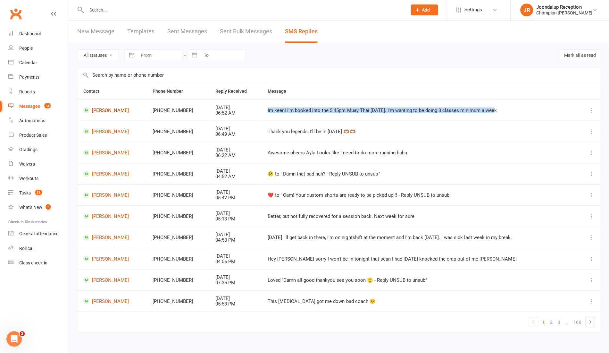
click at [118, 108] on link "[PERSON_NAME]" at bounding box center [112, 110] width 58 height 6
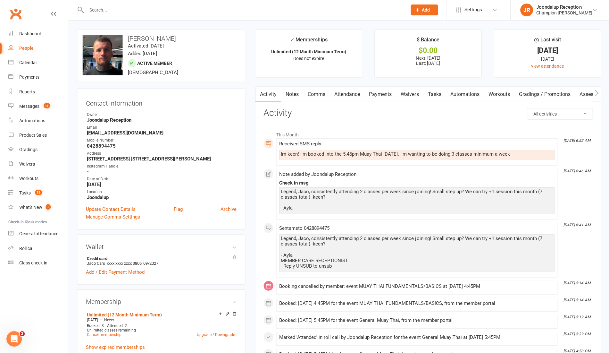
click at [302, 92] on link "Notes" at bounding box center [292, 94] width 22 height 15
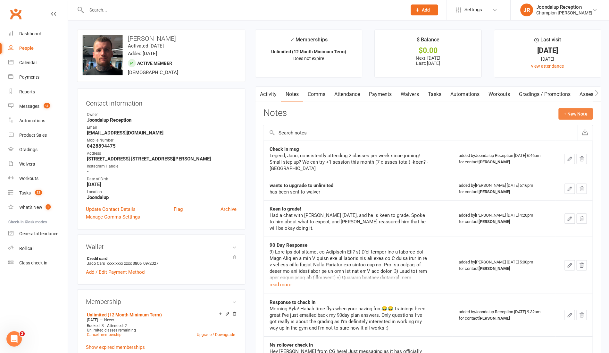
click at [585, 115] on button "+ New Note" at bounding box center [575, 114] width 34 height 12
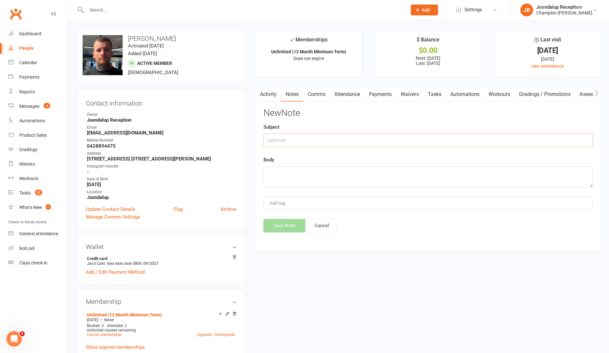
click at [327, 136] on input "text" at bounding box center [427, 140] width 329 height 13
type input "Response"
click at [322, 171] on textarea at bounding box center [427, 176] width 329 height 21
paste textarea "Im keen! I'm booked into the 5.45pm Muay Thai [DATE]. I'm wanting to be doing 3…"
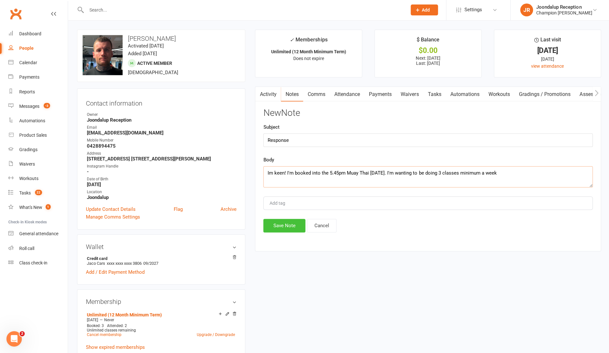
type textarea "Im keen! I'm booked into the 5.45pm Muay Thai [DATE]. I'm wanting to be doing 3…"
click at [292, 231] on button "Save Note" at bounding box center [284, 225] width 42 height 13
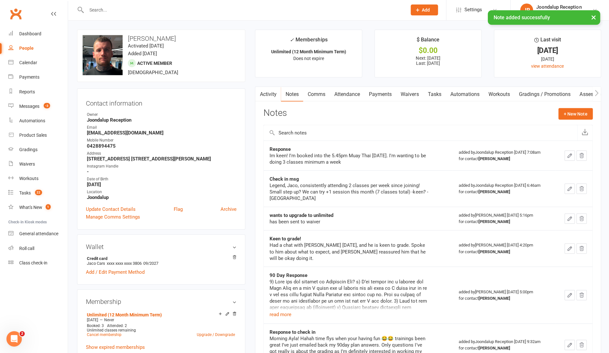
click at [316, 96] on link "Comms" at bounding box center [316, 94] width 27 height 15
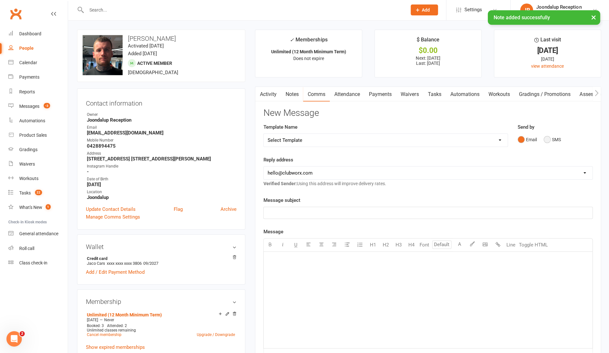
click at [545, 139] on button "SMS" at bounding box center [551, 140] width 17 height 12
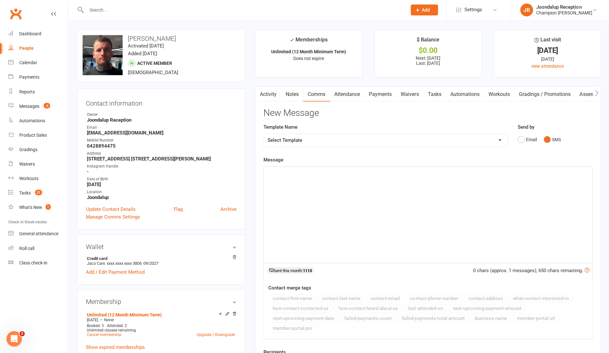
click at [259, 89] on button "button" at bounding box center [259, 94] width 8 height 14
click at [270, 90] on link "Activity" at bounding box center [268, 94] width 26 height 15
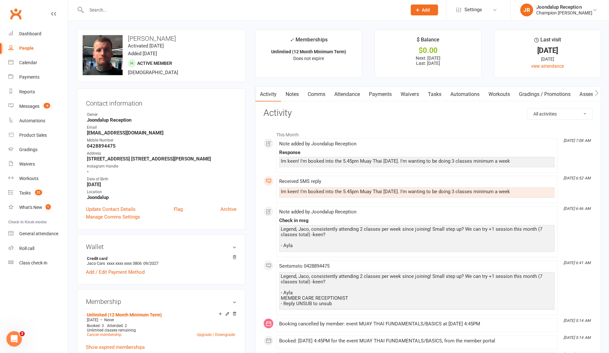
click at [381, 94] on link "Payments" at bounding box center [380, 94] width 32 height 15
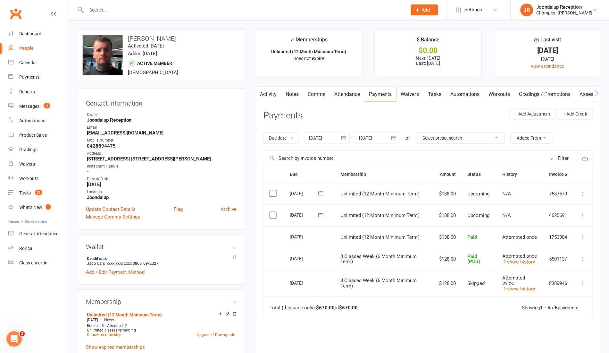
click at [354, 94] on link "Attendance" at bounding box center [346, 94] width 35 height 15
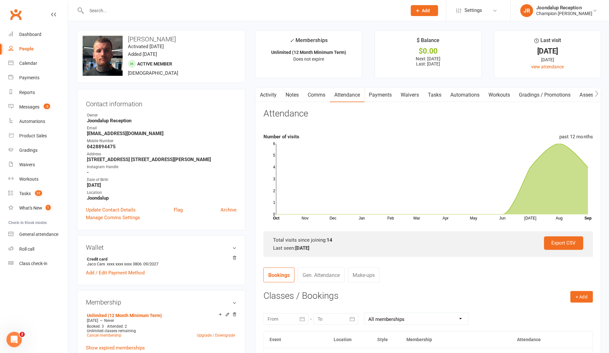
click at [282, 91] on link "Notes" at bounding box center [292, 94] width 22 height 15
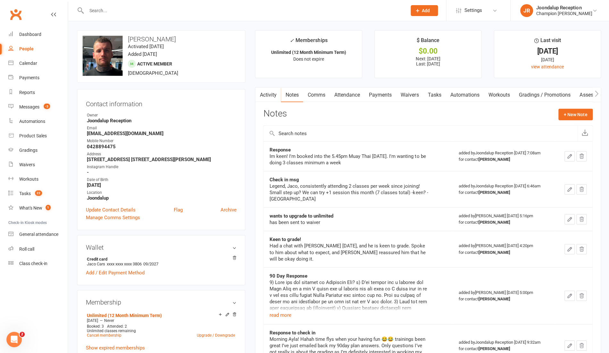
click at [324, 88] on link "Comms" at bounding box center [316, 94] width 27 height 15
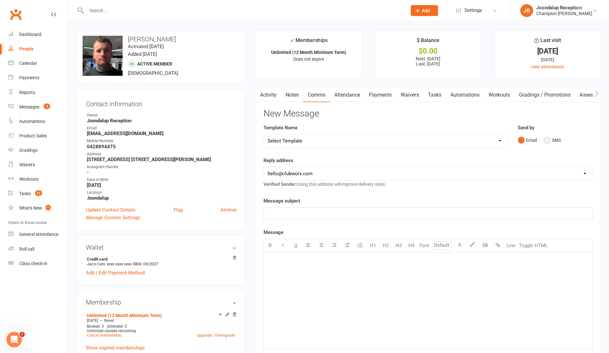
click at [549, 142] on button "SMS" at bounding box center [551, 140] width 17 height 12
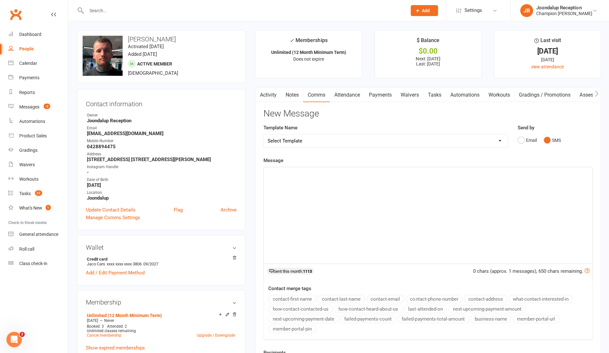
click at [296, 178] on div "﻿" at bounding box center [427, 215] width 328 height 96
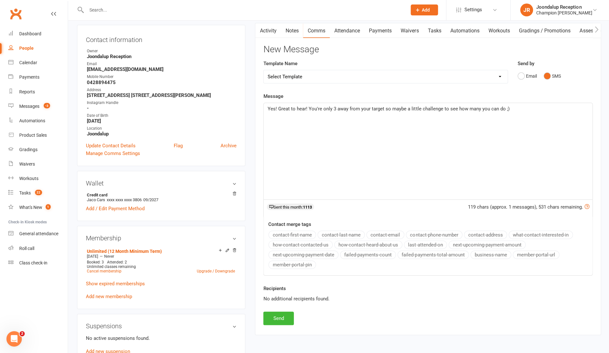
scroll to position [64, 0]
click at [502, 111] on p "Yes! Great to hear! You're only 3 away from your target so maybe a little chall…" at bounding box center [427, 109] width 321 height 8
click at [275, 312] on button "Send" at bounding box center [278, 317] width 30 height 13
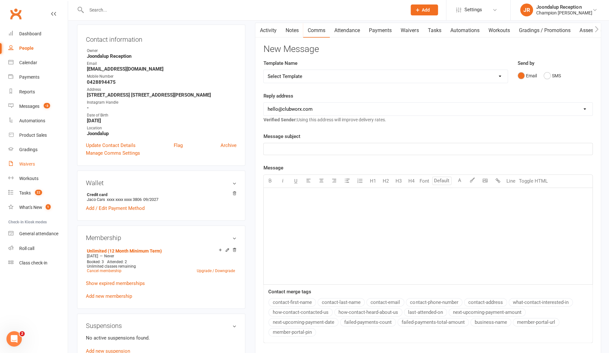
click at [28, 164] on div "Waivers" at bounding box center [27, 164] width 16 height 5
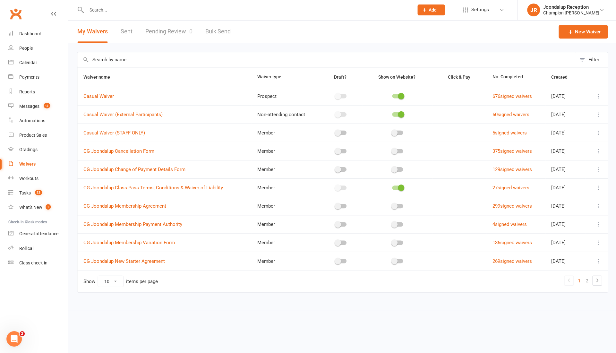
click at [179, 34] on link "Pending Review 0" at bounding box center [168, 32] width 47 height 22
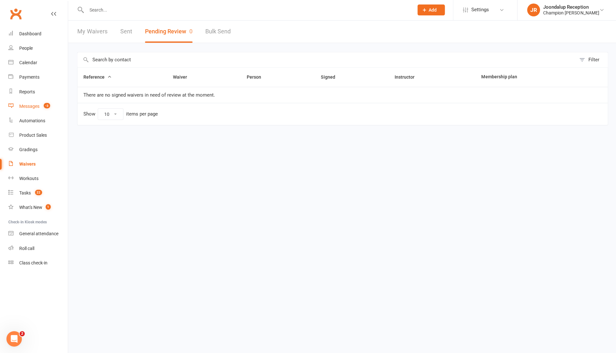
click at [32, 103] on link "Messages -3" at bounding box center [37, 106] width 59 height 14
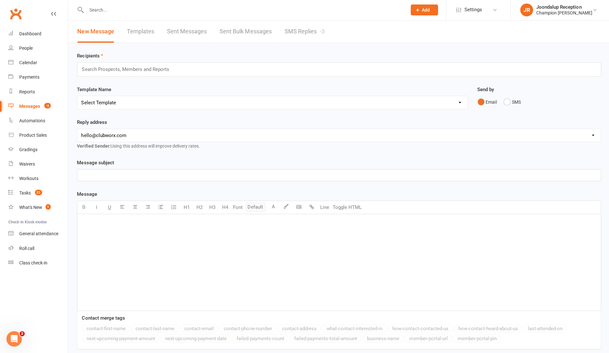
click at [200, 31] on link "Sent Messages" at bounding box center [187, 32] width 40 height 22
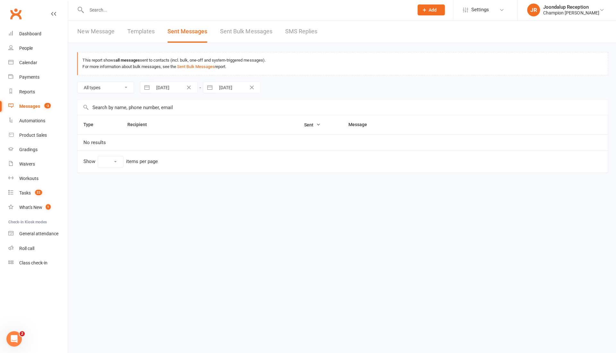
select select "10"
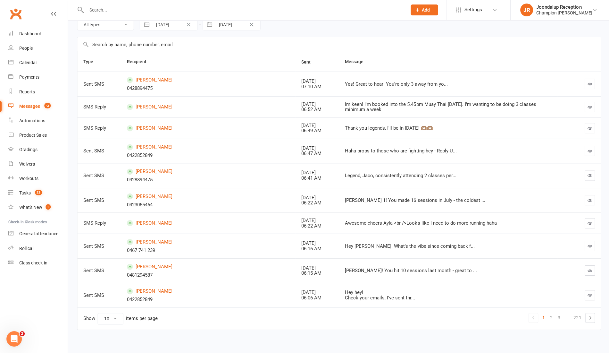
scroll to position [65, 0]
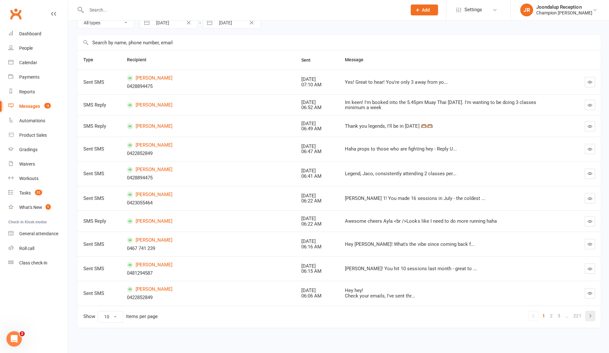
click at [587, 316] on icon at bounding box center [590, 316] width 8 height 8
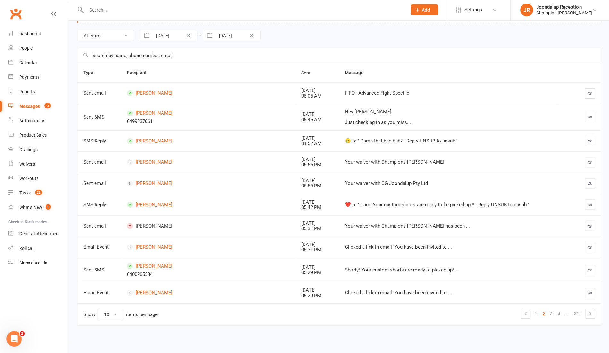
scroll to position [50, 0]
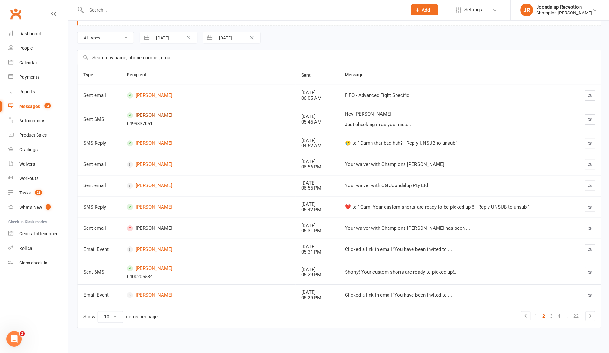
click at [153, 113] on link "[PERSON_NAME]" at bounding box center [208, 116] width 163 height 6
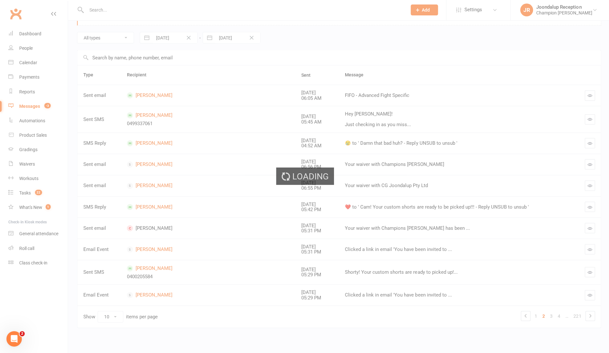
scroll to position [30, 0]
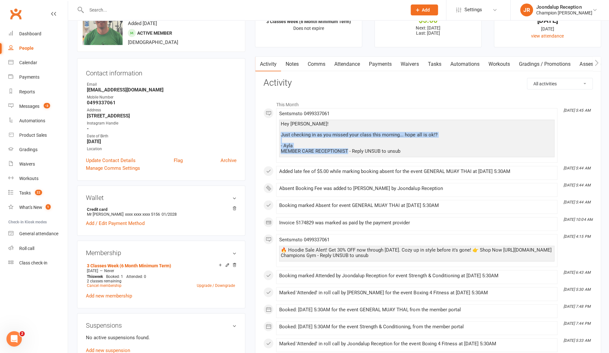
drag, startPoint x: 346, startPoint y: 153, endPoint x: 275, endPoint y: 134, distance: 73.8
click at [275, 134] on div "This Month [DATE] 5:45 AM Sent sms to [PHONE_NUMBER] Hey [PERSON_NAME]! Just ch…" at bounding box center [427, 233] width 329 height 271
copy div "Just checking in as you missed your class this morning... hope all is ok!? - [D…"
click at [26, 64] on div "Calendar" at bounding box center [28, 63] width 18 height 5
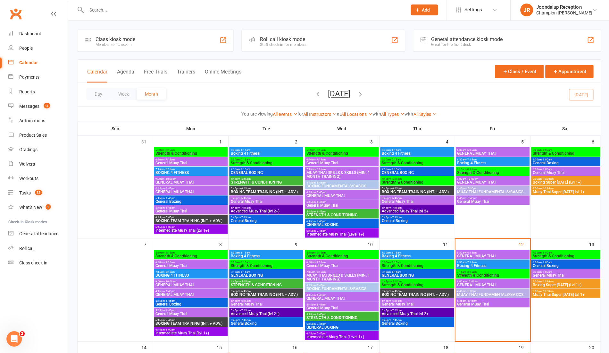
click at [401, 254] on span "Boxing 4 Fitness" at bounding box center [416, 256] width 71 height 4
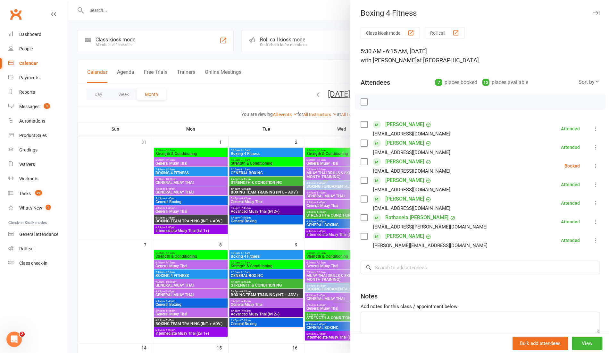
click at [592, 166] on icon at bounding box center [595, 166] width 6 height 6
click at [553, 216] on link "Mark absent" at bounding box center [564, 216] width 69 height 13
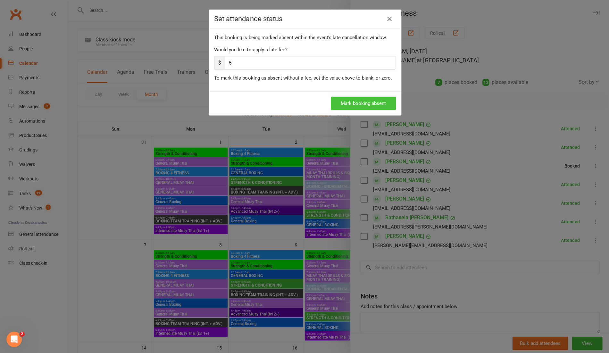
click at [354, 98] on button "Mark booking absent" at bounding box center [362, 103] width 65 height 13
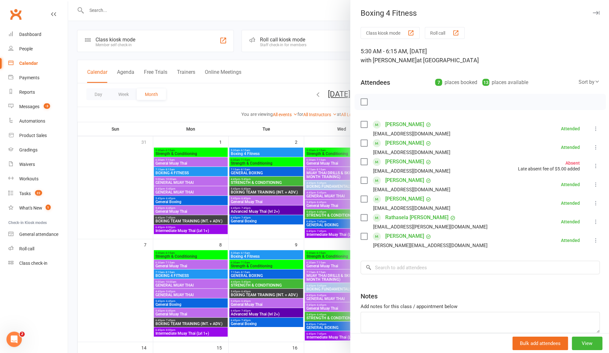
click at [249, 132] on div at bounding box center [338, 176] width 541 height 353
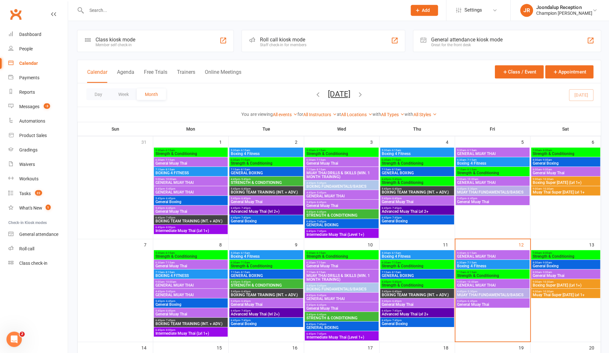
click at [396, 262] on span "- 7:15am" at bounding box center [395, 262] width 10 height 3
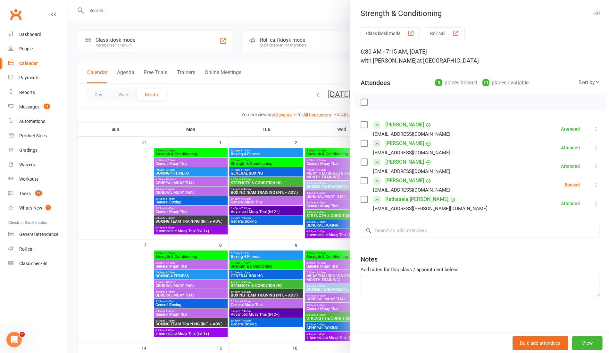
click at [312, 131] on div at bounding box center [338, 176] width 541 height 353
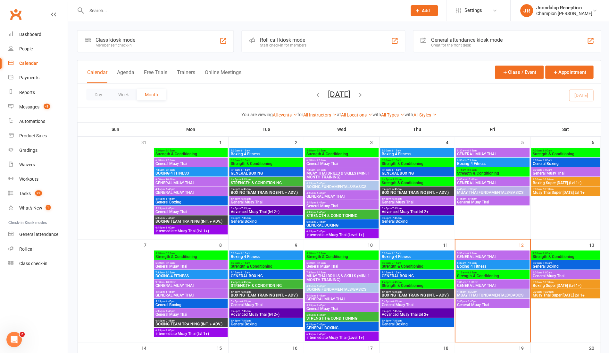
click at [420, 172] on span "GENERAL BOXING" at bounding box center [416, 173] width 71 height 4
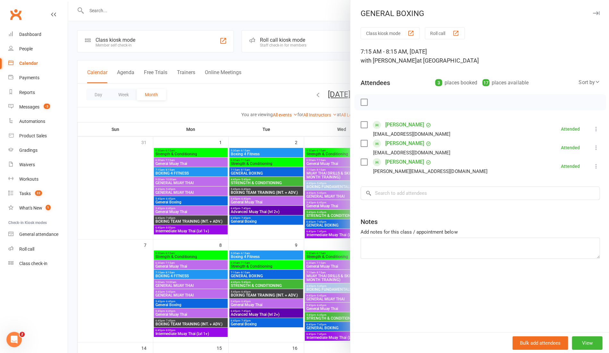
click at [238, 90] on div at bounding box center [338, 176] width 541 height 353
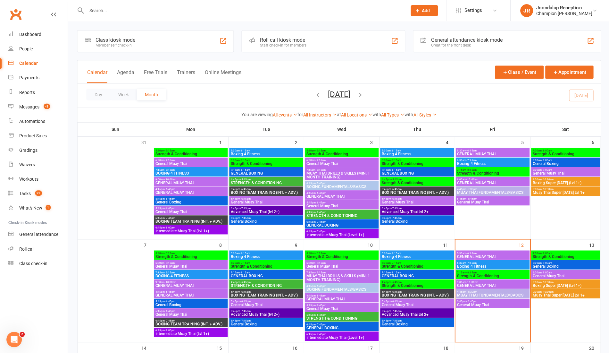
click at [394, 160] on span "- 7:15am" at bounding box center [395, 159] width 10 height 3
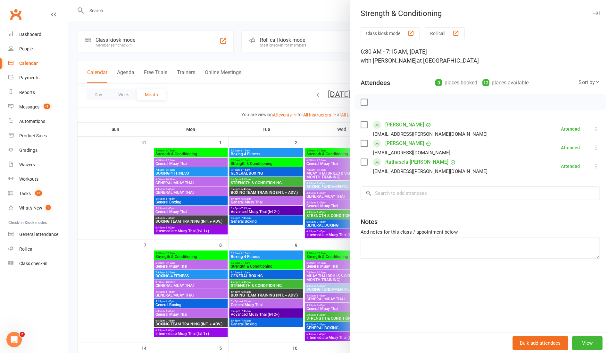
click at [303, 175] on div at bounding box center [338, 176] width 541 height 353
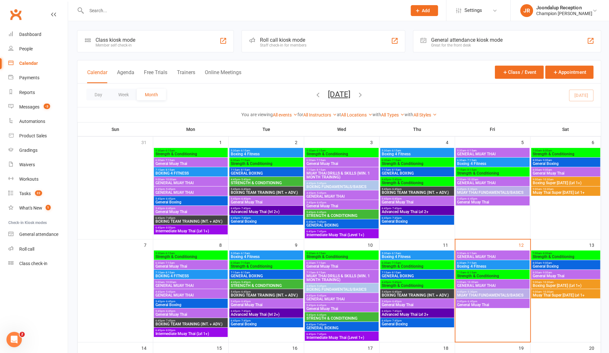
click at [409, 264] on span "Strength & Conditioning" at bounding box center [416, 266] width 71 height 4
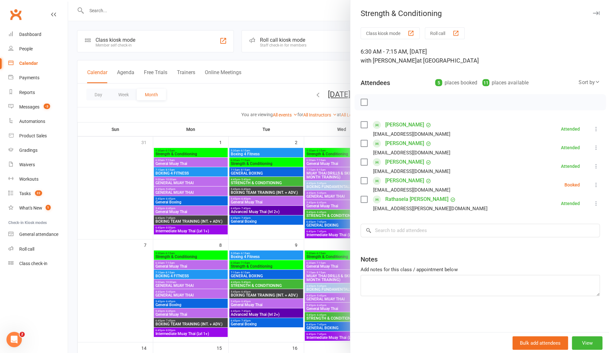
click at [592, 185] on icon at bounding box center [595, 184] width 6 height 6
click at [563, 231] on link "Mark absent" at bounding box center [564, 235] width 69 height 13
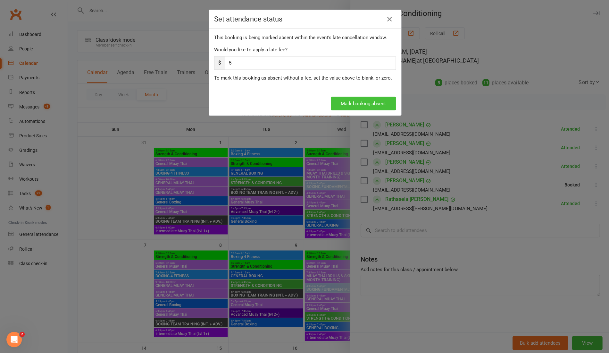
click at [352, 102] on button "Mark booking absent" at bounding box center [362, 103] width 65 height 13
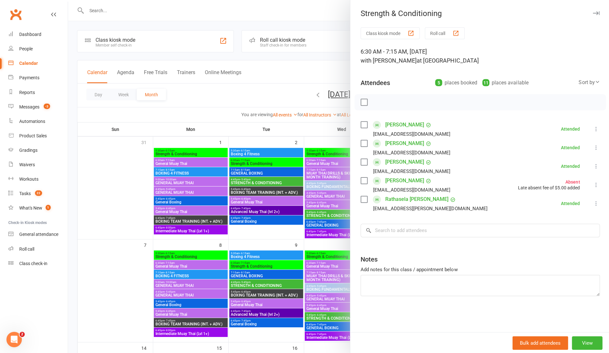
click at [300, 135] on div at bounding box center [338, 176] width 541 height 353
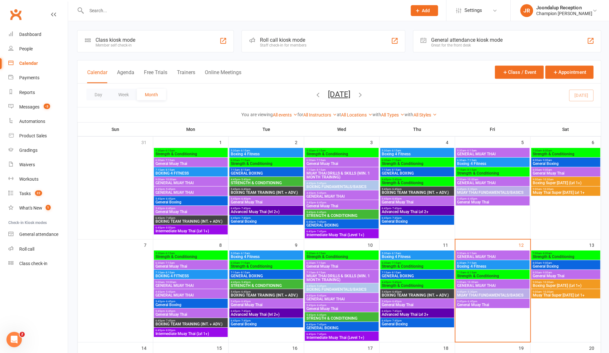
click at [391, 270] on span "- 8:15am" at bounding box center [395, 271] width 10 height 3
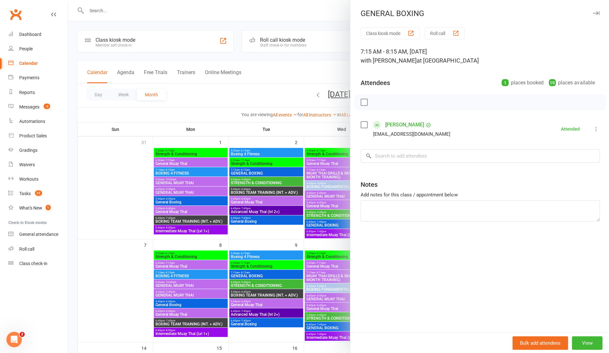
click at [281, 123] on div at bounding box center [338, 176] width 541 height 353
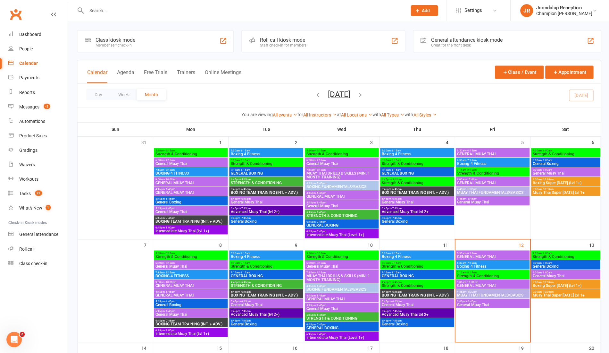
click at [411, 283] on span "Strength & Conditioning" at bounding box center [416, 285] width 71 height 4
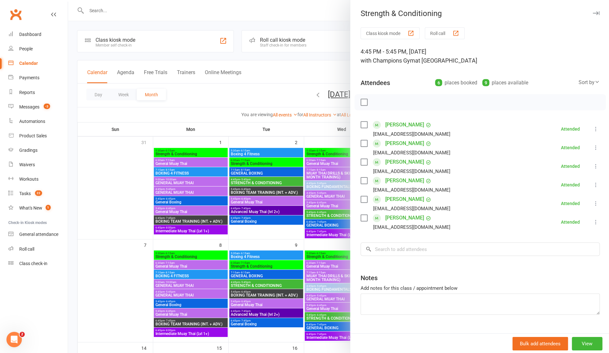
click at [316, 195] on div at bounding box center [338, 176] width 541 height 353
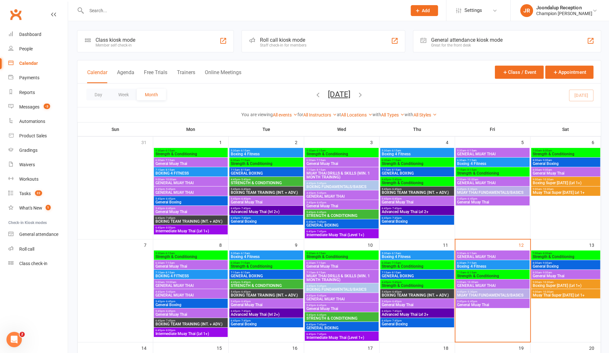
drag, startPoint x: 395, startPoint y: 286, endPoint x: 395, endPoint y: 291, distance: 4.5
click at [77, 122] on div "5:30am - 6:15am Strength & Conditioning 6:30am - 7:15am General Muay Thai 7:15a…" at bounding box center [77, 122] width 0 height 0
click at [395, 291] on span "- 6:45pm" at bounding box center [396, 291] width 11 height 3
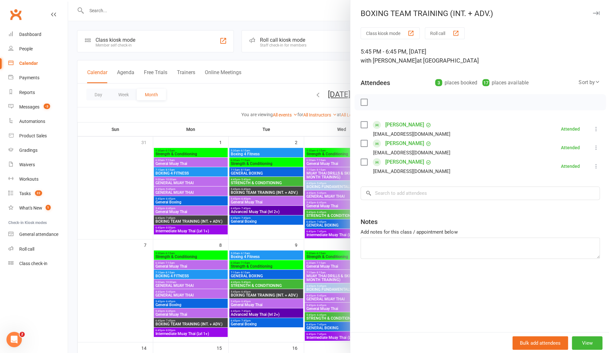
click at [324, 256] on div at bounding box center [338, 176] width 541 height 353
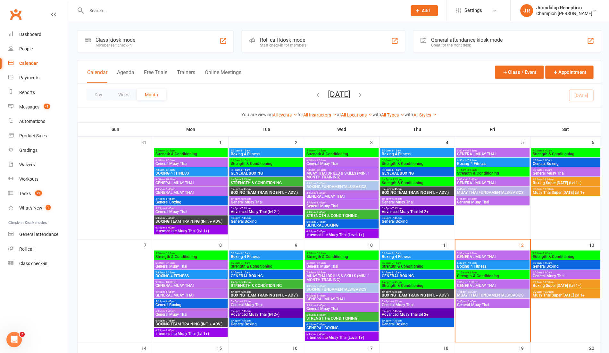
click at [406, 302] on span "General Muay Thai" at bounding box center [416, 304] width 71 height 4
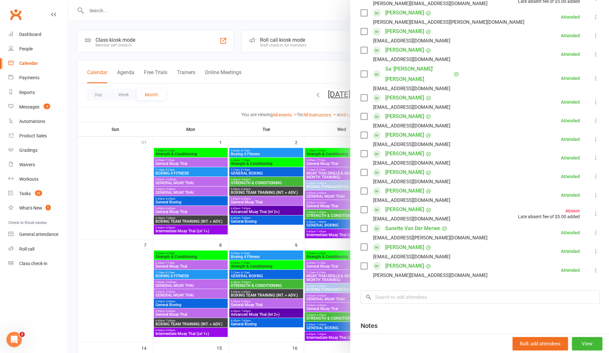
scroll to position [143, 0]
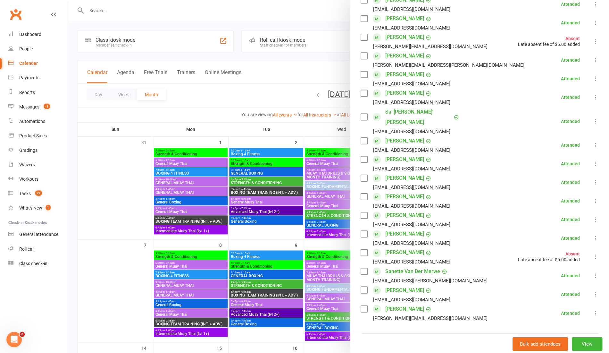
click at [276, 240] on div at bounding box center [338, 176] width 541 height 353
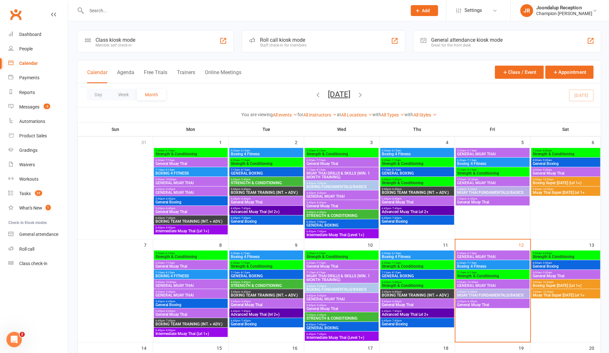
click at [417, 312] on span "Advanced Muay Thai Lvl 2+" at bounding box center [416, 314] width 71 height 4
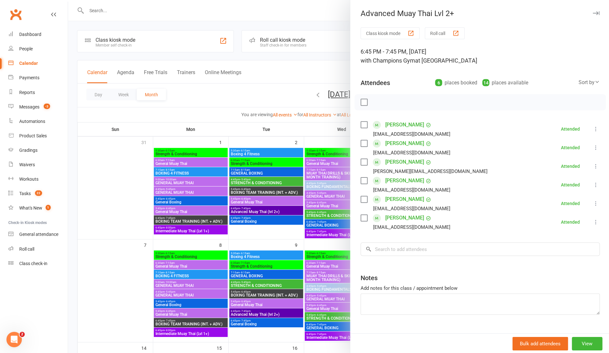
click at [318, 271] on div at bounding box center [338, 176] width 541 height 353
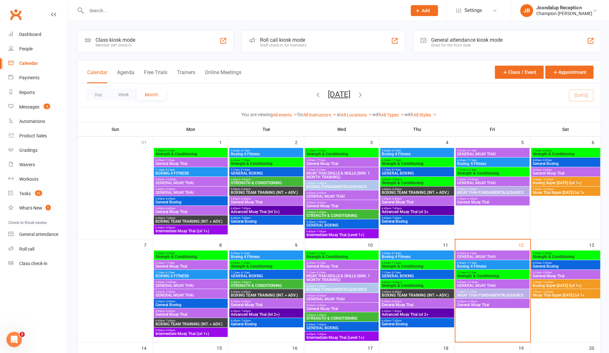
click at [398, 318] on div "6:45pm - 7:45pm General Boxing" at bounding box center [417, 321] width 74 height 9
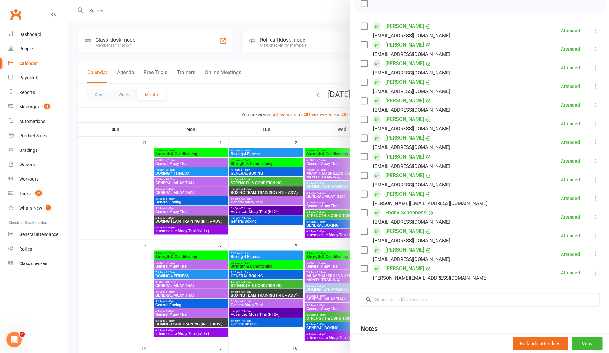
scroll to position [103, 0]
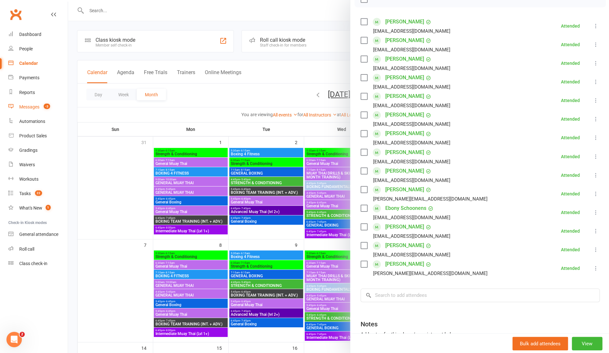
click at [38, 107] on div "Messages" at bounding box center [29, 106] width 20 height 5
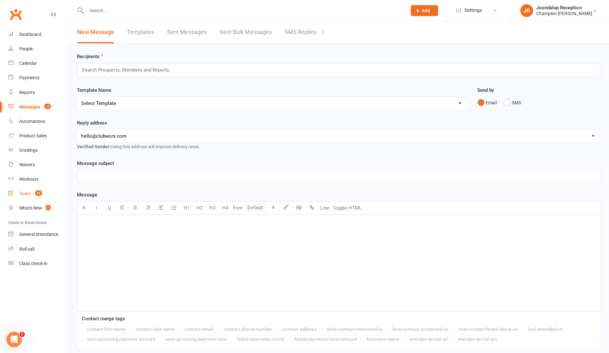
click at [25, 195] on div "Tasks" at bounding box center [25, 193] width 12 height 5
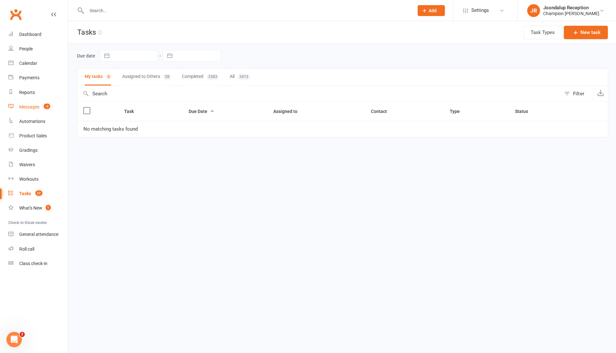
click at [42, 106] on count-badge "-3" at bounding box center [45, 106] width 10 height 5
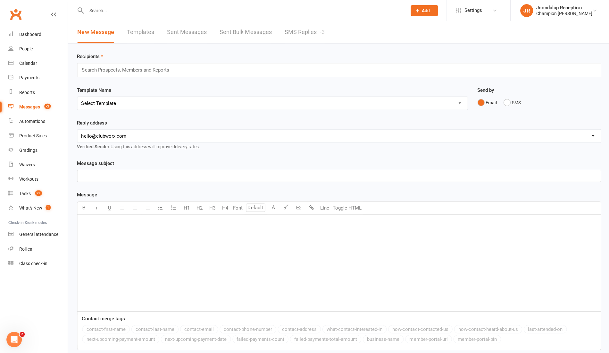
click at [307, 23] on link "SMS Replies -3" at bounding box center [304, 32] width 40 height 22
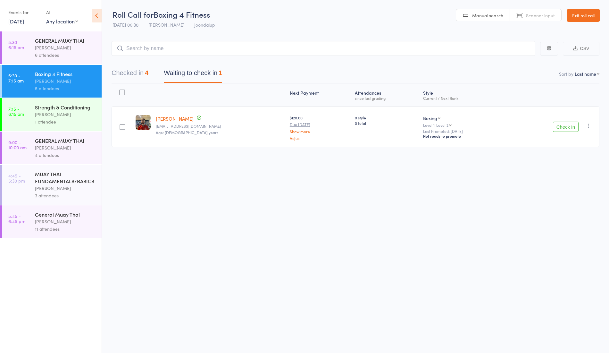
click at [590, 126] on icon "button" at bounding box center [589, 126] width 6 height 6
click at [557, 197] on li "Mark absent" at bounding box center [566, 198] width 53 height 9
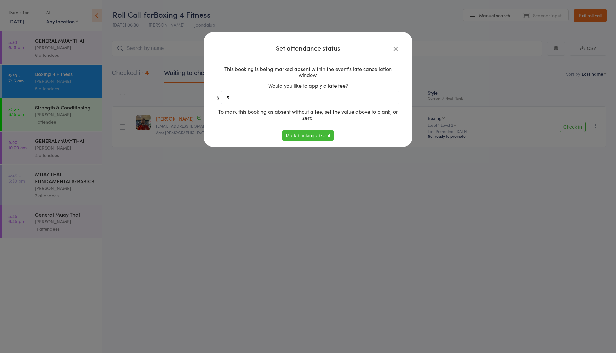
click at [306, 135] on button "Mark booking absent" at bounding box center [307, 135] width 51 height 10
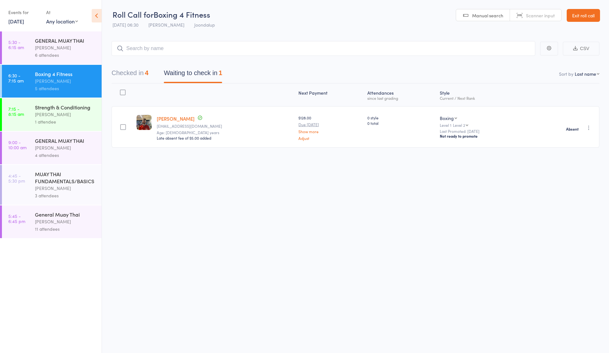
click at [124, 128] on div at bounding box center [123, 127] width 6 height 6
click at [122, 125] on input "checkbox" at bounding box center [122, 125] width 0 height 0
click at [460, 342] on span "Send message" at bounding box center [462, 340] width 32 height 6
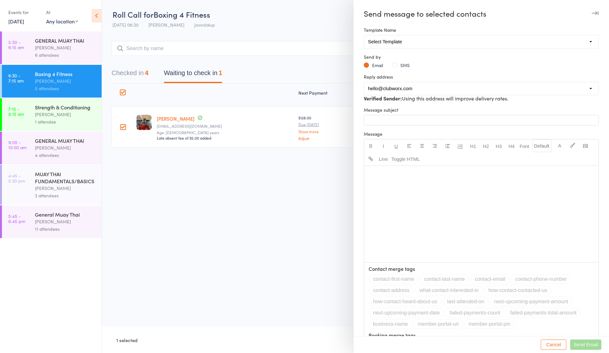
click at [395, 62] on button "SMS" at bounding box center [401, 65] width 18 height 6
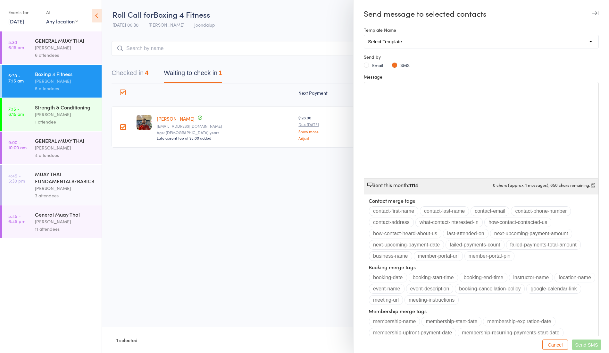
click at [395, 98] on div "﻿" at bounding box center [481, 130] width 234 height 96
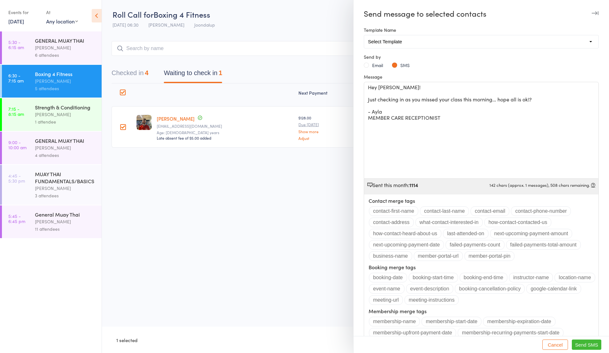
click at [579, 344] on span "Send SMS" at bounding box center [586, 344] width 23 height 5
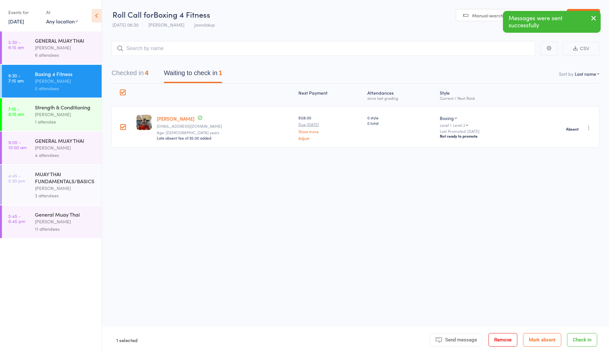
click at [142, 191] on div "Roll Call for Boxing 4 Fitness 12 Sep 06:30 Ren Kophamel Joondalup Manual searc…" at bounding box center [304, 176] width 609 height 353
click at [121, 128] on div at bounding box center [123, 127] width 6 height 6
click at [122, 125] on input "checkbox" at bounding box center [122, 125] width 0 height 0
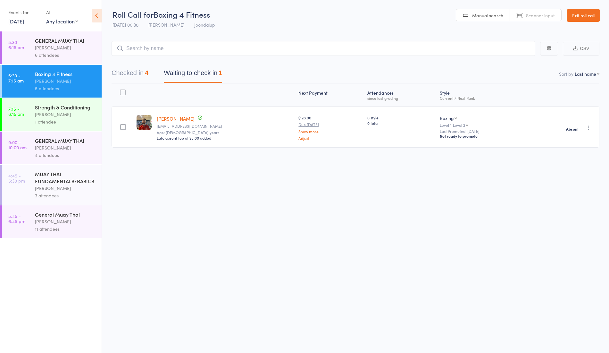
click at [88, 115] on div "[PERSON_NAME]" at bounding box center [65, 114] width 61 height 7
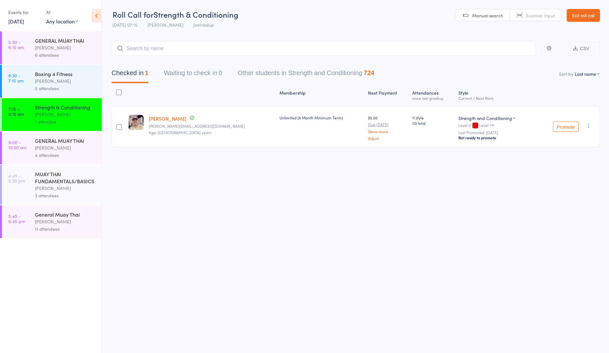
click at [180, 54] on input "search" at bounding box center [324, 48] width 424 height 15
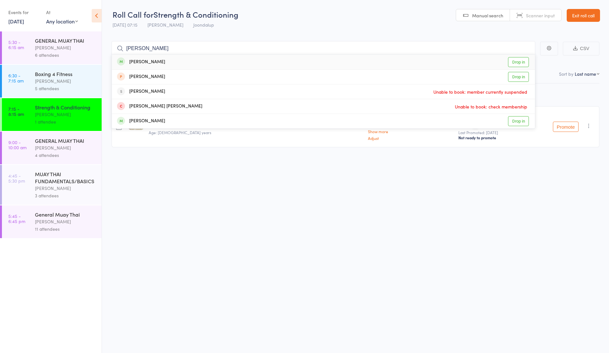
type input "nishant"
click at [180, 58] on div "Nishant Joshi Drop in" at bounding box center [323, 62] width 423 height 15
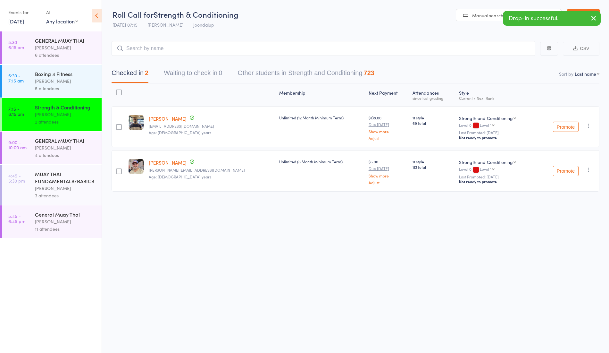
click at [70, 139] on div "GENERAL MUAY THAI" at bounding box center [65, 140] width 61 height 7
